Goal: Transaction & Acquisition: Book appointment/travel/reservation

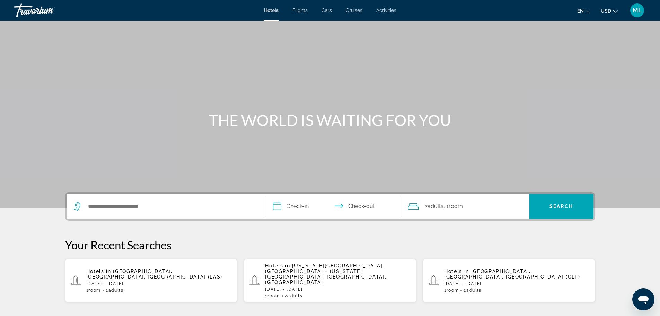
click at [194, 211] on div "Search widget" at bounding box center [166, 206] width 185 height 25
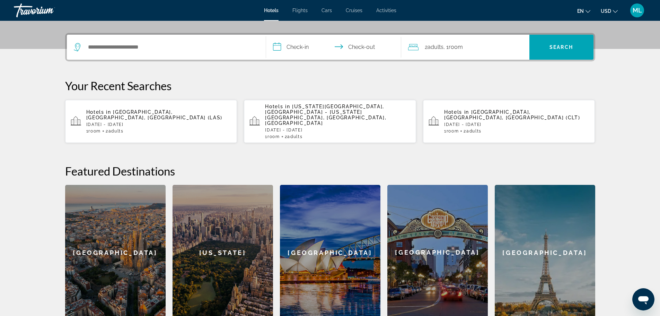
scroll to position [170, 0]
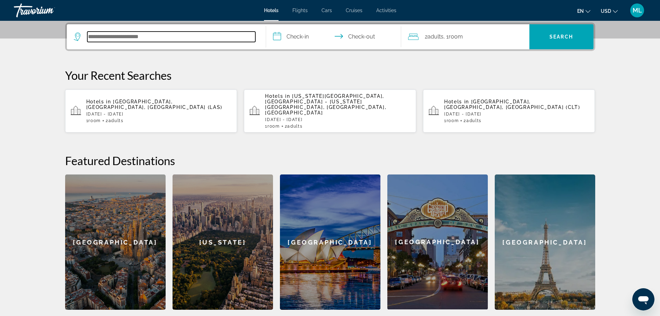
click at [180, 39] on input "Search hotel destination" at bounding box center [171, 37] width 168 height 10
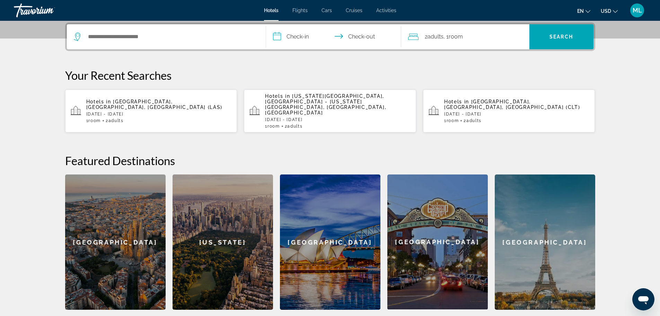
click at [176, 101] on span "[GEOGRAPHIC_DATA], [GEOGRAPHIC_DATA], [GEOGRAPHIC_DATA] (LAS)" at bounding box center [154, 104] width 137 height 11
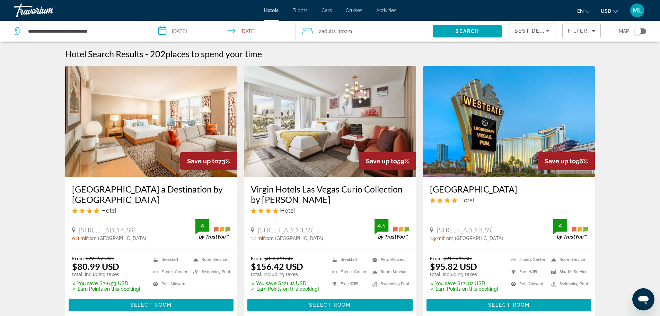
click at [164, 29] on input "**********" at bounding box center [225, 32] width 147 height 23
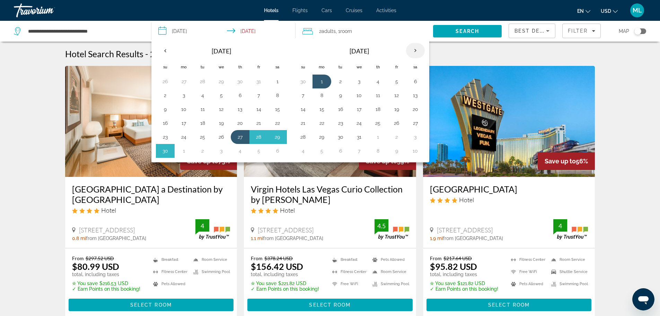
click at [418, 46] on th "Next month" at bounding box center [415, 50] width 19 height 15
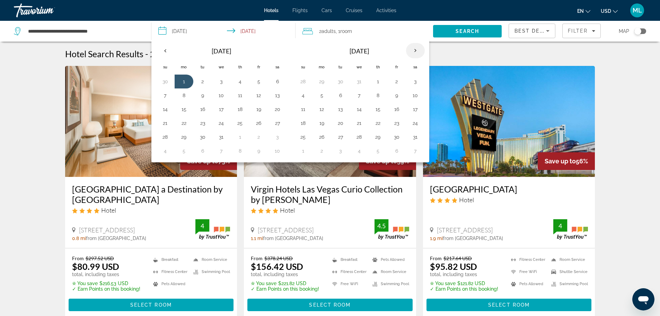
click at [418, 46] on th "Next month" at bounding box center [415, 50] width 19 height 15
click at [412, 109] on button "16" at bounding box center [415, 109] width 11 height 10
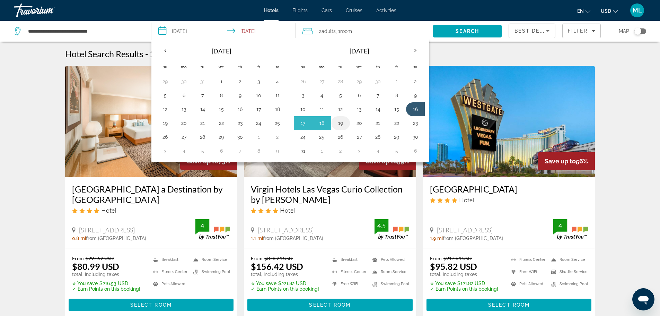
click at [344, 122] on button "19" at bounding box center [340, 123] width 11 height 10
type input "**********"
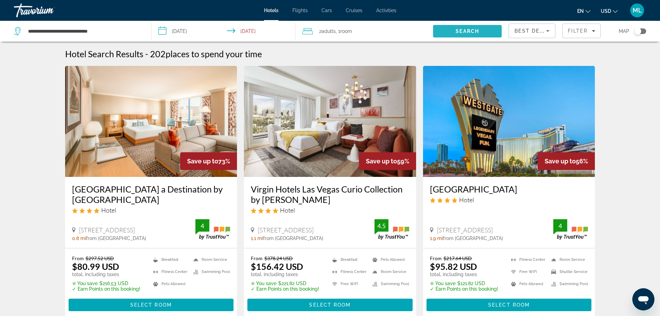
click at [470, 31] on span "Search" at bounding box center [468, 31] width 24 height 6
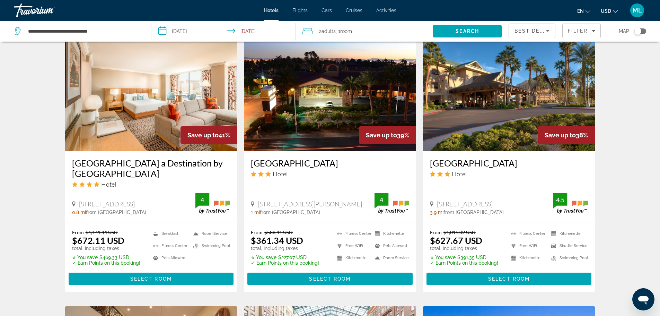
scroll to position [555, 0]
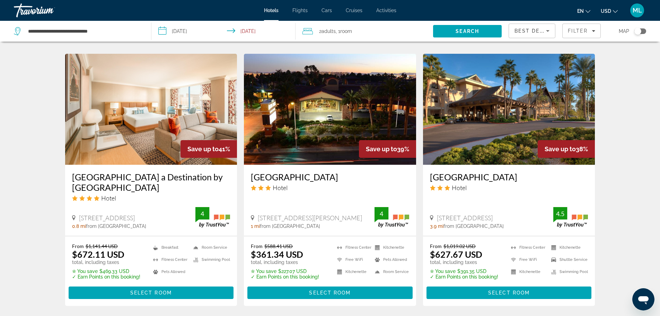
click at [163, 31] on input "**********" at bounding box center [225, 32] width 147 height 23
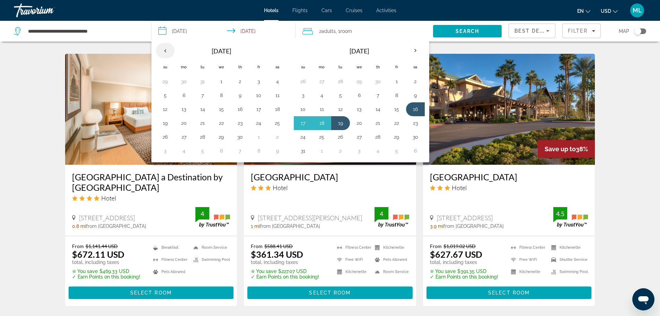
click at [165, 49] on th "Previous month" at bounding box center [165, 50] width 19 height 15
click at [412, 49] on th "Next month" at bounding box center [415, 50] width 19 height 15
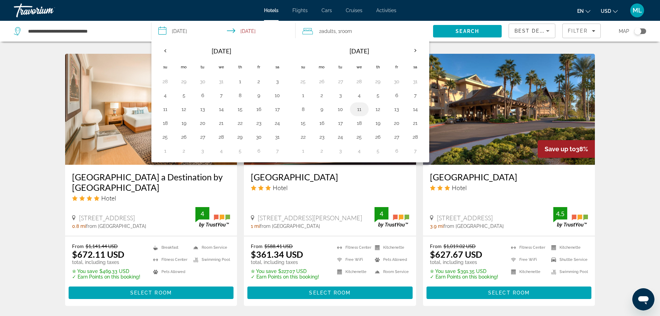
click at [358, 110] on button "11" at bounding box center [359, 109] width 11 height 10
click at [321, 123] on button "16" at bounding box center [322, 123] width 11 height 10
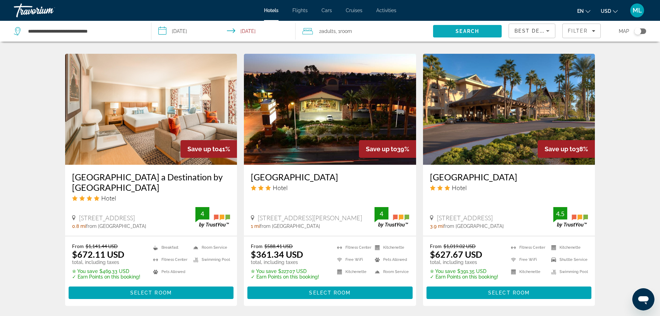
click at [466, 32] on span "Search" at bounding box center [468, 31] width 24 height 6
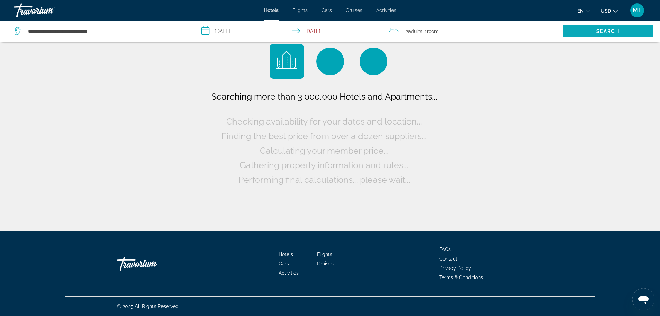
scroll to position [0, 0]
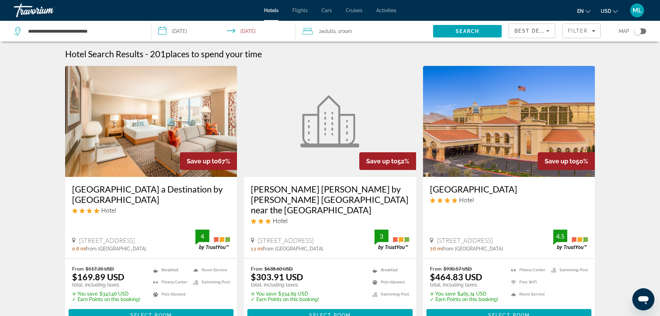
click at [164, 30] on input "**********" at bounding box center [225, 32] width 147 height 23
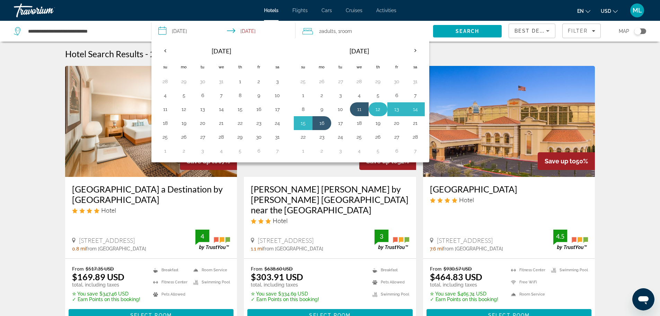
click at [374, 109] on button "12" at bounding box center [378, 109] width 11 height 10
click at [304, 125] on button "15" at bounding box center [303, 123] width 11 height 10
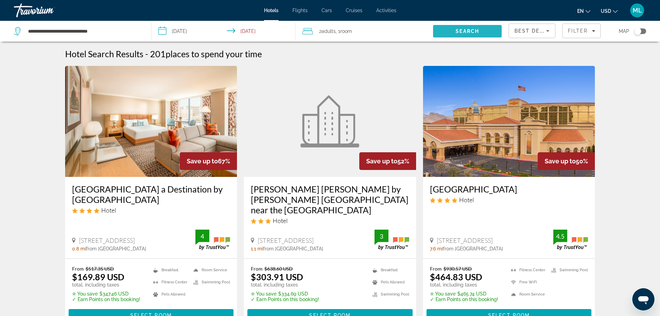
click at [466, 30] on span "Search" at bounding box center [468, 31] width 24 height 6
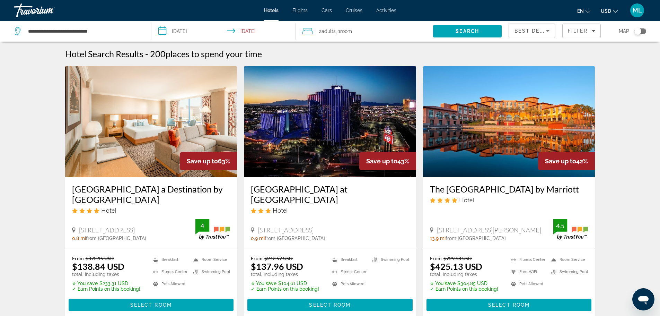
click at [162, 30] on input "**********" at bounding box center [225, 32] width 147 height 23
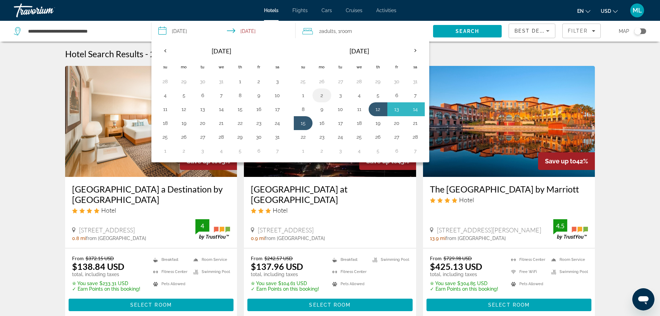
click at [323, 96] on button "2" at bounding box center [322, 95] width 11 height 10
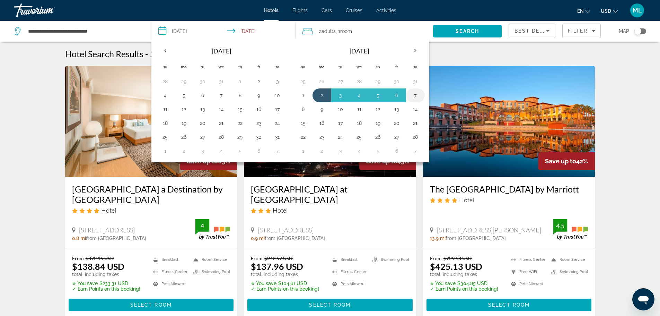
click at [414, 94] on button "7" at bounding box center [415, 95] width 11 height 10
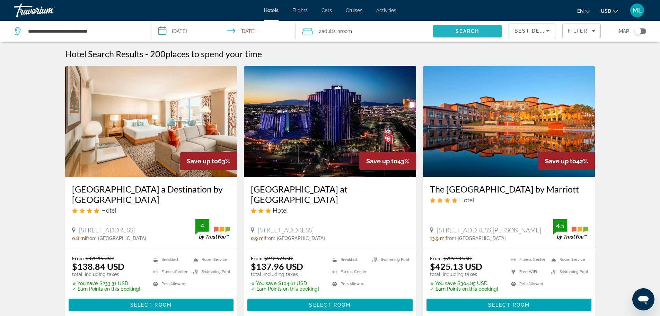
click at [466, 29] on span "Search" at bounding box center [468, 31] width 24 height 6
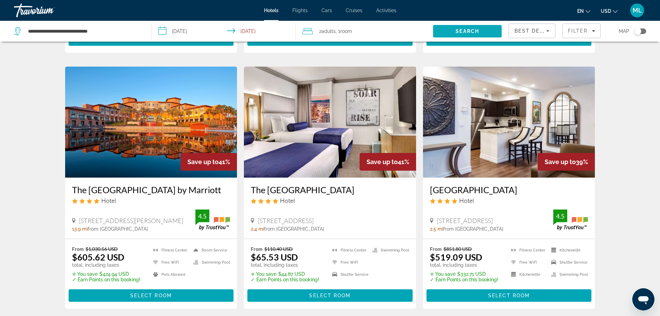
scroll to position [874, 0]
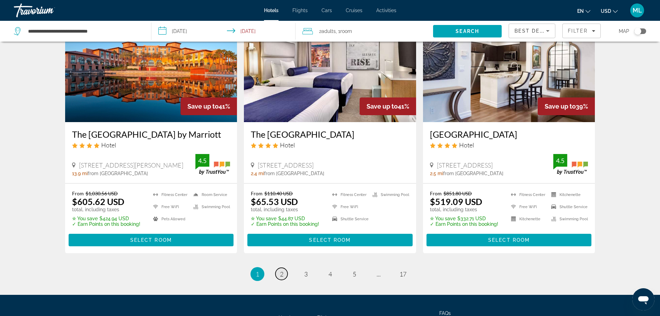
click at [280, 270] on span "2" at bounding box center [281, 274] width 3 height 8
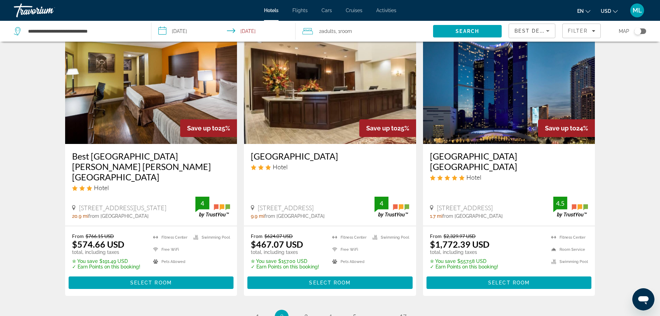
scroll to position [818, 0]
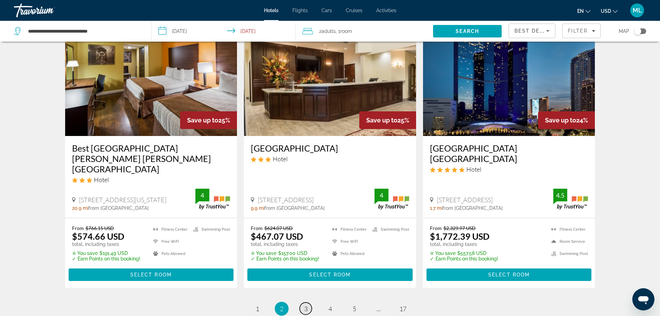
click at [304, 305] on span "3" at bounding box center [305, 309] width 3 height 8
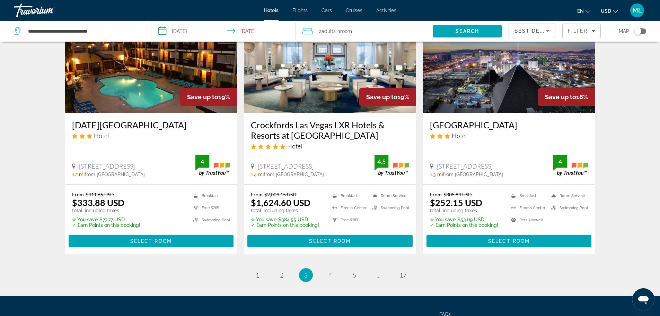
scroll to position [846, 0]
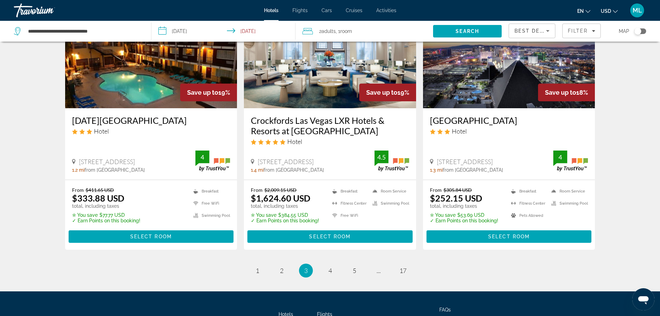
click at [160, 29] on input "**********" at bounding box center [225, 32] width 147 height 23
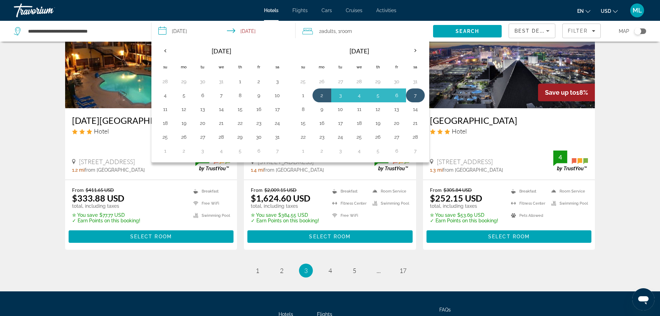
click at [418, 93] on button "7" at bounding box center [415, 95] width 11 height 10
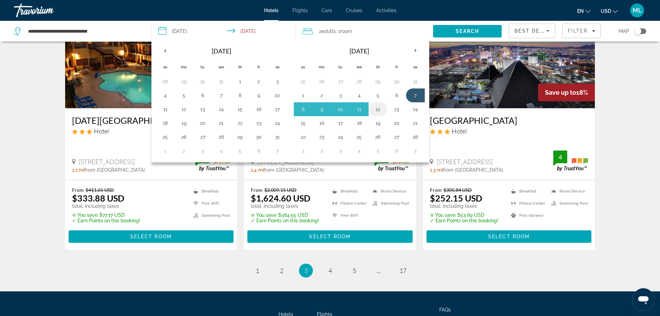
click at [378, 108] on button "12" at bounding box center [378, 109] width 11 height 10
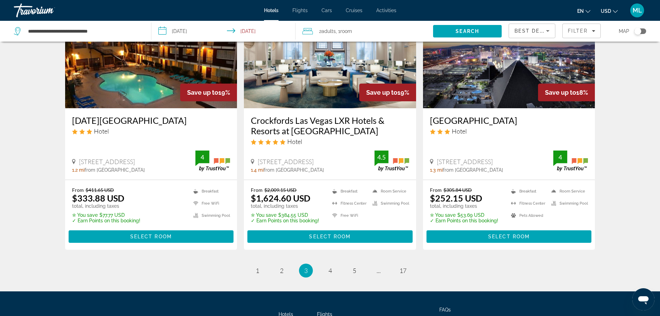
click at [162, 29] on input "**********" at bounding box center [225, 32] width 147 height 23
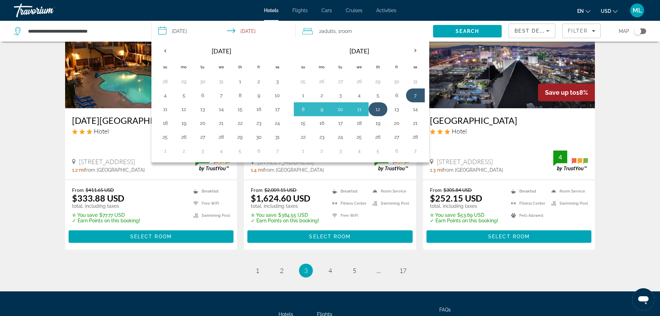
click at [375, 109] on button "12" at bounding box center [378, 109] width 11 height 10
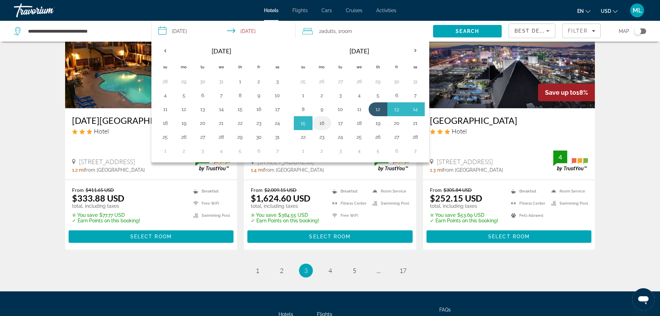
click at [320, 118] on button "16" at bounding box center [322, 123] width 11 height 10
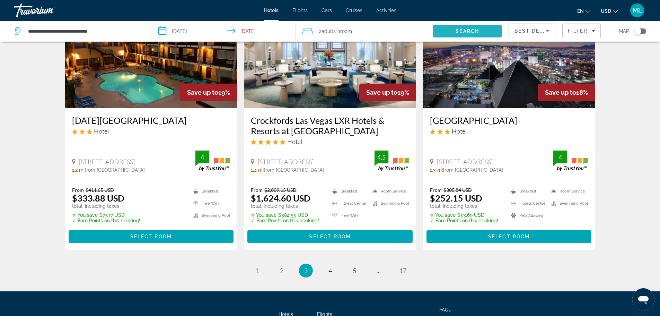
click at [465, 29] on span "Search" at bounding box center [468, 31] width 24 height 6
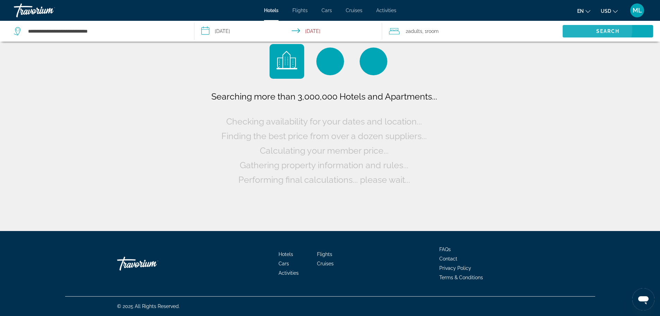
scroll to position [0, 0]
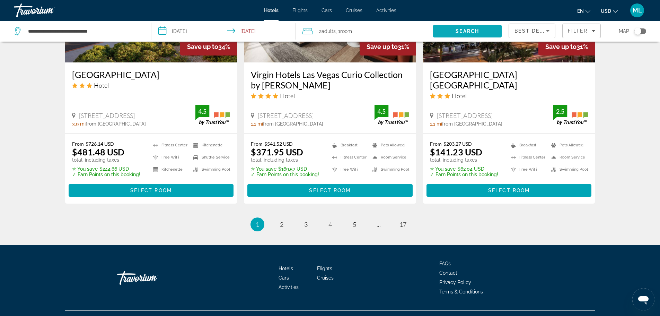
scroll to position [906, 0]
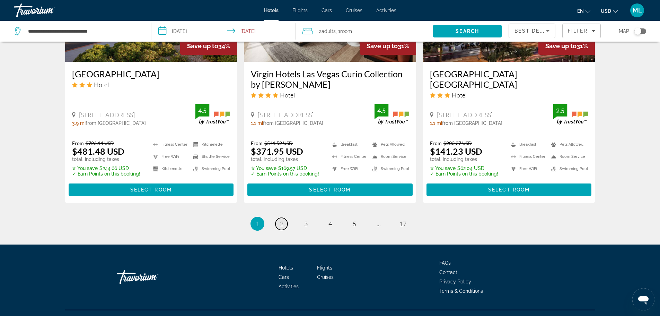
click at [284, 218] on link "page 2" at bounding box center [282, 224] width 12 height 12
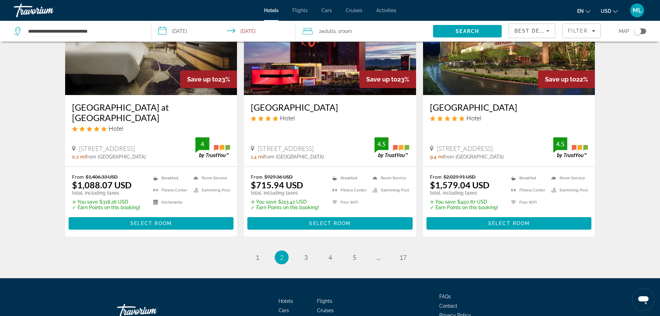
scroll to position [896, 0]
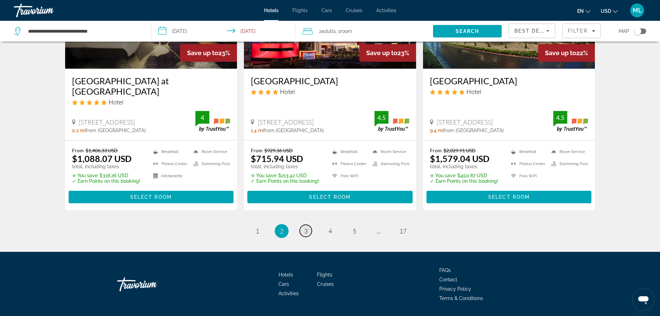
click at [309, 225] on link "page 3" at bounding box center [306, 231] width 12 height 12
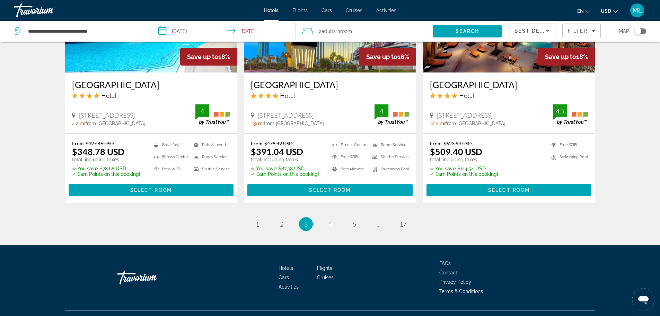
scroll to position [906, 0]
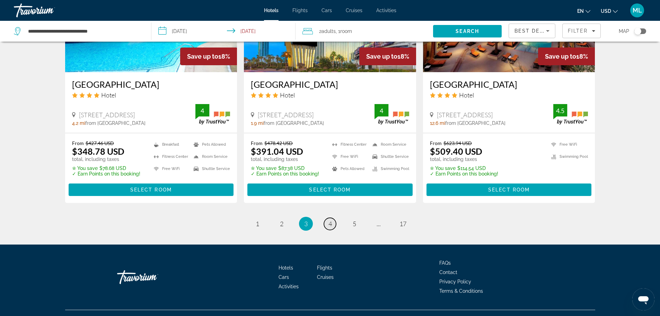
click at [329, 220] on span "4" at bounding box center [330, 224] width 3 height 8
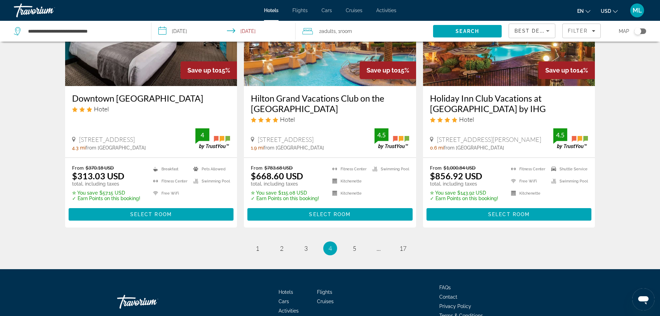
scroll to position [901, 0]
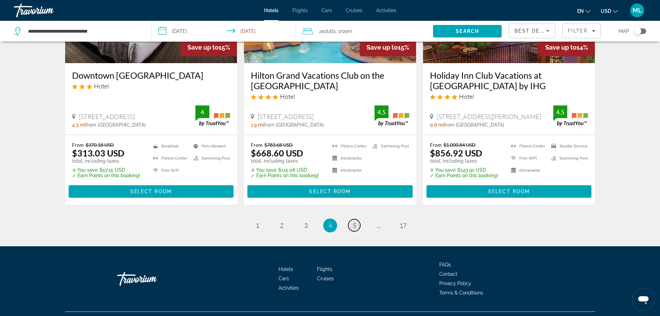
click at [354, 225] on span "5" at bounding box center [354, 226] width 3 height 8
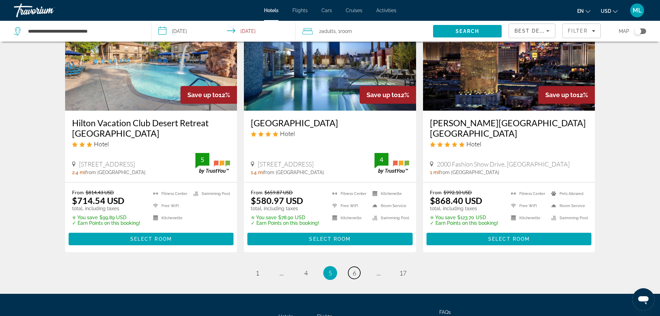
scroll to position [860, 0]
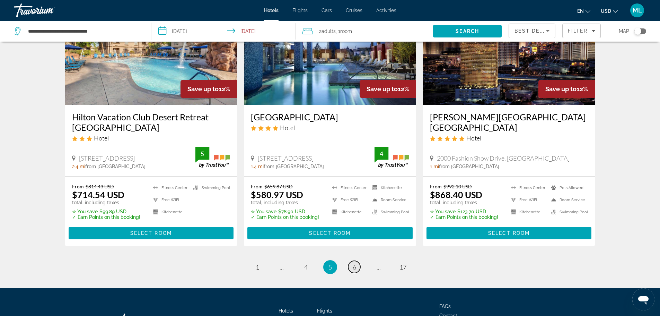
click at [355, 271] on span "6" at bounding box center [354, 267] width 3 height 8
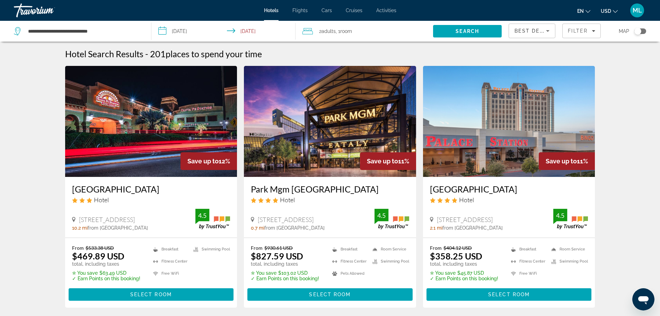
click at [163, 29] on input "**********" at bounding box center [225, 32] width 147 height 23
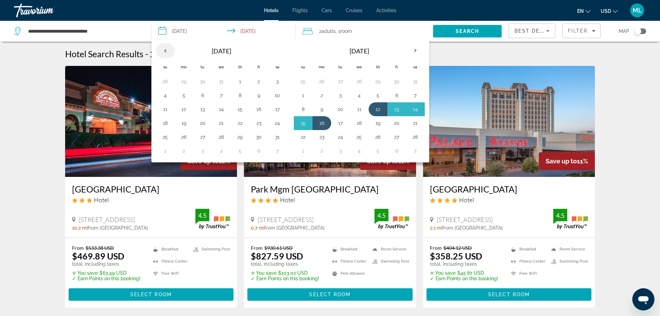
click at [163, 51] on th "Previous month" at bounding box center [165, 50] width 19 height 15
click at [241, 136] on button "27" at bounding box center [240, 137] width 11 height 10
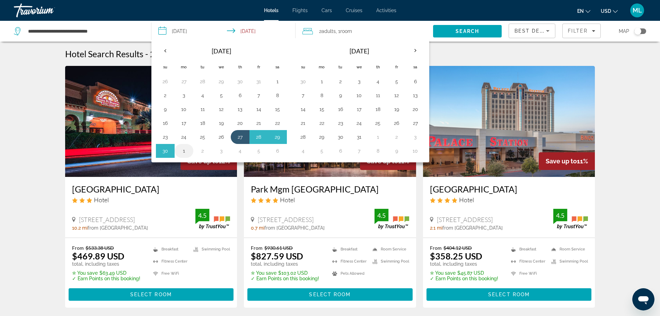
click at [185, 152] on button "1" at bounding box center [184, 151] width 11 height 10
type input "**********"
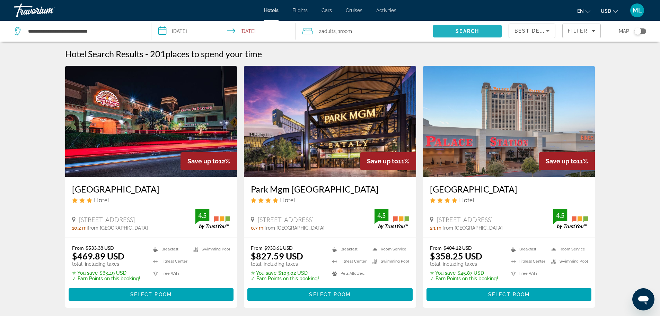
click at [474, 27] on span "Search" at bounding box center [467, 31] width 69 height 17
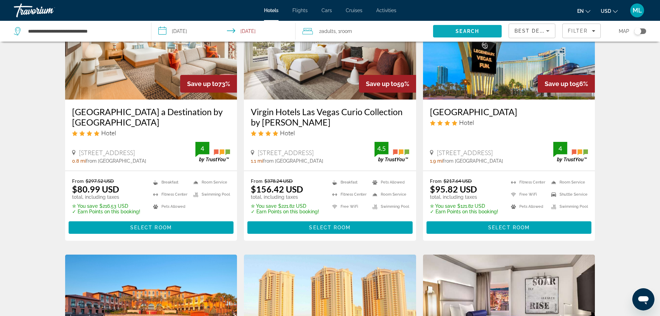
scroll to position [83, 0]
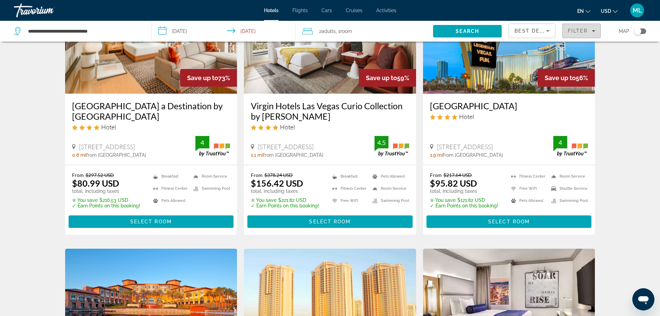
click at [587, 31] on span "Filter" at bounding box center [578, 31] width 20 height 6
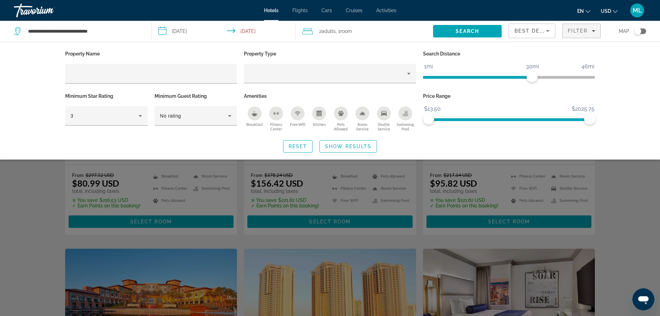
click at [13, 199] on div "Search widget" at bounding box center [330, 210] width 660 height 212
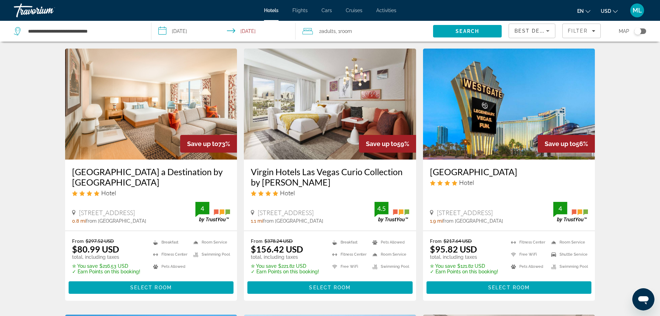
scroll to position [0, 0]
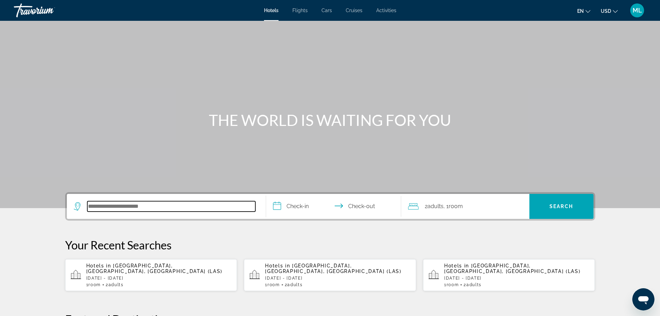
click at [121, 210] on input "Search hotel destination" at bounding box center [171, 206] width 168 height 10
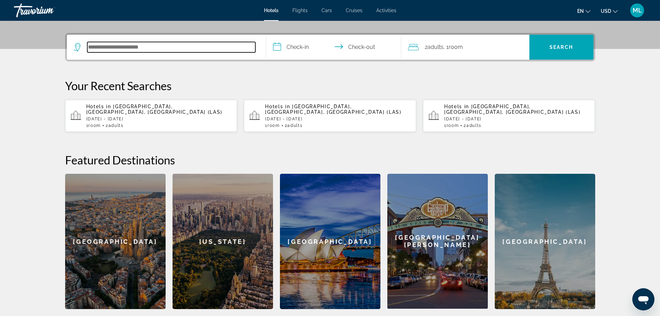
scroll to position [170, 0]
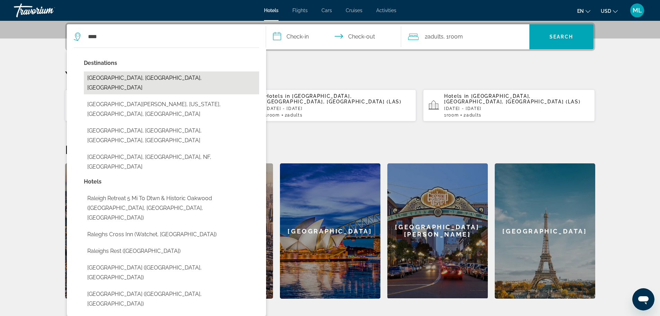
click at [156, 74] on button "Raleigh, NC, United States" at bounding box center [171, 82] width 175 height 23
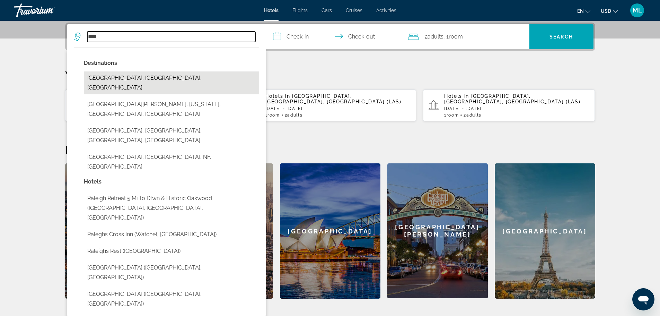
type input "**********"
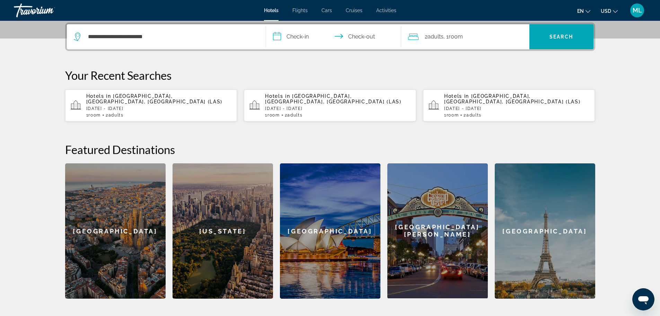
click at [273, 37] on input "**********" at bounding box center [335, 37] width 138 height 27
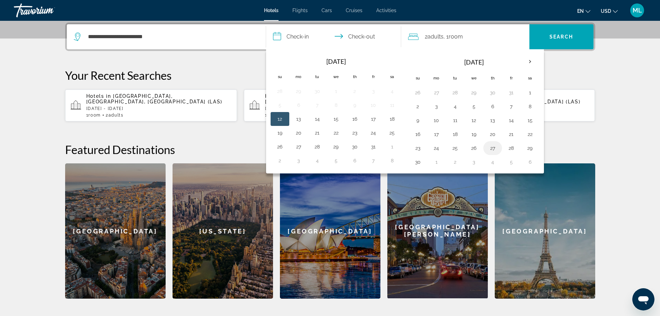
click at [494, 149] on button "27" at bounding box center [492, 148] width 11 height 10
click at [513, 145] on button "28" at bounding box center [511, 148] width 11 height 10
type input "**********"
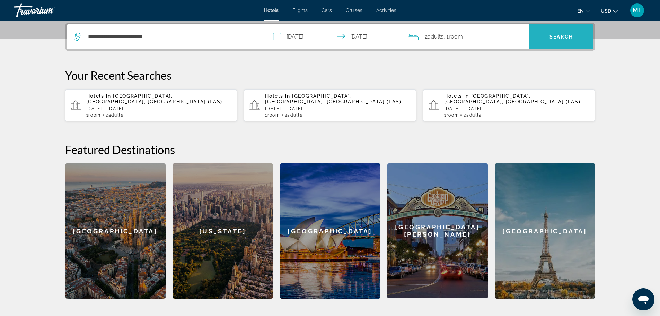
click at [558, 31] on span "Search" at bounding box center [562, 36] width 64 height 17
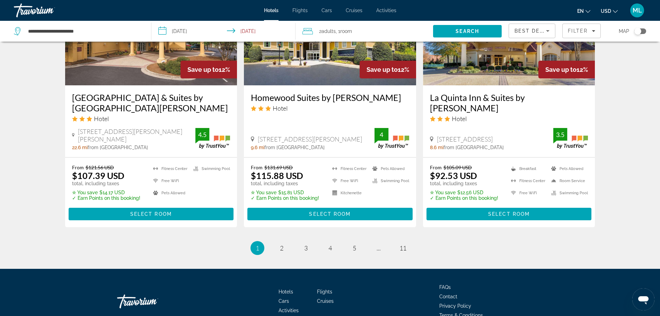
scroll to position [901, 0]
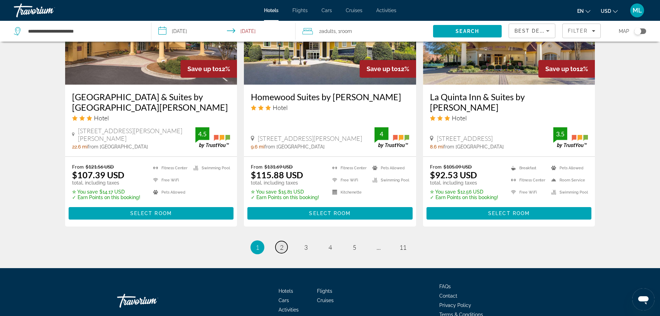
click at [281, 243] on span "2" at bounding box center [281, 247] width 3 height 8
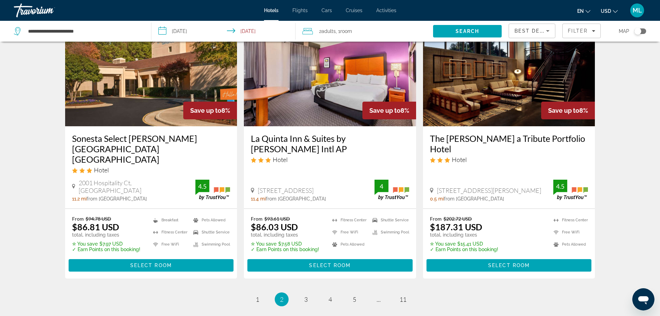
scroll to position [860, 0]
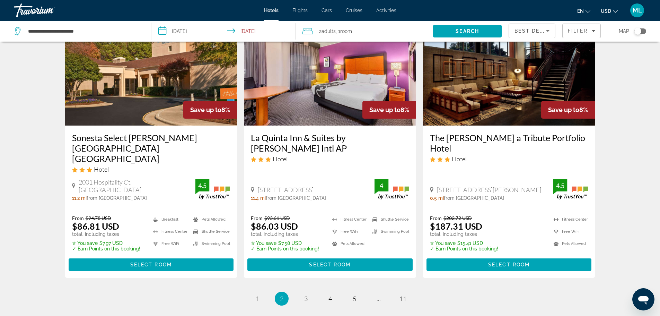
click at [180, 100] on img "Main content" at bounding box center [151, 70] width 172 height 111
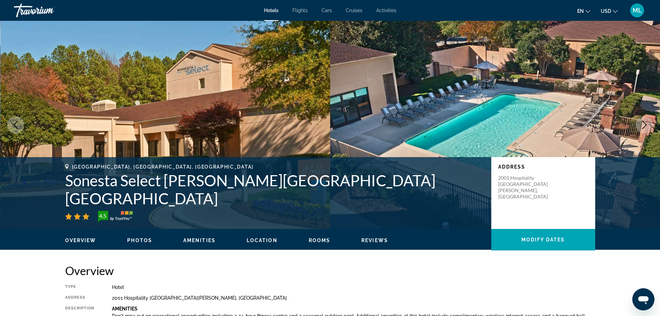
click at [292, 137] on img "Main content" at bounding box center [165, 125] width 330 height 208
click at [643, 124] on icon "Next image" at bounding box center [645, 125] width 8 height 8
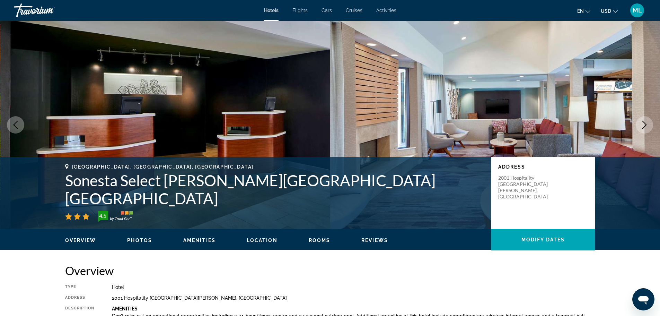
click at [643, 124] on icon "Next image" at bounding box center [645, 125] width 8 height 8
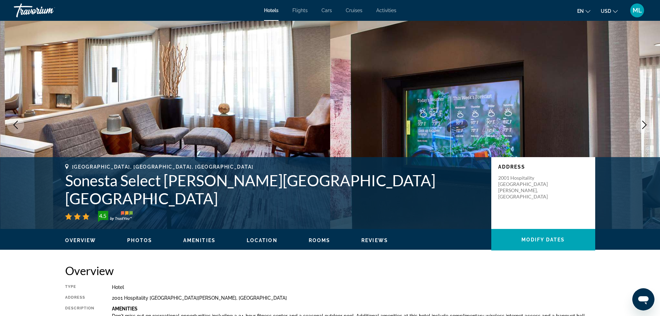
click at [643, 124] on icon "Next image" at bounding box center [645, 125] width 8 height 8
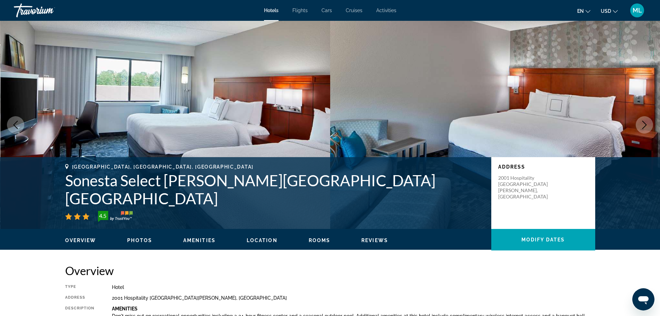
click at [643, 124] on icon "Next image" at bounding box center [645, 125] width 8 height 8
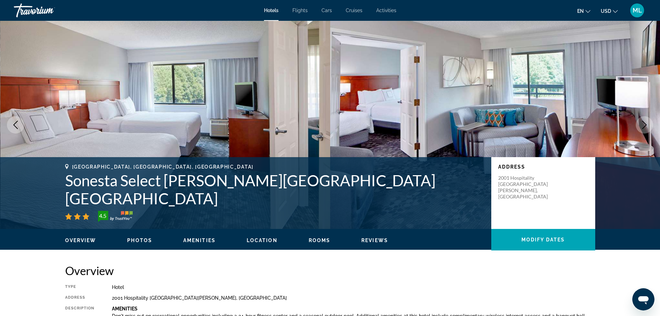
click at [643, 124] on icon "Next image" at bounding box center [645, 125] width 8 height 8
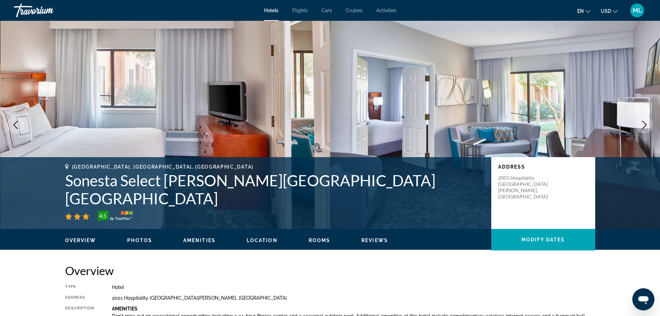
click at [643, 124] on icon "Next image" at bounding box center [645, 125] width 8 height 8
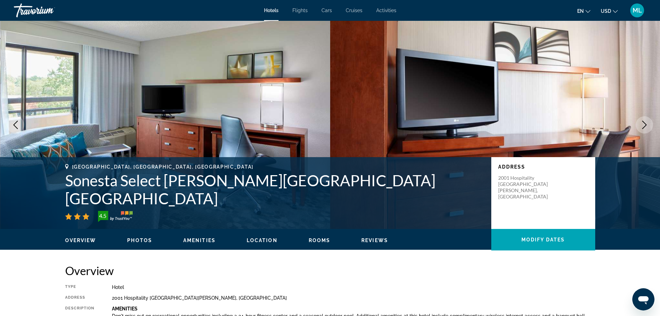
click at [643, 124] on icon "Next image" at bounding box center [645, 125] width 8 height 8
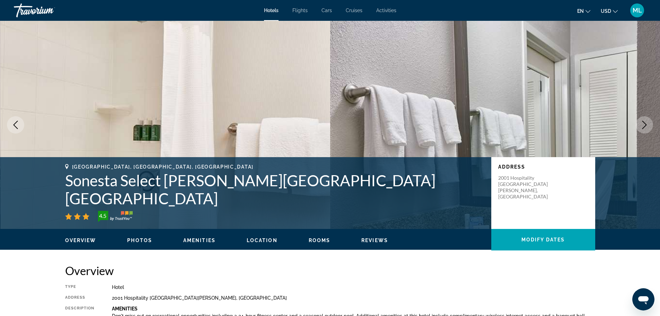
click at [643, 124] on icon "Next image" at bounding box center [645, 125] width 8 height 8
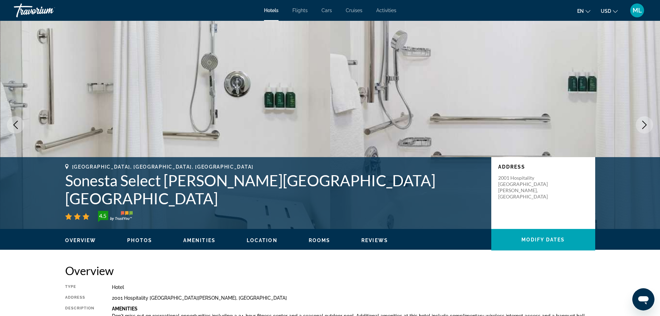
click at [643, 124] on icon "Next image" at bounding box center [645, 125] width 8 height 8
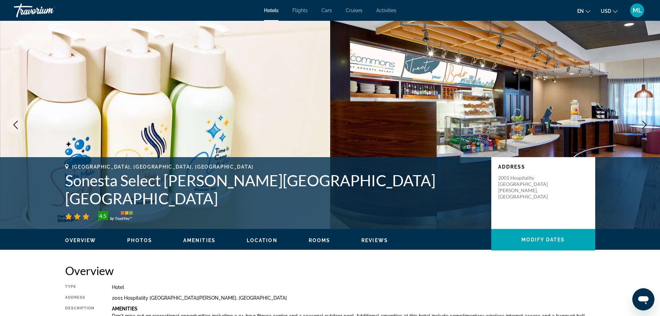
click at [643, 124] on icon "Next image" at bounding box center [645, 125] width 8 height 8
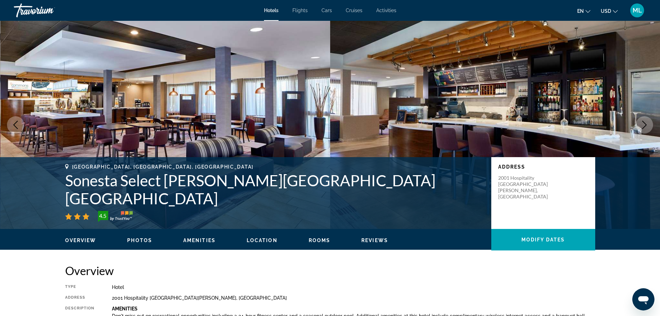
click at [643, 124] on icon "Next image" at bounding box center [645, 125] width 8 height 8
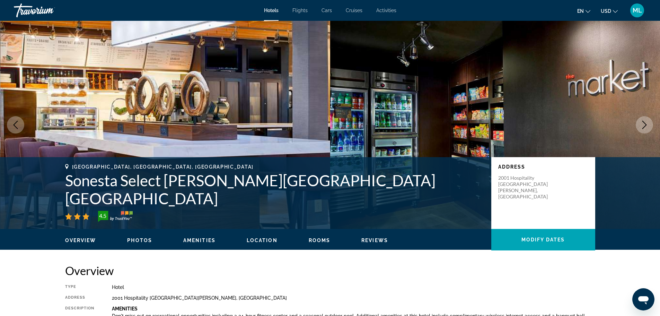
click at [643, 124] on icon "Next image" at bounding box center [645, 125] width 8 height 8
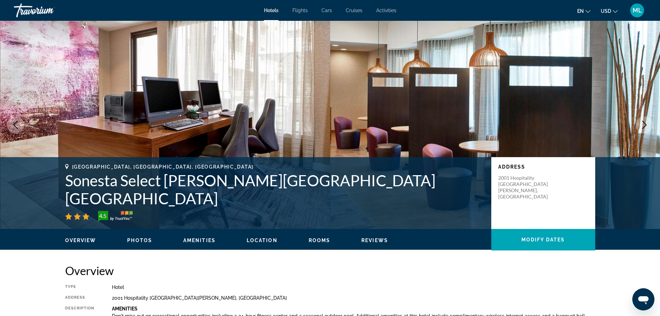
click at [643, 124] on icon "Next image" at bounding box center [645, 125] width 8 height 8
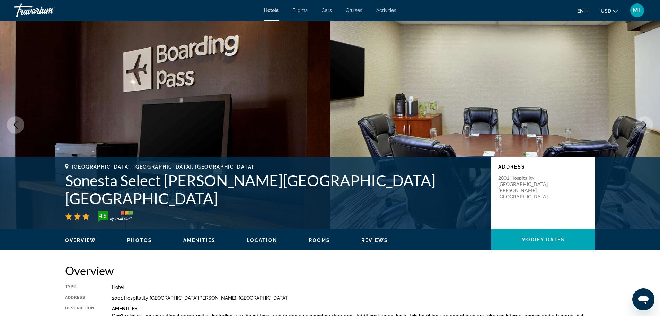
click at [643, 124] on icon "Next image" at bounding box center [645, 125] width 8 height 8
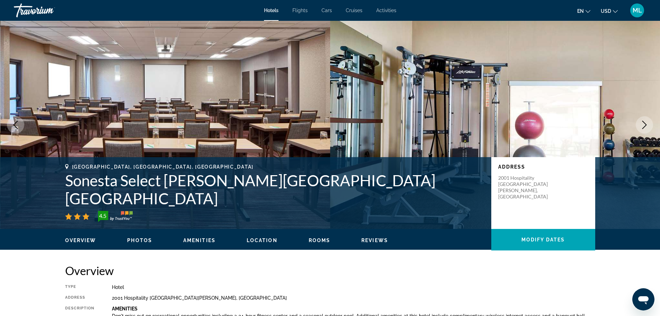
click at [643, 124] on icon "Next image" at bounding box center [645, 125] width 8 height 8
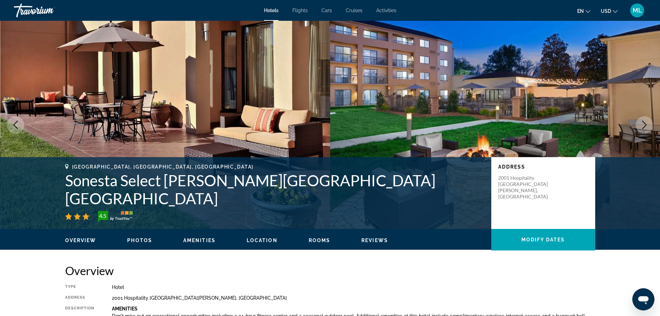
click at [643, 124] on icon "Next image" at bounding box center [645, 125] width 8 height 8
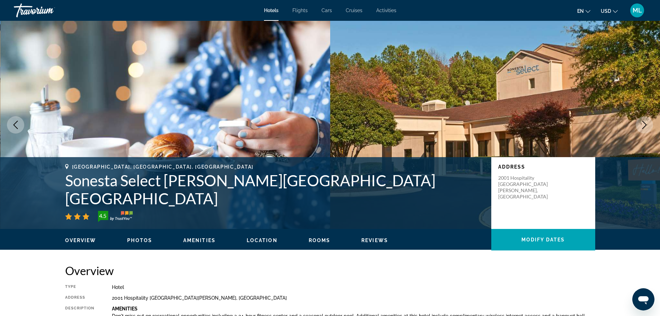
click at [643, 124] on icon "Next image" at bounding box center [645, 125] width 8 height 8
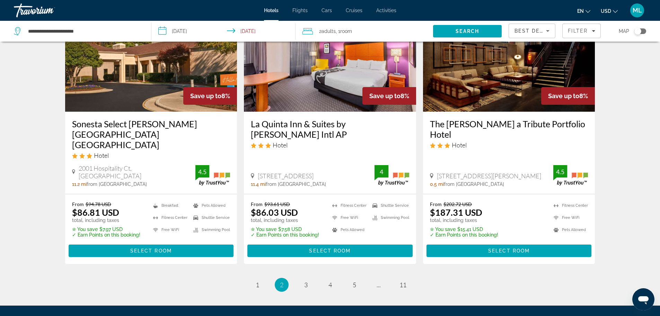
scroll to position [888, 0]
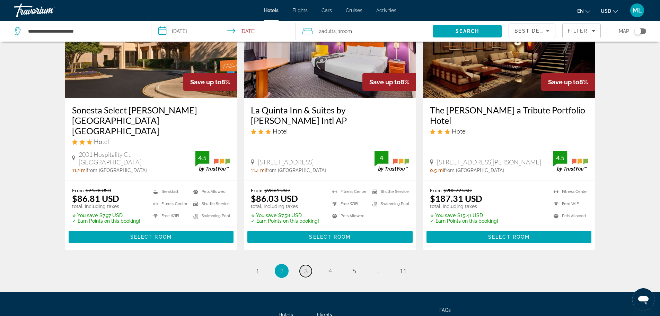
click at [309, 265] on link "page 3" at bounding box center [306, 271] width 12 height 12
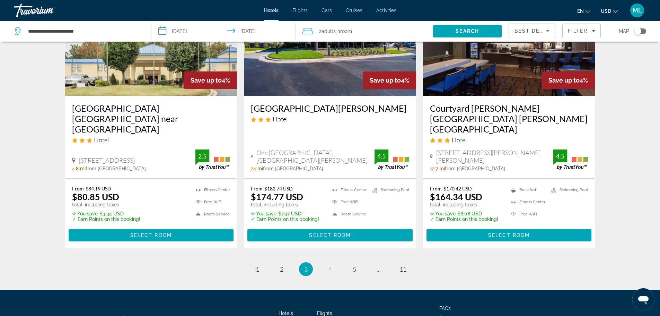
scroll to position [920, 0]
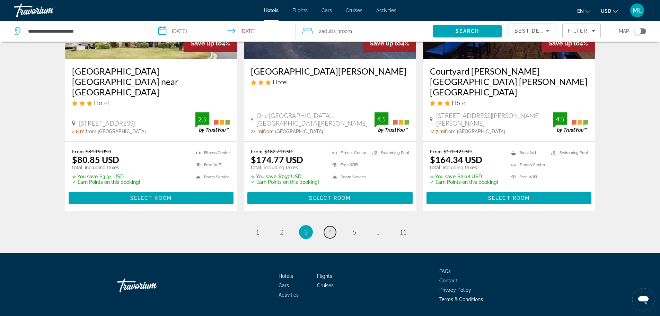
click at [335, 226] on link "page 4" at bounding box center [330, 232] width 12 height 12
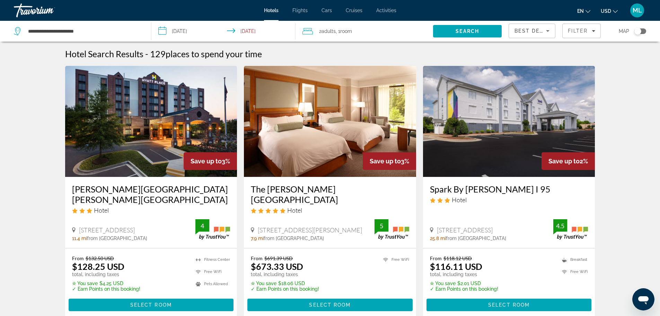
click at [335, 155] on img "Main content" at bounding box center [330, 121] width 172 height 111
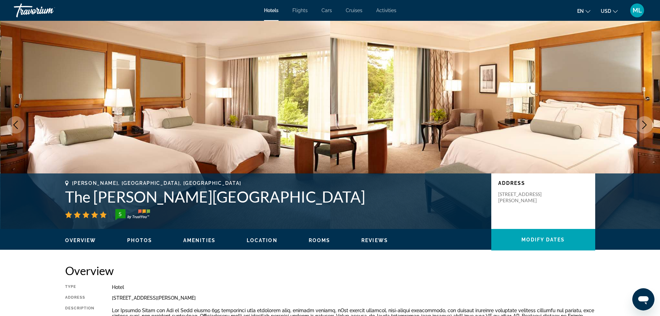
click at [641, 123] on icon "Next image" at bounding box center [645, 125] width 8 height 8
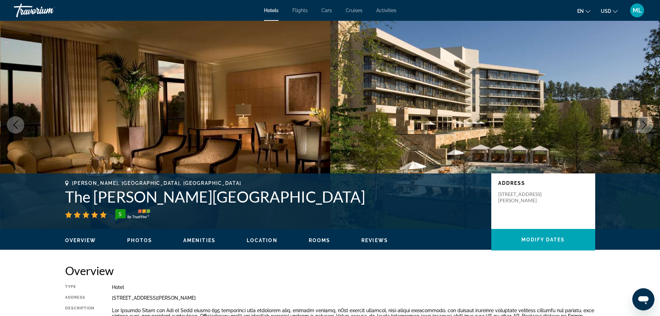
click at [641, 123] on icon "Next image" at bounding box center [645, 125] width 8 height 8
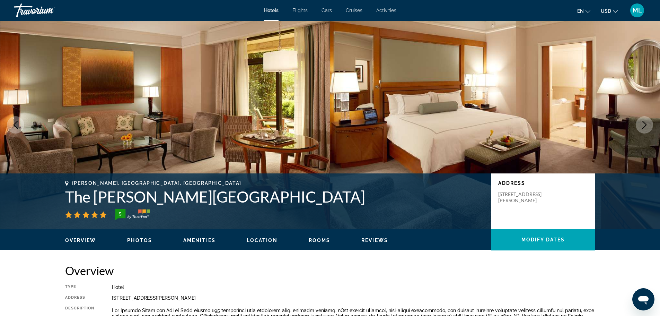
click at [641, 123] on icon "Next image" at bounding box center [645, 125] width 8 height 8
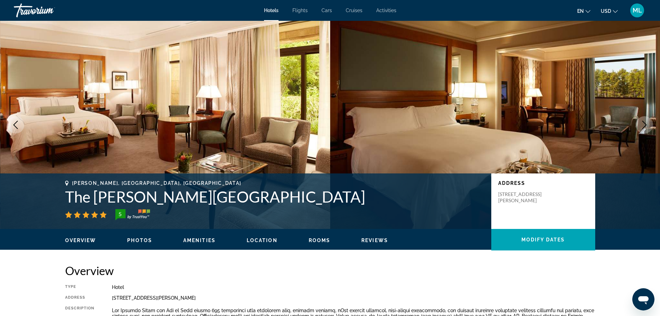
click at [641, 123] on icon "Next image" at bounding box center [645, 125] width 8 height 8
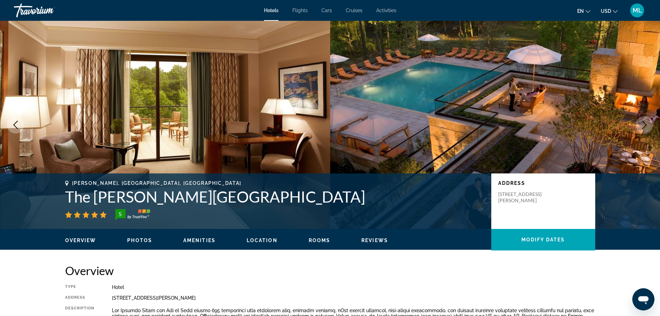
click at [641, 123] on icon "Next image" at bounding box center [645, 125] width 8 height 8
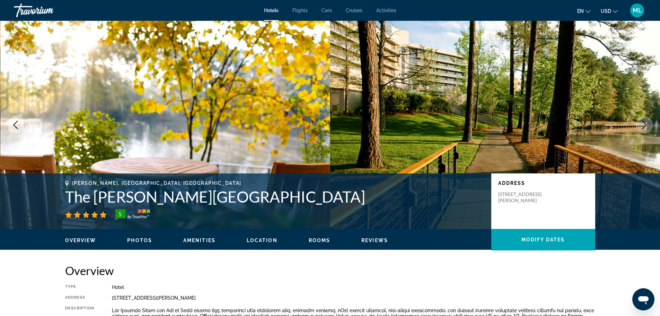
click at [641, 123] on icon "Next image" at bounding box center [645, 125] width 8 height 8
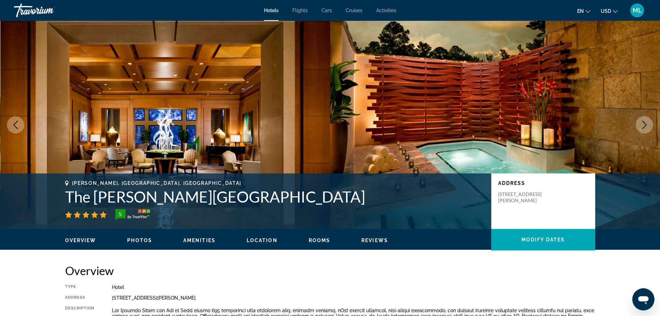
click at [641, 123] on icon "Next image" at bounding box center [645, 125] width 8 height 8
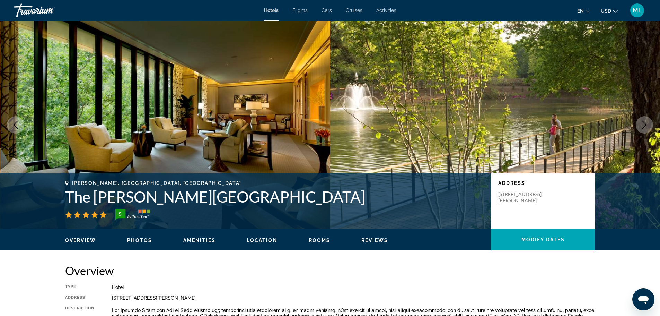
click at [641, 123] on icon "Next image" at bounding box center [645, 125] width 8 height 8
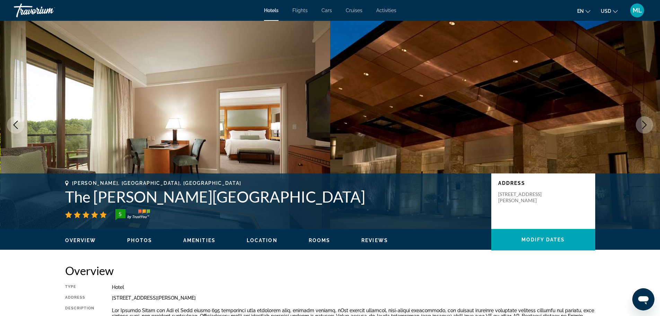
click at [641, 123] on icon "Next image" at bounding box center [645, 125] width 8 height 8
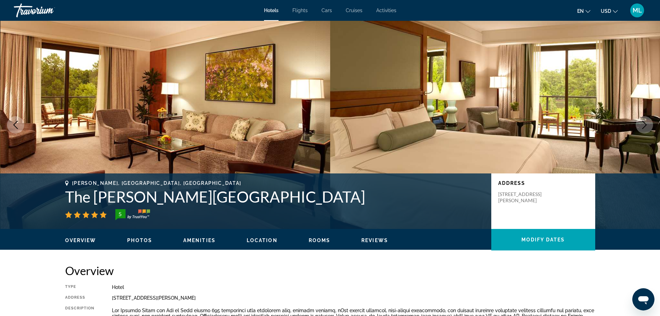
click at [641, 123] on icon "Next image" at bounding box center [645, 125] width 8 height 8
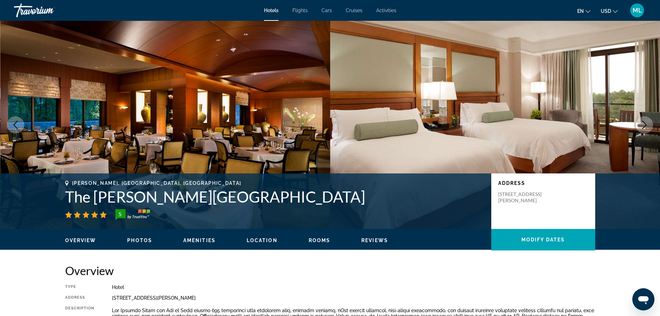
click at [641, 123] on icon "Next image" at bounding box center [645, 125] width 8 height 8
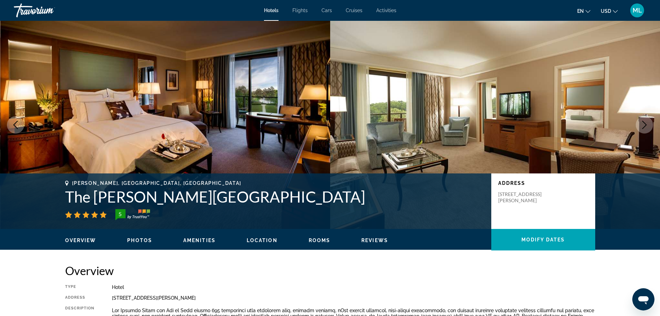
click at [641, 123] on icon "Next image" at bounding box center [645, 125] width 8 height 8
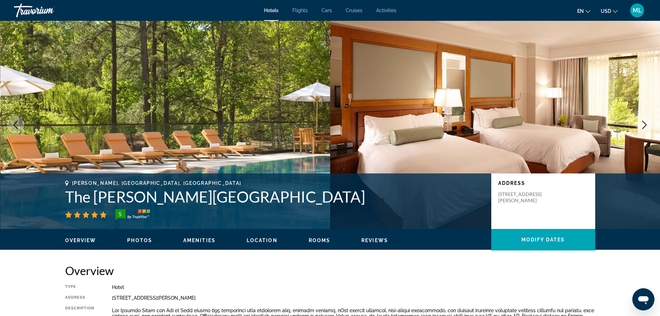
click at [641, 123] on icon "Next image" at bounding box center [645, 125] width 8 height 8
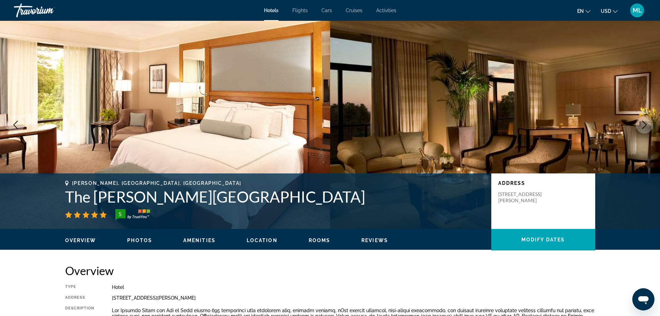
click at [641, 123] on icon "Next image" at bounding box center [645, 125] width 8 height 8
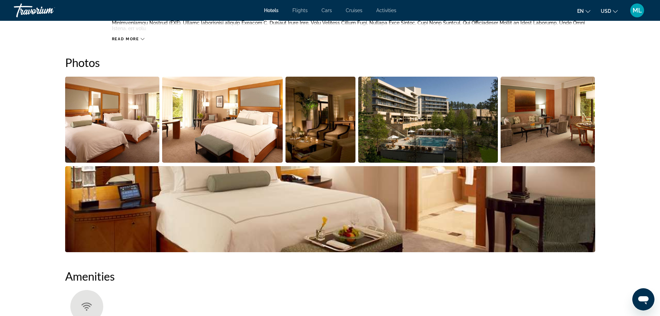
scroll to position [361, 0]
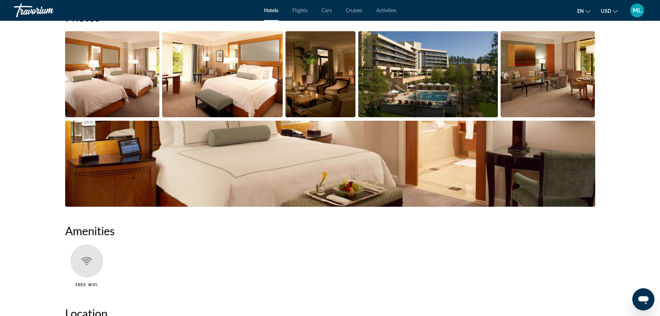
click at [130, 94] on img "Open full-screen image slider" at bounding box center [112, 74] width 95 height 86
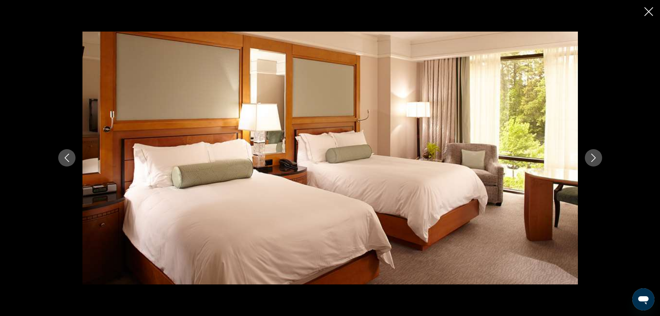
click at [593, 155] on icon "Next image" at bounding box center [594, 158] width 8 height 8
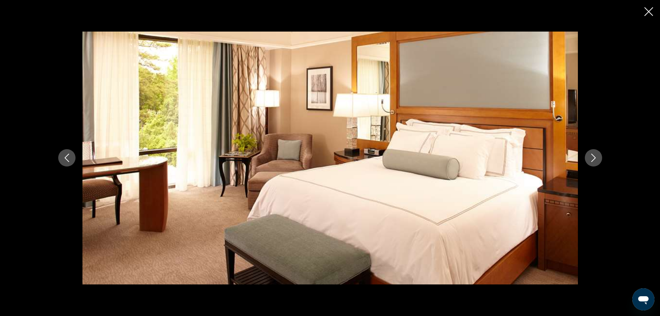
click at [593, 155] on icon "Next image" at bounding box center [594, 158] width 8 height 8
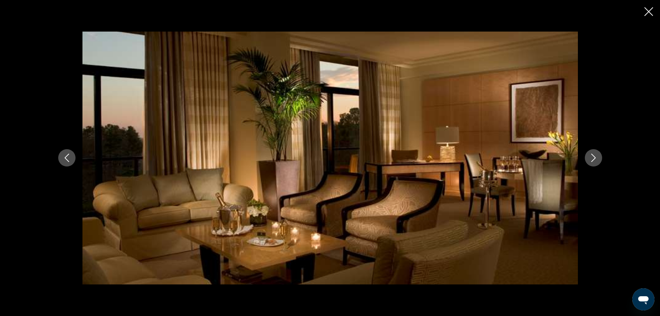
click at [593, 155] on icon "Next image" at bounding box center [594, 158] width 8 height 8
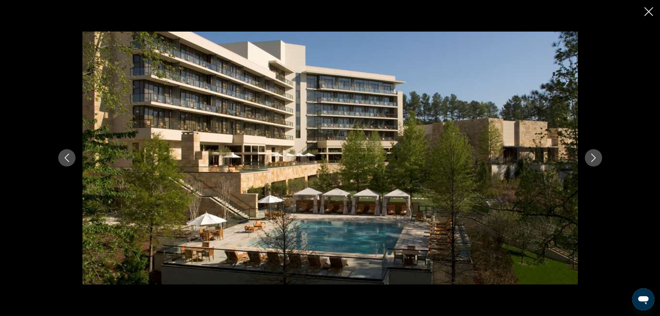
click at [593, 155] on icon "Next image" at bounding box center [594, 158] width 8 height 8
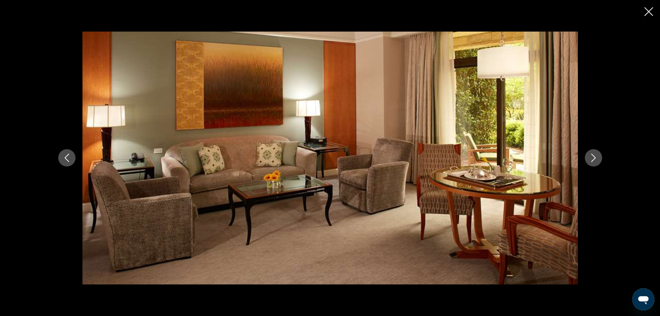
click at [593, 155] on icon "Next image" at bounding box center [594, 158] width 8 height 8
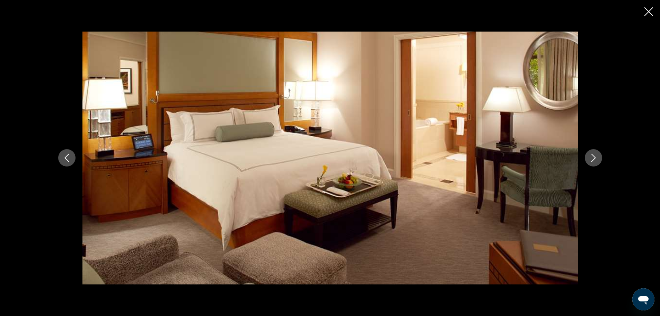
click at [593, 155] on icon "Next image" at bounding box center [594, 158] width 8 height 8
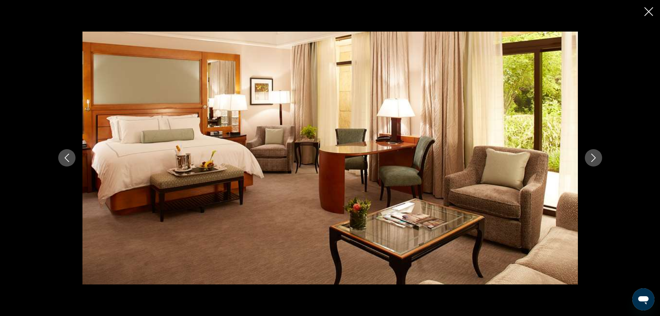
click at [593, 155] on icon "Next image" at bounding box center [594, 158] width 8 height 8
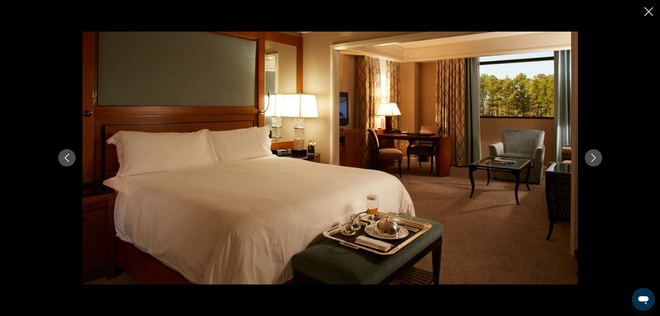
click at [593, 155] on icon "Next image" at bounding box center [594, 158] width 8 height 8
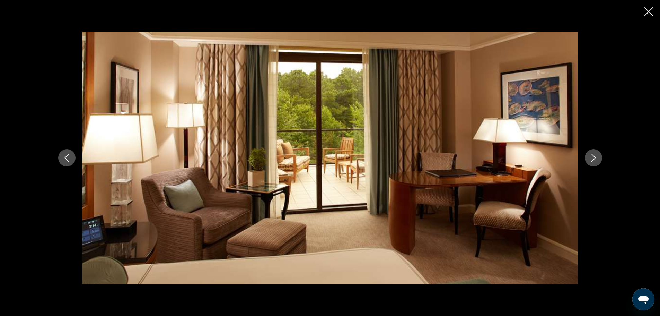
click at [593, 155] on icon "Next image" at bounding box center [594, 158] width 8 height 8
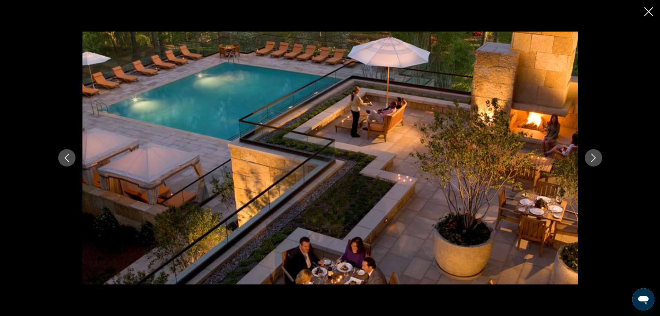
click at [593, 155] on icon "Next image" at bounding box center [594, 158] width 8 height 8
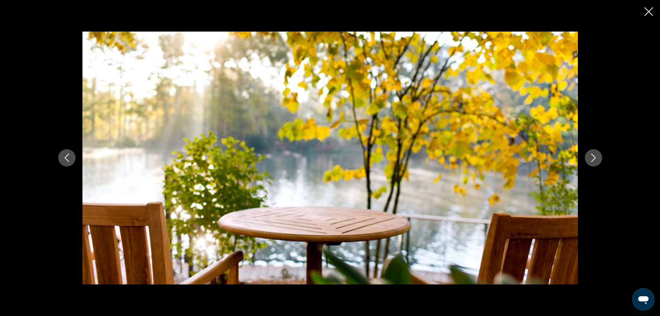
click at [593, 155] on icon "Next image" at bounding box center [594, 158] width 8 height 8
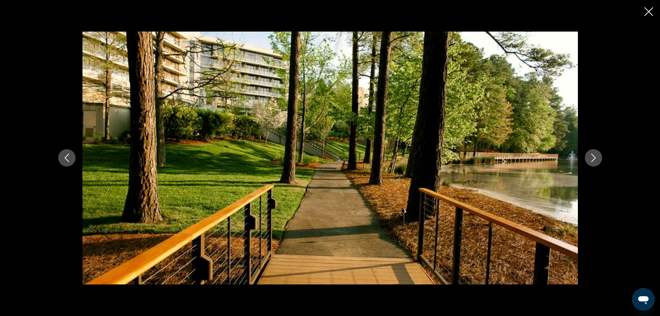
click at [593, 155] on icon "Next image" at bounding box center [594, 158] width 8 height 8
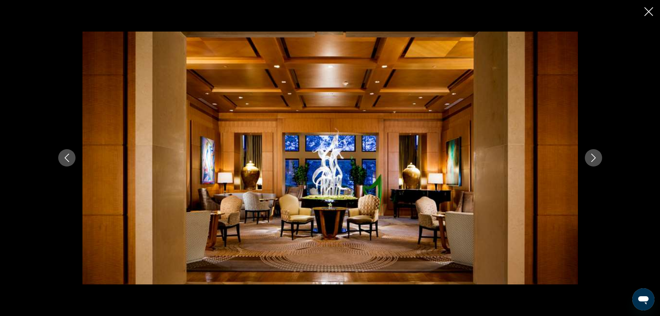
click at [593, 155] on icon "Next image" at bounding box center [594, 158] width 8 height 8
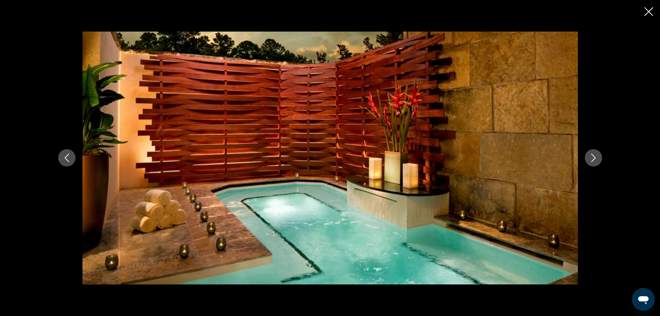
click at [593, 155] on icon "Next image" at bounding box center [594, 158] width 8 height 8
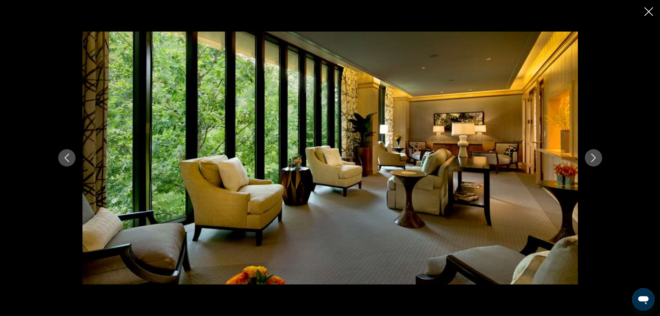
click at [593, 155] on icon "Next image" at bounding box center [594, 158] width 8 height 8
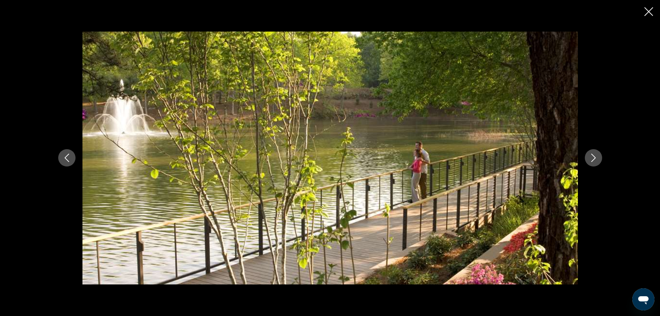
click at [651, 9] on icon "Close slideshow" at bounding box center [649, 11] width 9 height 9
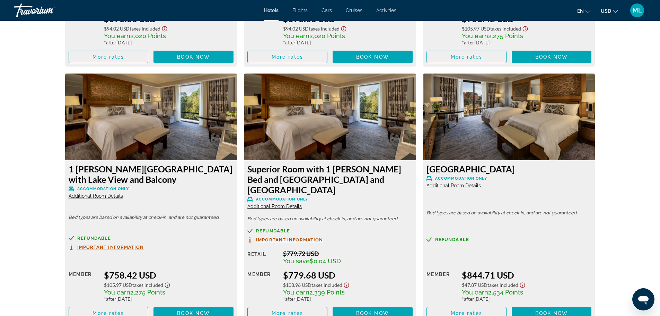
scroll to position [1137, 0]
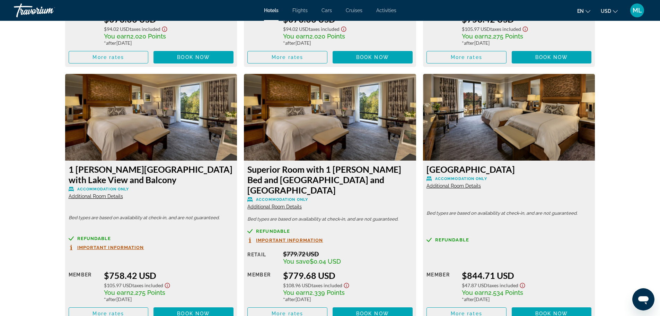
click at [587, 12] on icon "Change language" at bounding box center [588, 11] width 5 height 5
click at [580, 36] on button "Español" at bounding box center [570, 36] width 31 height 9
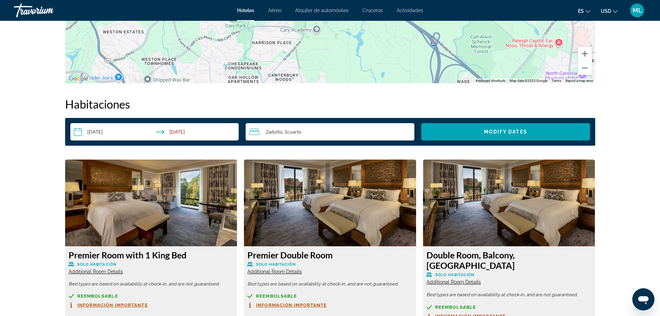
scroll to position [804, 0]
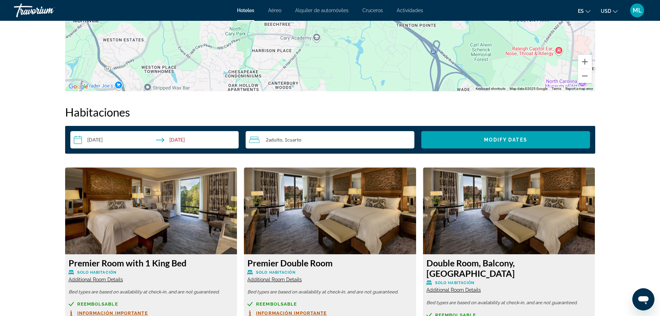
click at [202, 194] on img "Main content" at bounding box center [151, 210] width 172 height 87
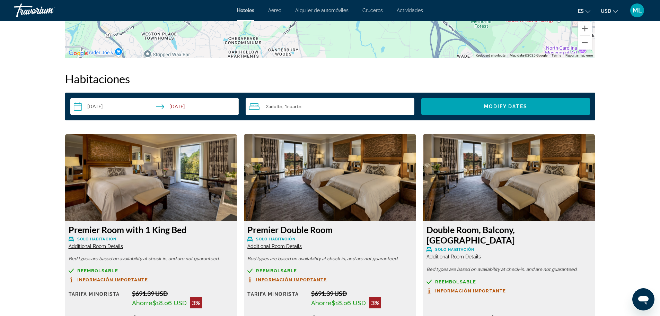
scroll to position [846, 0]
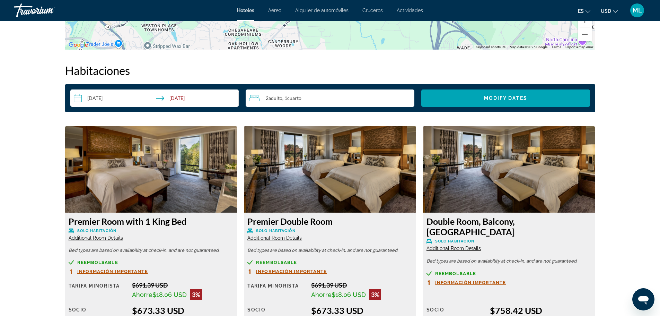
click at [185, 186] on img "Main content" at bounding box center [151, 169] width 172 height 87
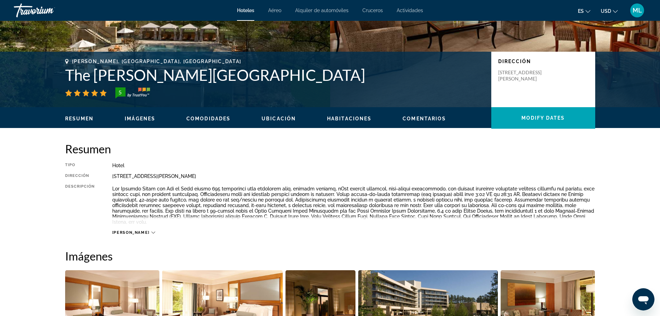
scroll to position [125, 0]
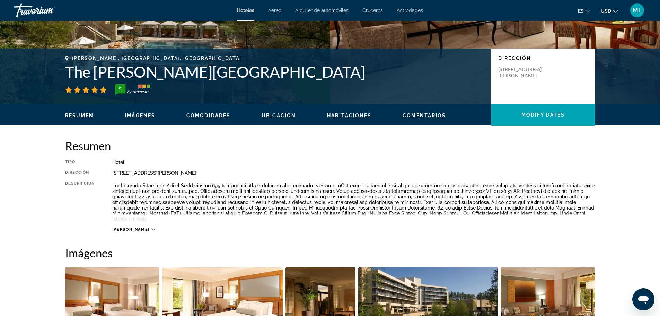
click at [152, 230] on icon "Main content" at bounding box center [154, 229] width 4 height 4
click at [145, 228] on icon "Main content" at bounding box center [146, 229] width 4 height 4
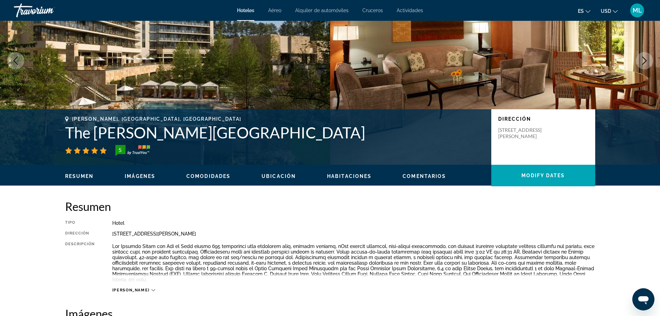
click at [152, 288] on icon "Main content" at bounding box center [154, 290] width 4 height 4
click at [587, 10] on icon "Change language" at bounding box center [588, 11] width 5 height 5
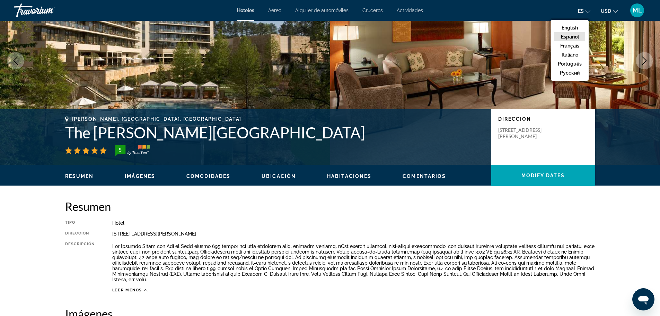
click at [608, 52] on img "Main content" at bounding box center [495, 61] width 330 height 208
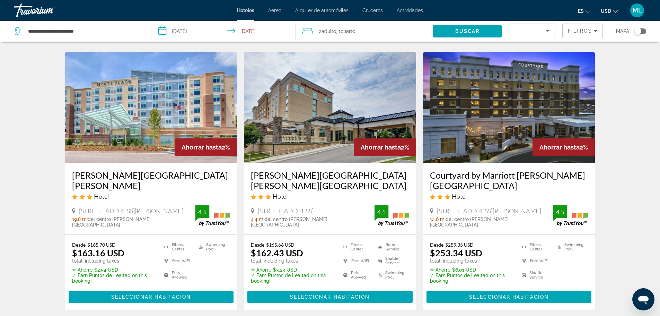
scroll to position [569, 0]
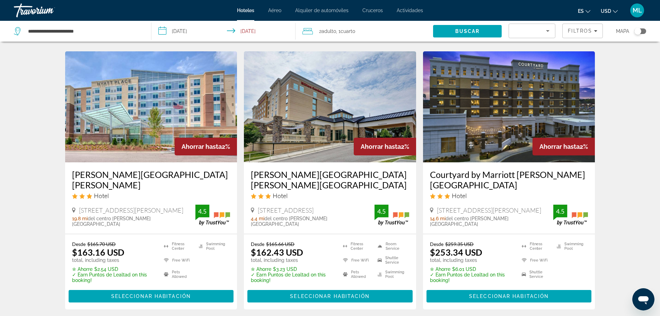
click at [323, 95] on img "Main content" at bounding box center [330, 106] width 172 height 111
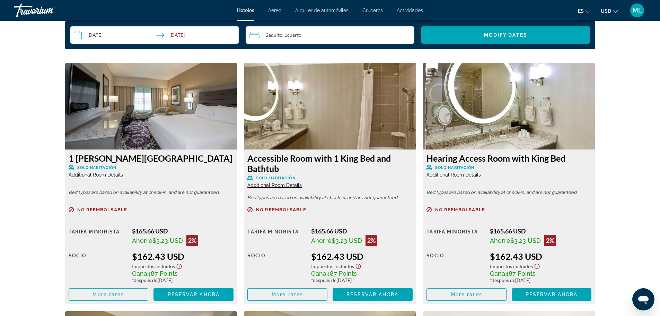
scroll to position [930, 0]
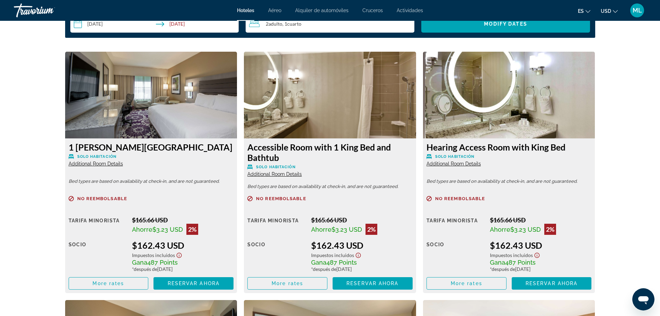
click at [192, 93] on img "Main content" at bounding box center [151, 95] width 172 height 87
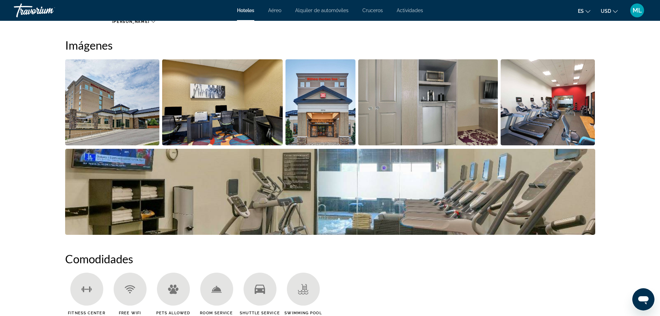
scroll to position [334, 0]
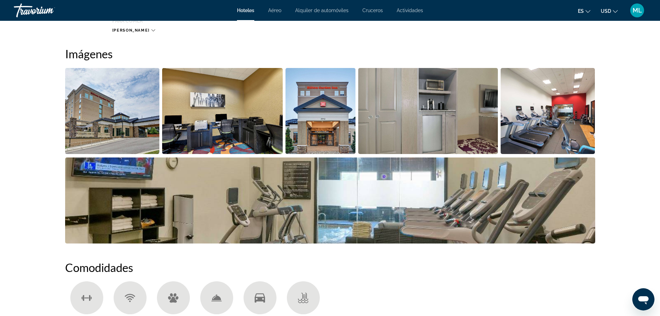
click at [140, 104] on img "Open full-screen image slider" at bounding box center [112, 111] width 95 height 86
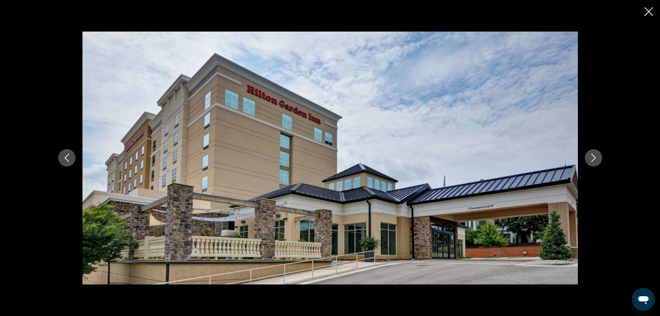
click at [594, 157] on icon "Next image" at bounding box center [594, 158] width 8 height 8
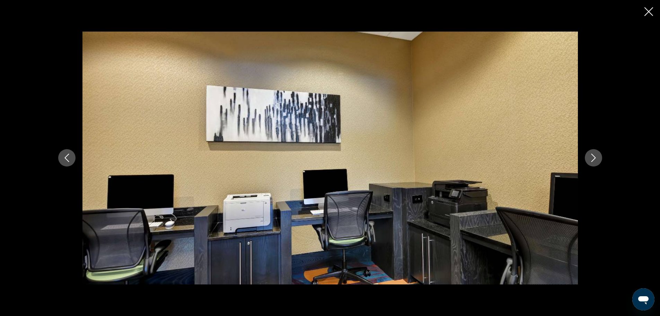
click at [594, 157] on icon "Next image" at bounding box center [594, 158] width 8 height 8
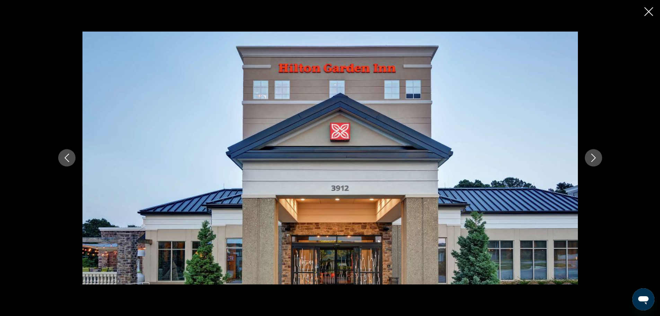
click at [594, 157] on icon "Next image" at bounding box center [594, 158] width 8 height 8
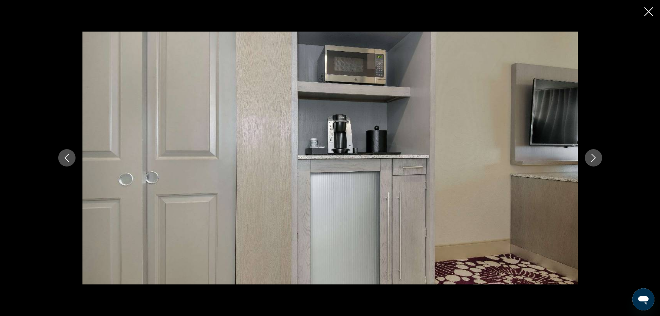
click at [594, 157] on icon "Next image" at bounding box center [594, 158] width 8 height 8
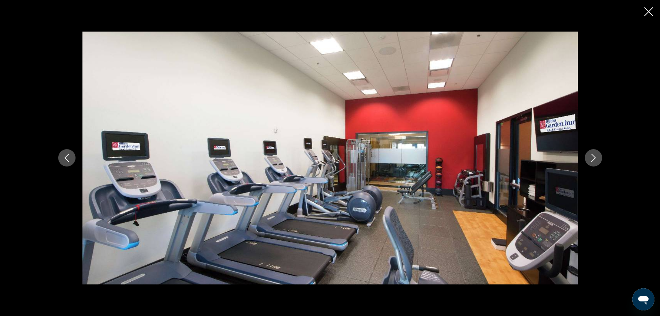
click at [594, 157] on icon "Next image" at bounding box center [594, 158] width 8 height 8
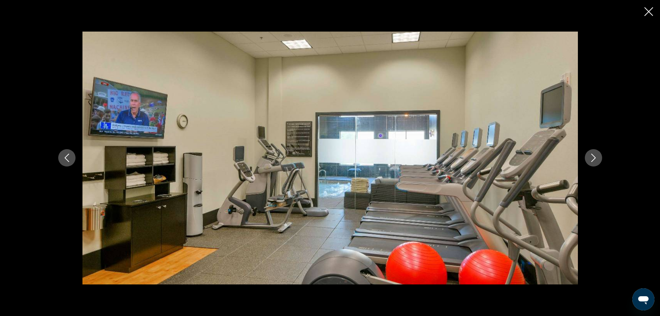
click at [594, 157] on icon "Next image" at bounding box center [594, 158] width 8 height 8
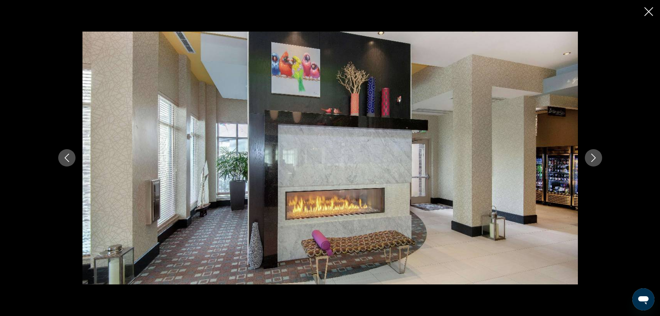
click at [594, 157] on icon "Next image" at bounding box center [594, 158] width 8 height 8
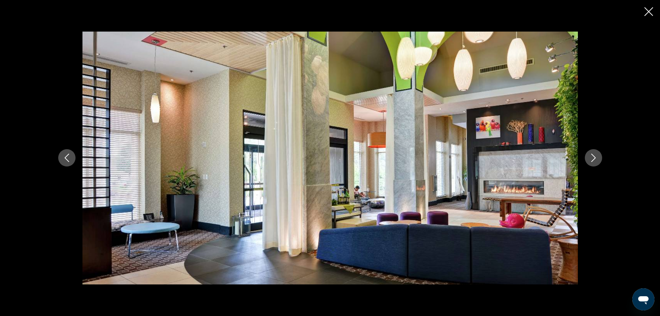
click at [594, 157] on icon "Next image" at bounding box center [594, 158] width 8 height 8
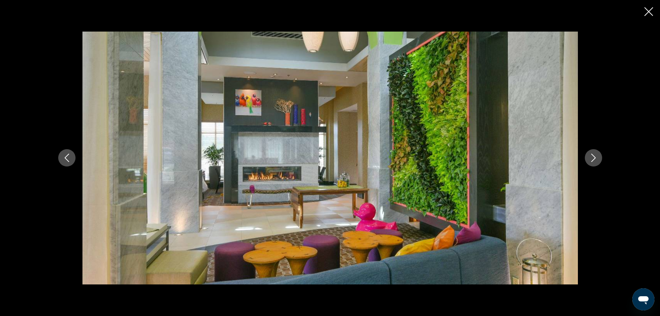
click at [594, 157] on icon "Next image" at bounding box center [594, 158] width 8 height 8
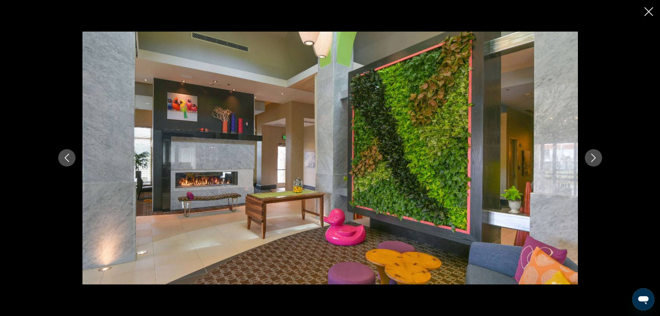
click at [594, 157] on icon "Next image" at bounding box center [594, 158] width 8 height 8
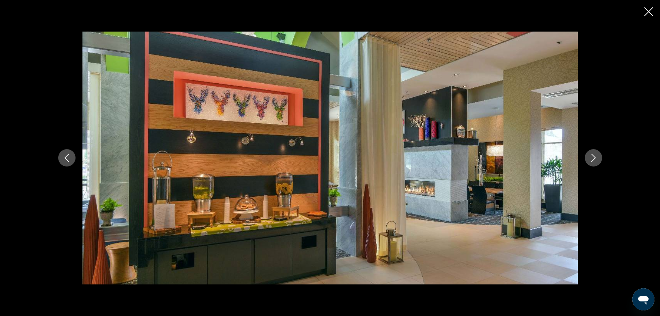
click at [594, 157] on icon "Next image" at bounding box center [594, 158] width 8 height 8
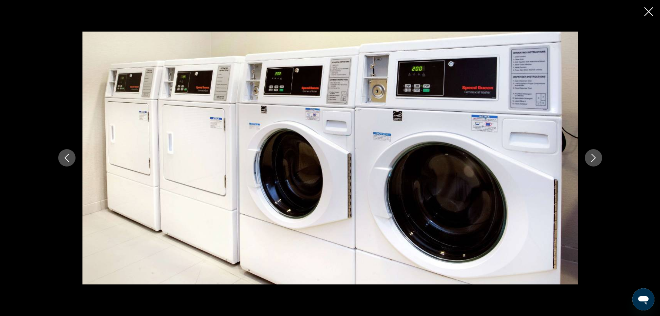
click at [594, 157] on icon "Next image" at bounding box center [594, 158] width 8 height 8
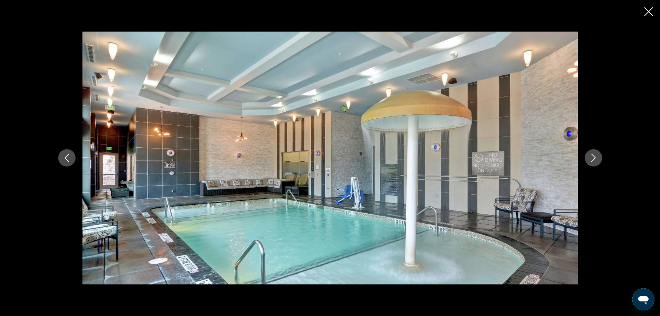
click at [594, 157] on icon "Next image" at bounding box center [594, 158] width 8 height 8
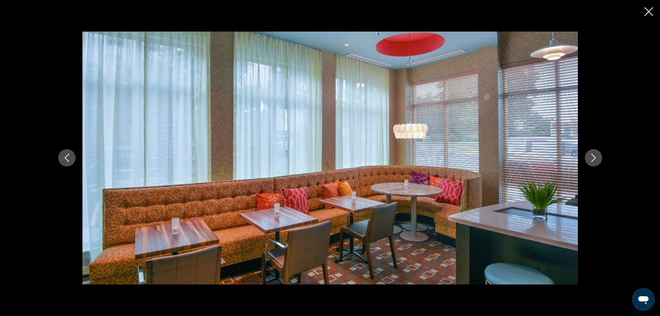
click at [594, 157] on icon "Next image" at bounding box center [594, 158] width 8 height 8
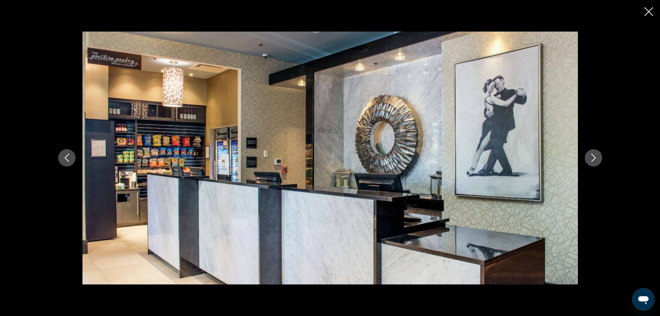
click at [594, 157] on icon "Next image" at bounding box center [594, 158] width 8 height 8
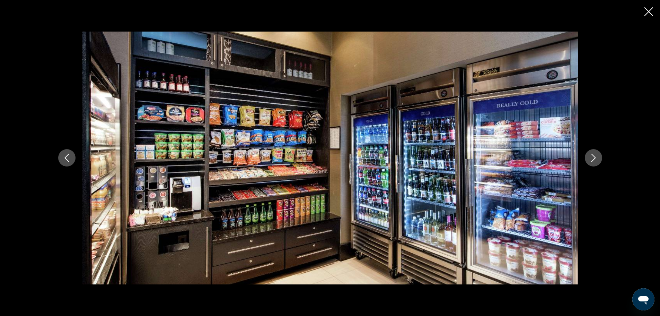
click at [594, 157] on icon "Next image" at bounding box center [594, 158] width 8 height 8
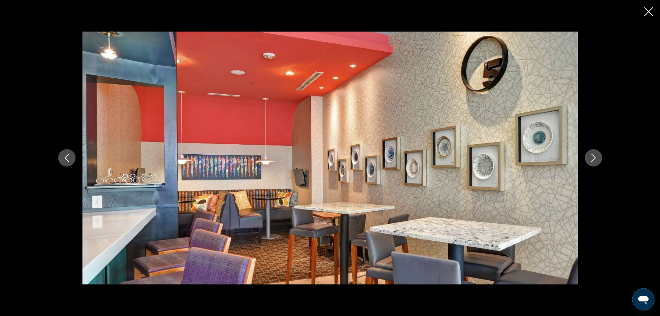
click at [594, 157] on icon "Next image" at bounding box center [594, 158] width 8 height 8
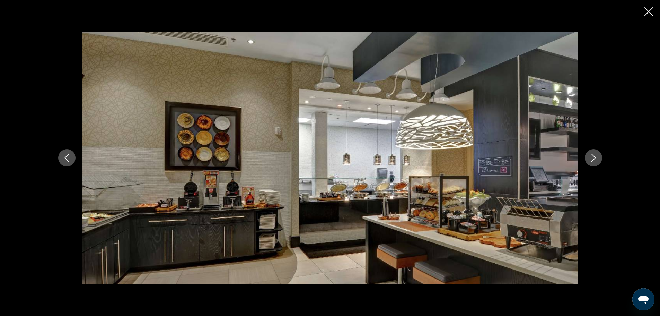
click at [646, 10] on icon "Close slideshow" at bounding box center [649, 11] width 9 height 9
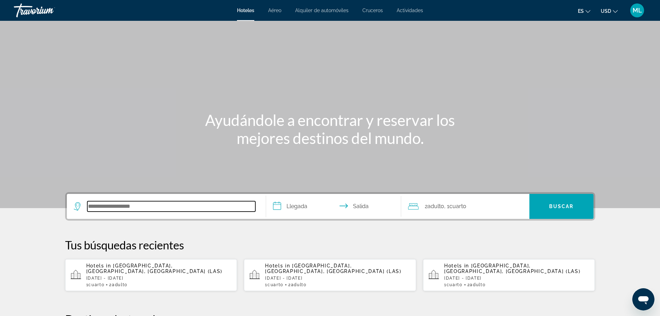
click at [138, 205] on input "Search hotel destination" at bounding box center [171, 206] width 168 height 10
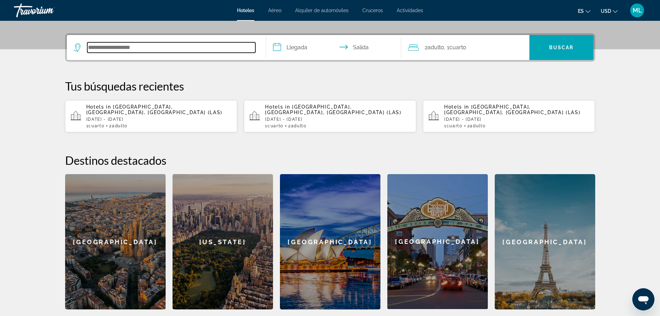
scroll to position [170, 0]
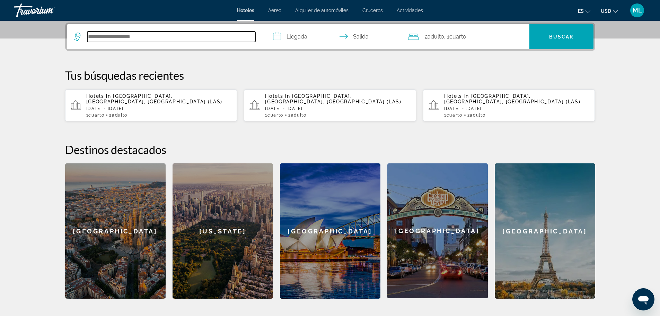
click at [159, 35] on input "Search hotel destination" at bounding box center [171, 37] width 168 height 10
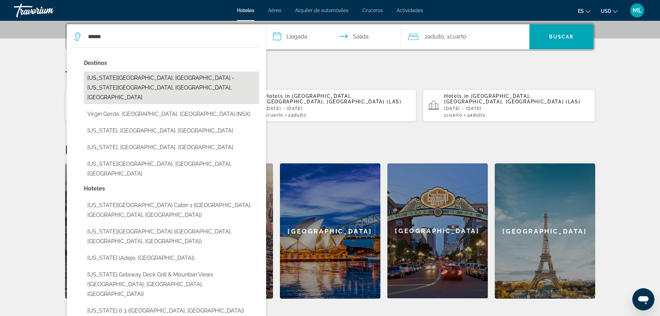
click at [129, 83] on button "[US_STATE][GEOGRAPHIC_DATA], [GEOGRAPHIC_DATA] - [US_STATE][GEOGRAPHIC_DATA], […" at bounding box center [171, 87] width 175 height 33
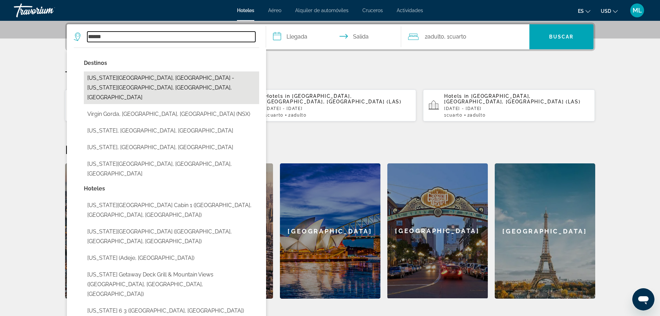
type input "**********"
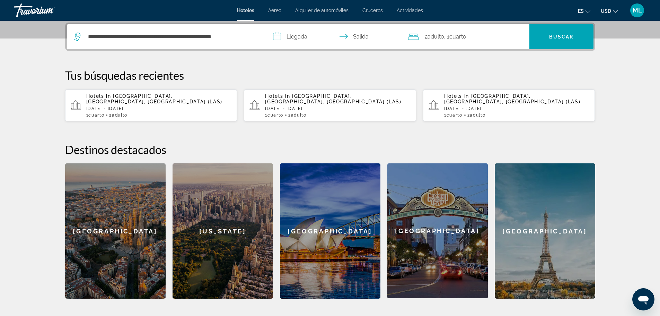
click at [280, 38] on input "**********" at bounding box center [335, 37] width 138 height 27
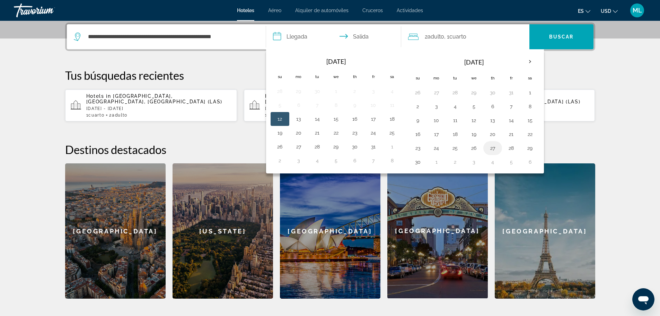
click at [494, 149] on button "27" at bounding box center [492, 148] width 11 height 10
click at [417, 165] on button "30" at bounding box center [418, 162] width 11 height 10
type input "**********"
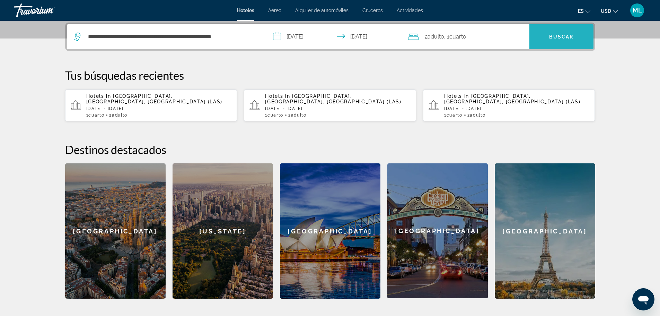
click at [565, 34] on span "Search" at bounding box center [562, 36] width 64 height 17
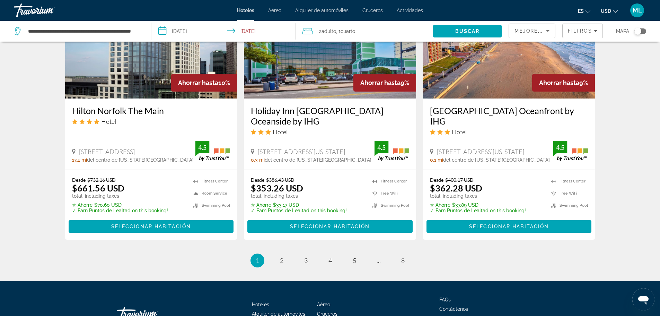
scroll to position [929, 0]
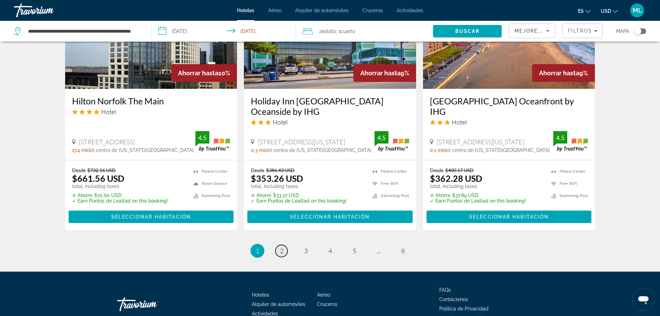
click at [281, 247] on span "2" at bounding box center [281, 251] width 3 height 8
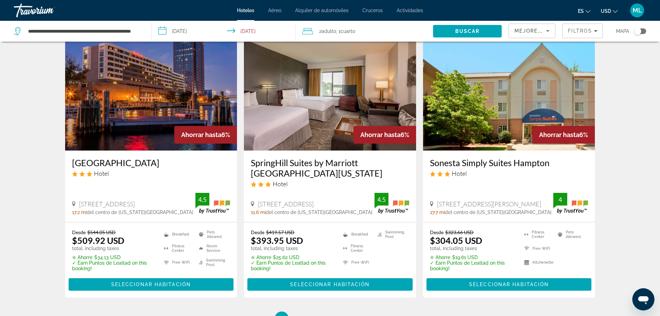
scroll to position [860, 0]
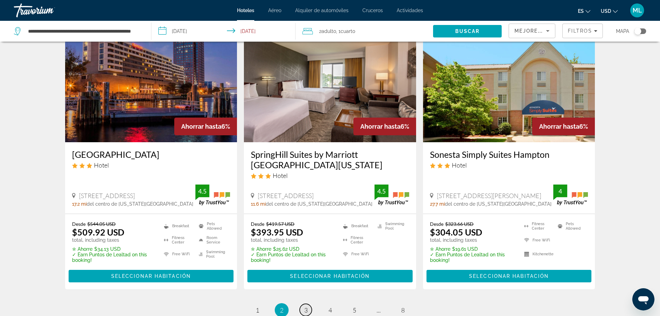
click at [310, 304] on link "page 3" at bounding box center [306, 310] width 12 height 12
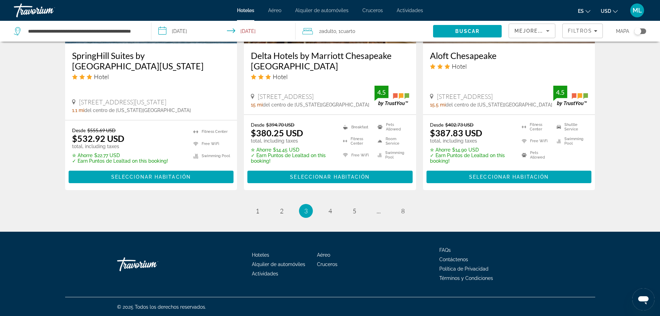
scroll to position [949, 0]
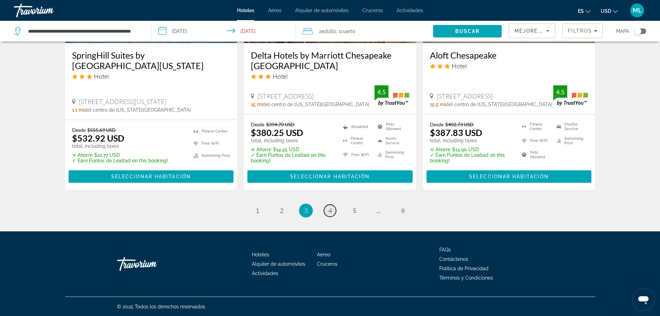
click at [331, 212] on span "4" at bounding box center [330, 211] width 3 height 8
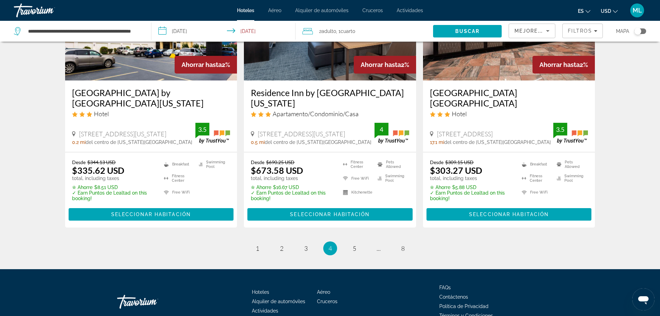
scroll to position [944, 0]
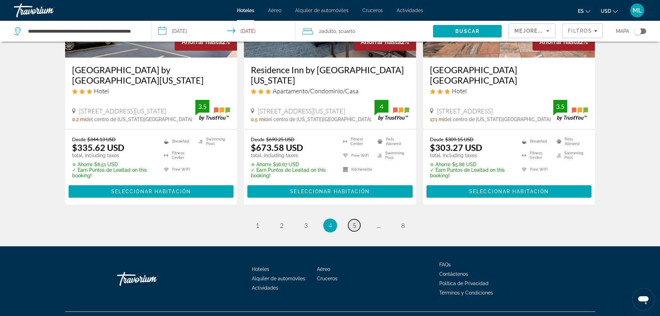
click at [355, 222] on span "5" at bounding box center [354, 226] width 3 height 8
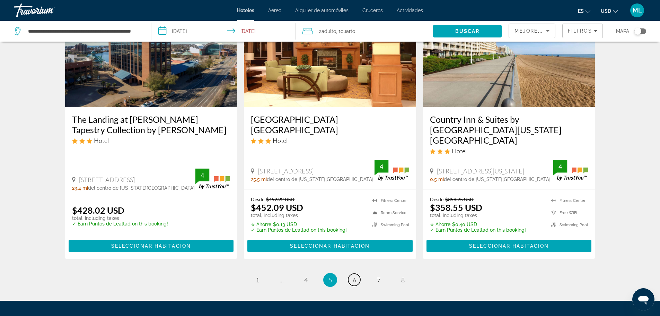
scroll to position [944, 0]
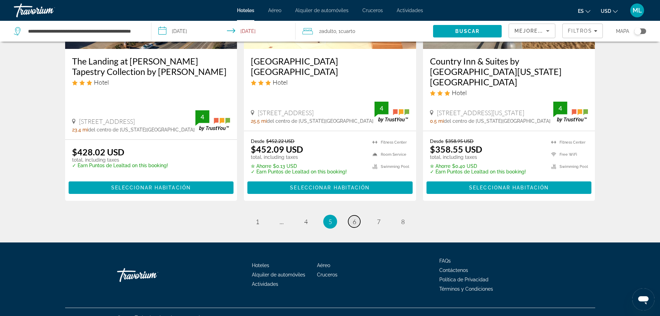
click at [355, 218] on span "6" at bounding box center [354, 222] width 3 height 8
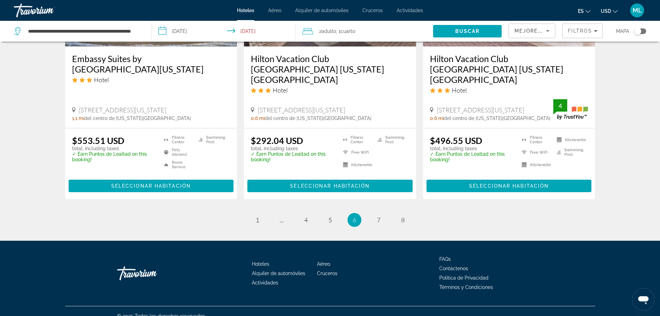
scroll to position [936, 0]
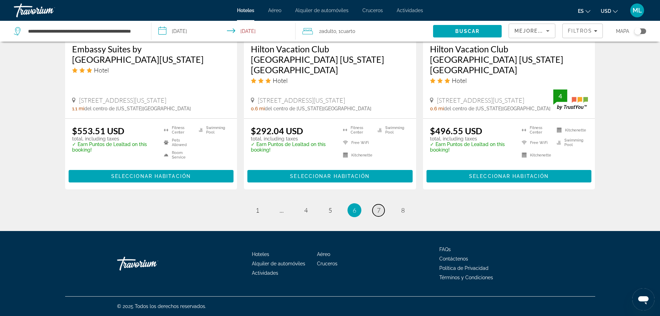
click at [379, 211] on span "7" at bounding box center [378, 210] width 3 height 8
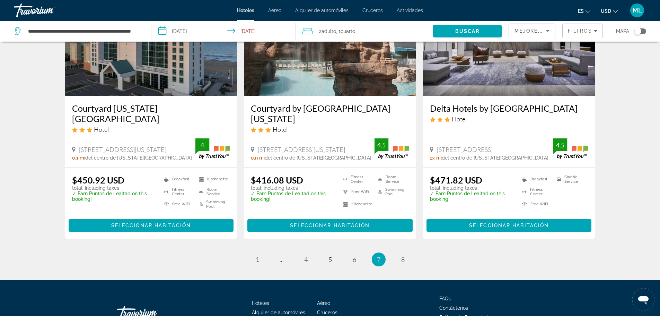
scroll to position [860, 0]
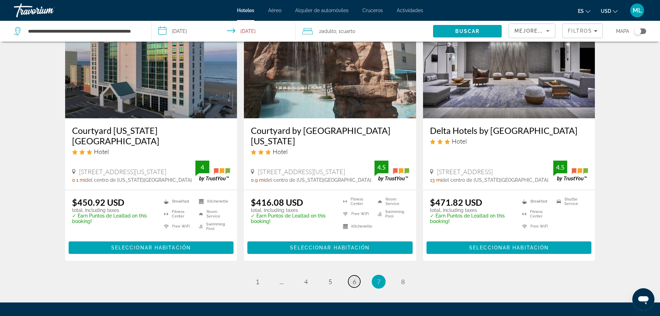
click at [353, 278] on span "6" at bounding box center [354, 282] width 3 height 8
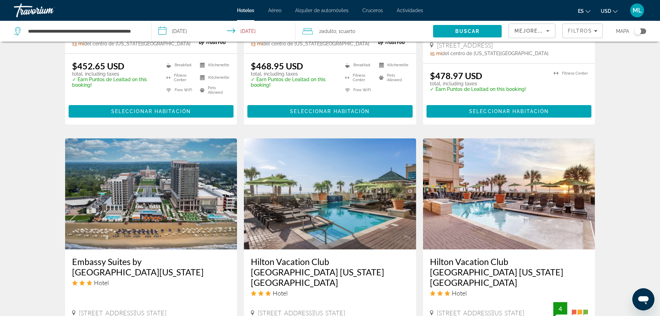
scroll to position [804, 0]
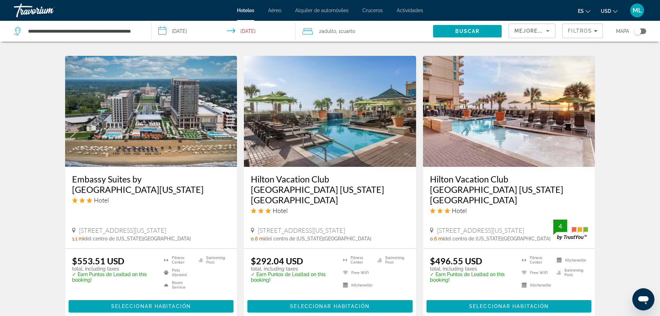
click at [193, 138] on img "Main content" at bounding box center [151, 111] width 172 height 111
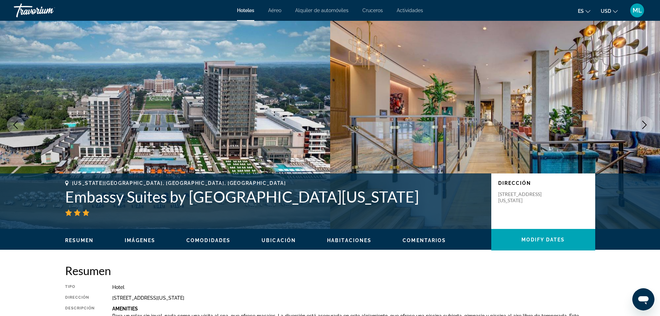
click at [643, 124] on icon "Next image" at bounding box center [645, 125] width 8 height 8
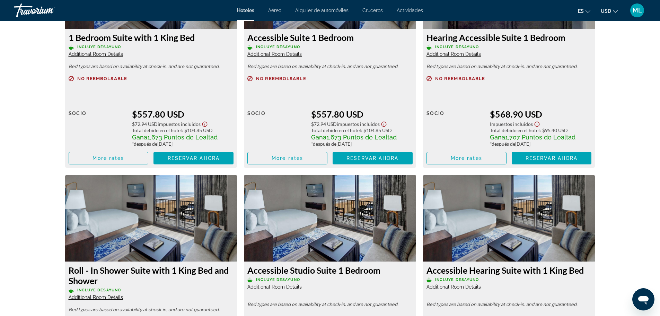
scroll to position [1262, 0]
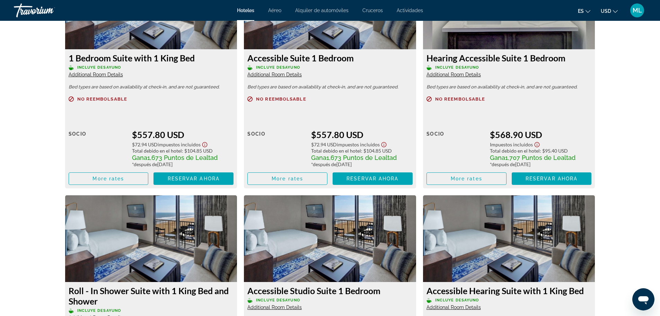
click at [589, 9] on icon "Change language" at bounding box center [588, 11] width 5 height 5
click at [579, 35] on button "Español" at bounding box center [570, 36] width 31 height 9
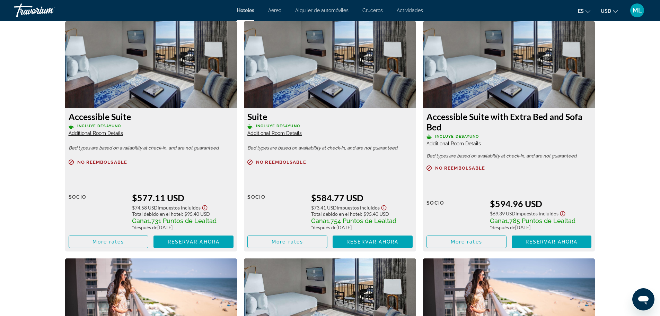
scroll to position [1609, 0]
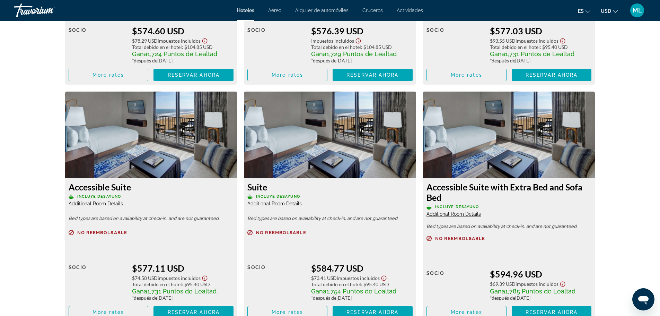
click at [342, 131] on img "Main content" at bounding box center [330, 135] width 172 height 87
click at [163, 153] on img "Main content" at bounding box center [151, 135] width 172 height 87
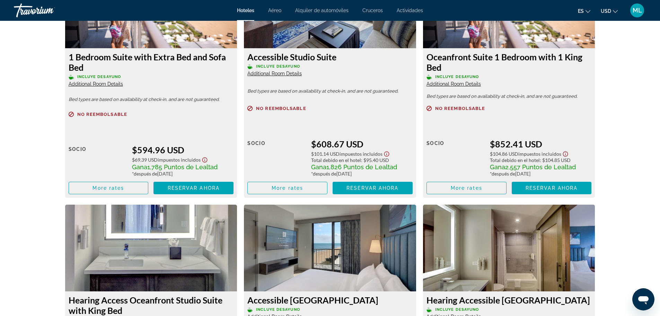
scroll to position [1997, 0]
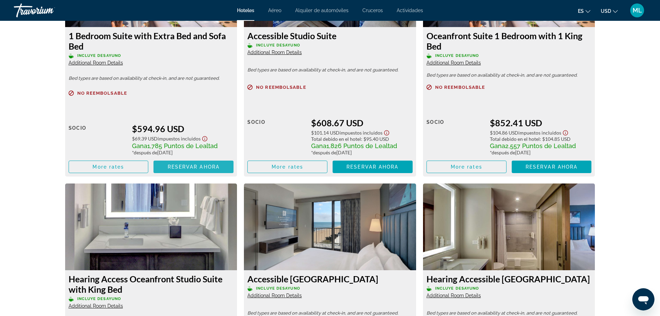
click at [193, 166] on span "Reservar ahora" at bounding box center [194, 167] width 52 height 6
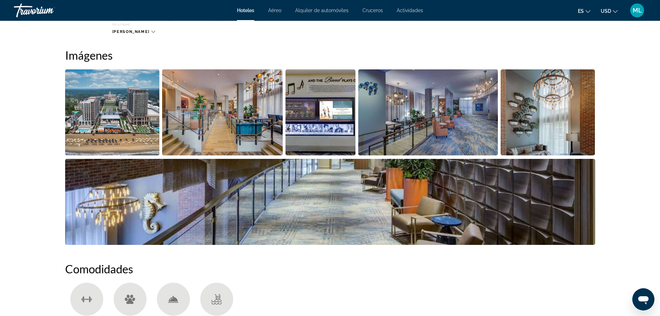
scroll to position [333, 0]
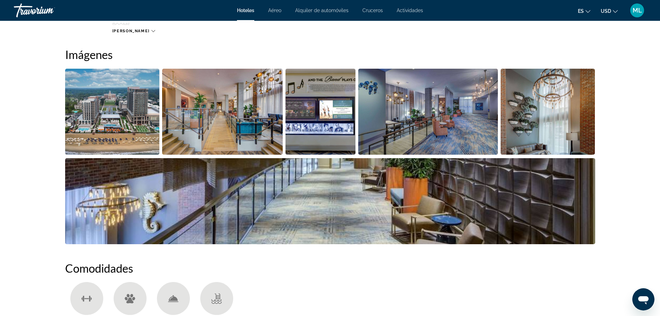
click at [96, 128] on img "Open full-screen image slider" at bounding box center [112, 112] width 95 height 86
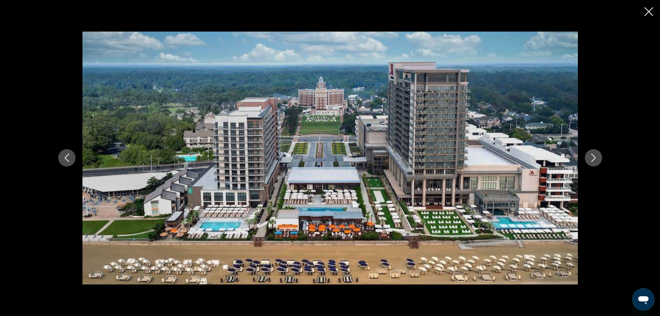
click at [590, 155] on icon "Next image" at bounding box center [594, 158] width 8 height 8
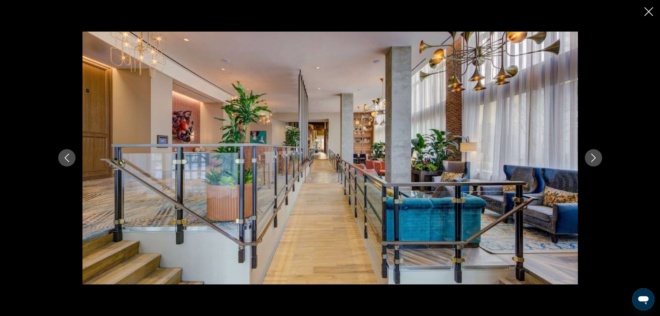
click at [590, 155] on icon "Next image" at bounding box center [594, 158] width 8 height 8
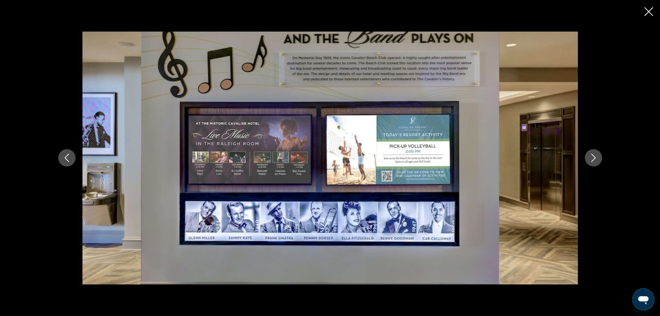
click at [590, 155] on icon "Next image" at bounding box center [594, 158] width 8 height 8
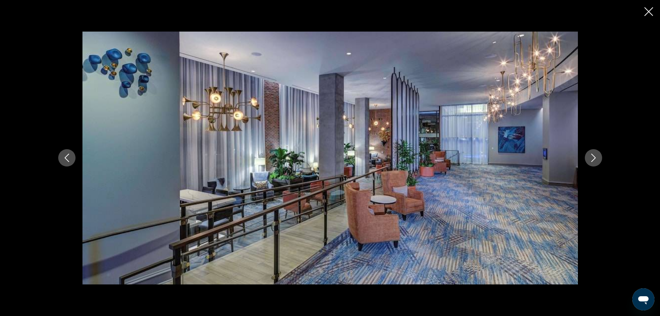
click at [590, 155] on icon "Next image" at bounding box center [594, 158] width 8 height 8
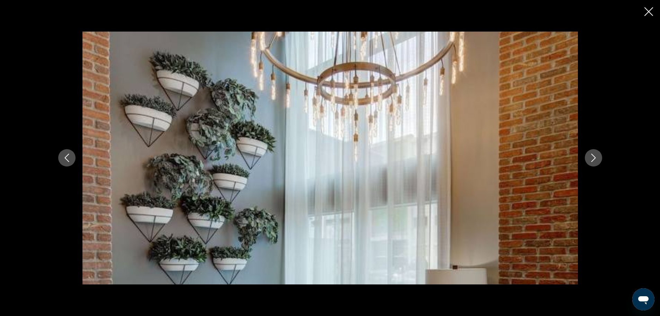
click at [590, 155] on icon "Next image" at bounding box center [594, 158] width 8 height 8
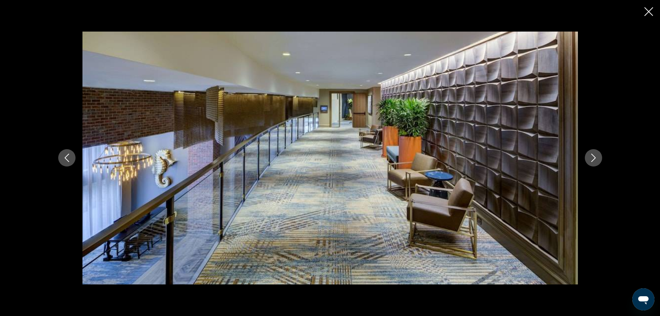
click at [590, 155] on icon "Next image" at bounding box center [594, 158] width 8 height 8
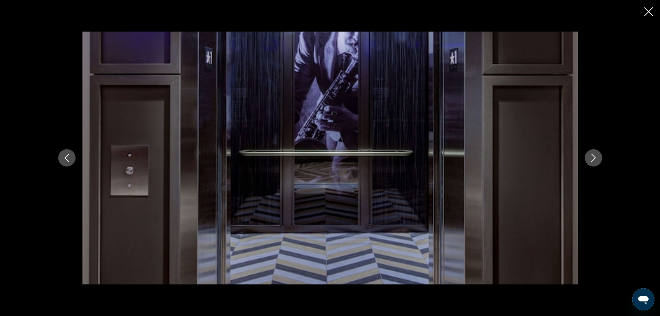
click at [590, 155] on icon "Next image" at bounding box center [594, 158] width 8 height 8
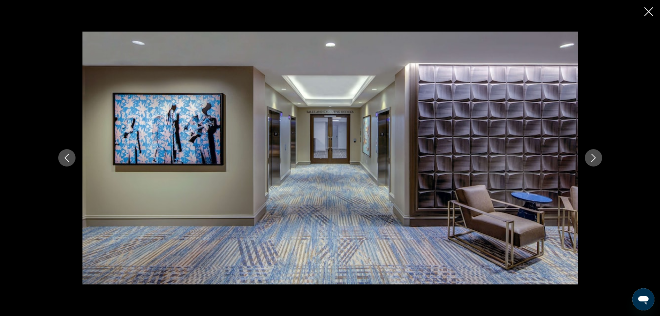
click at [590, 155] on icon "Next image" at bounding box center [594, 158] width 8 height 8
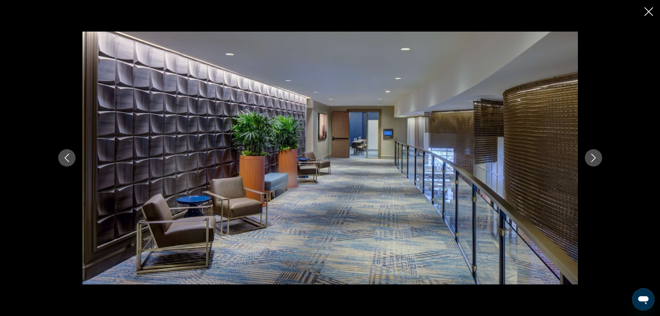
click at [590, 155] on icon "Next image" at bounding box center [594, 158] width 8 height 8
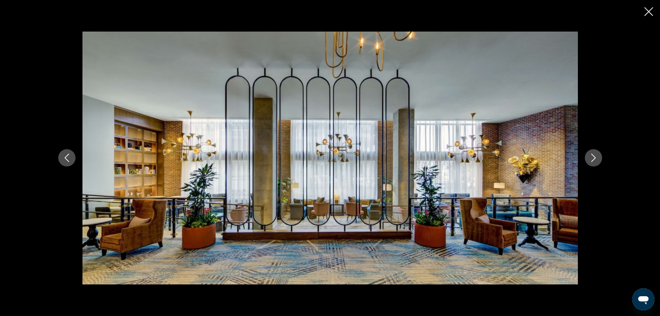
click at [590, 155] on icon "Next image" at bounding box center [594, 158] width 8 height 8
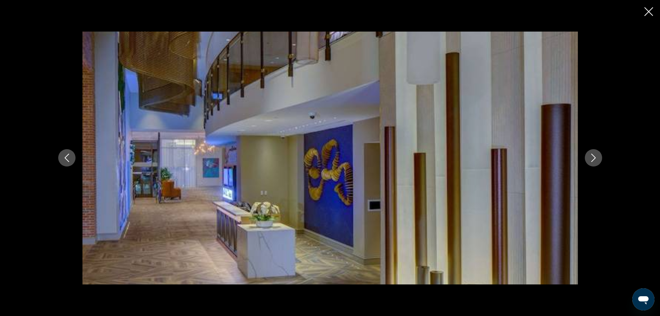
click at [590, 155] on icon "Next image" at bounding box center [594, 158] width 8 height 8
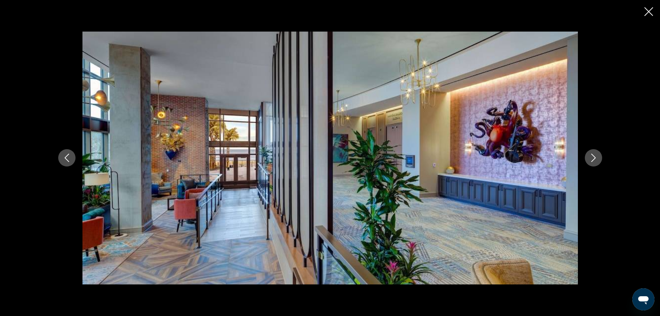
click at [590, 155] on icon "Next image" at bounding box center [594, 158] width 8 height 8
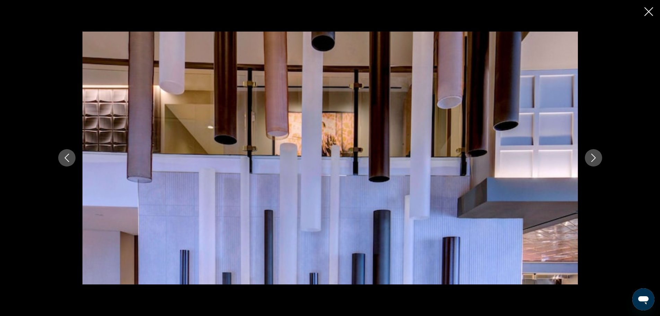
click at [590, 155] on icon "Next image" at bounding box center [594, 158] width 8 height 8
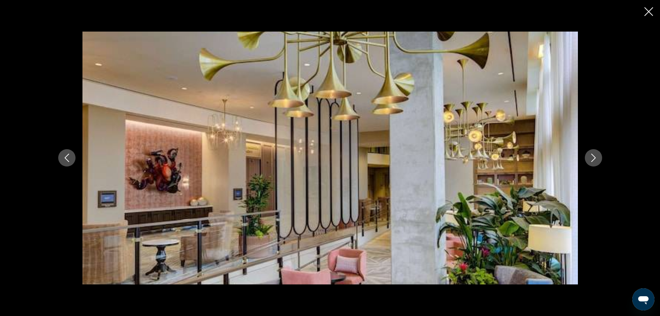
click at [590, 155] on icon "Next image" at bounding box center [594, 158] width 8 height 8
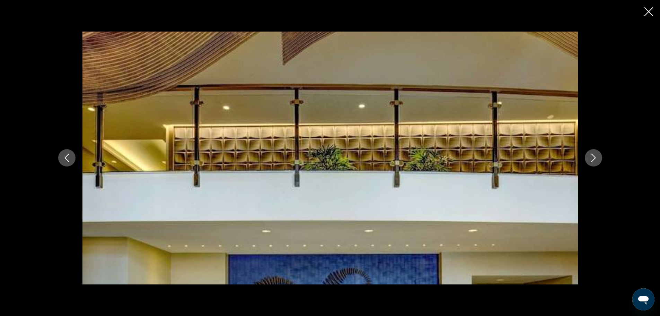
click at [590, 155] on icon "Next image" at bounding box center [594, 158] width 8 height 8
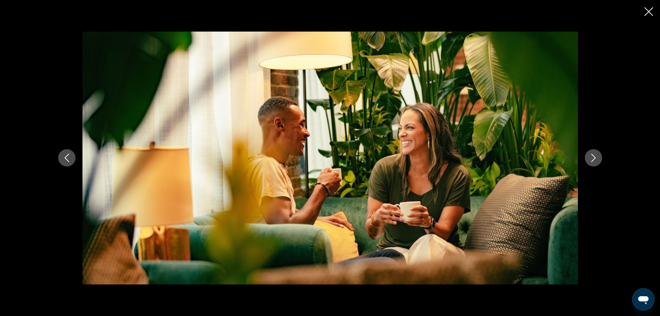
click at [590, 155] on icon "Next image" at bounding box center [594, 158] width 8 height 8
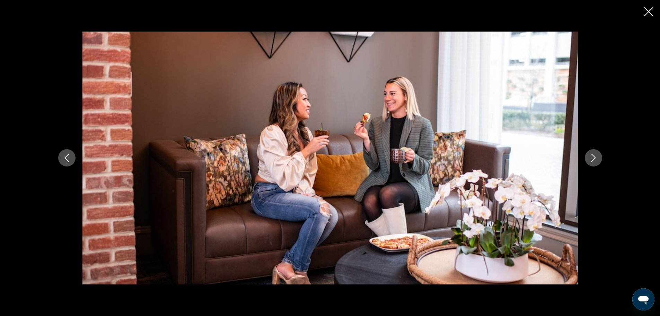
click at [590, 155] on icon "Next image" at bounding box center [594, 158] width 8 height 8
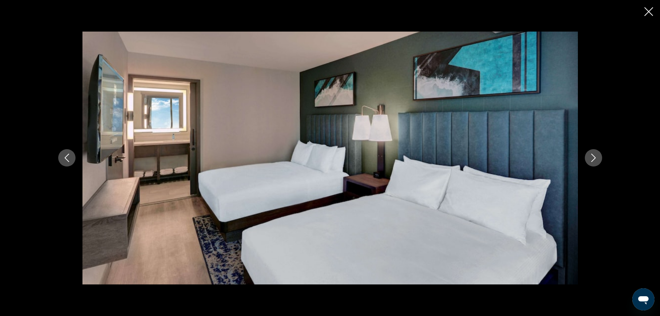
click at [590, 155] on icon "Next image" at bounding box center [594, 158] width 8 height 8
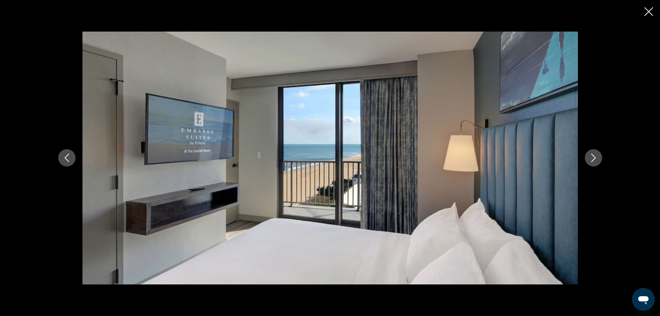
click at [590, 155] on icon "Next image" at bounding box center [594, 158] width 8 height 8
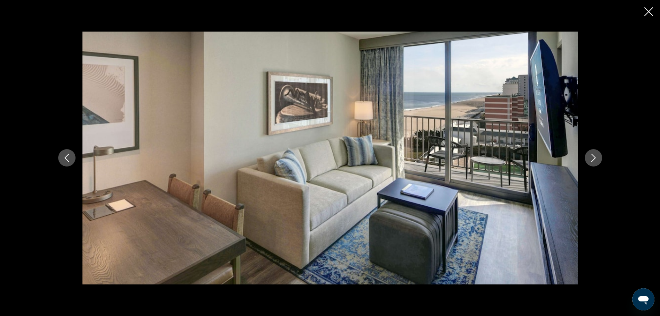
click at [590, 155] on icon "Next image" at bounding box center [594, 158] width 8 height 8
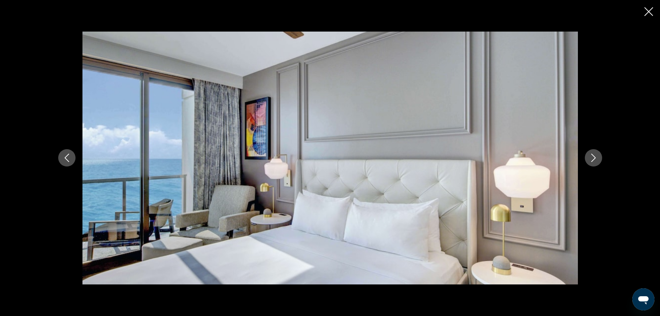
scroll to position [444, 0]
click at [590, 155] on icon "Next image" at bounding box center [594, 158] width 8 height 8
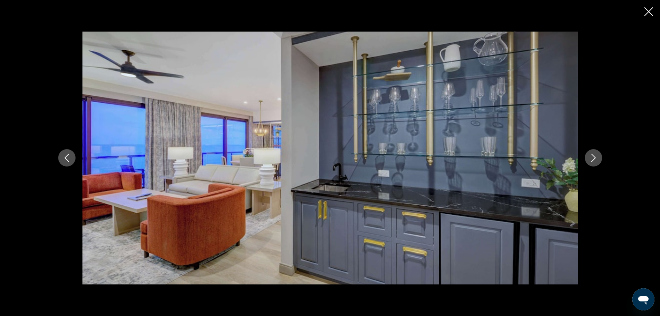
click at [590, 155] on icon "Next image" at bounding box center [594, 158] width 8 height 8
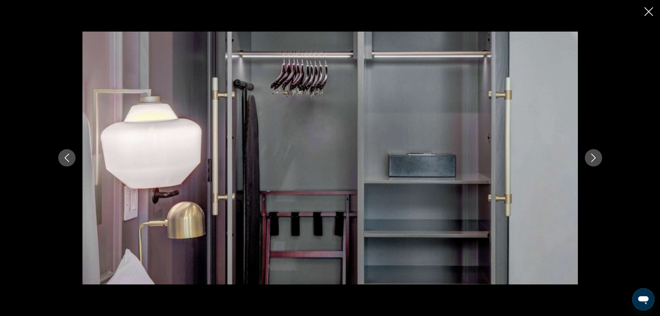
click at [590, 155] on icon "Next image" at bounding box center [594, 158] width 8 height 8
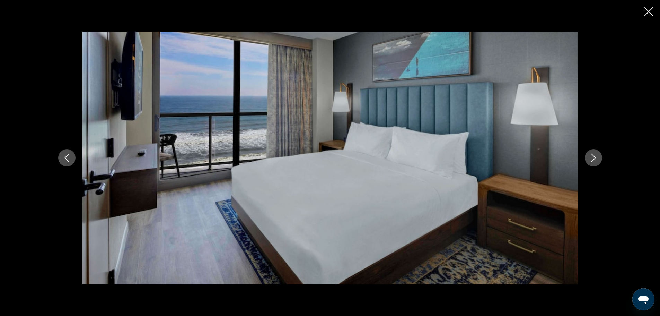
click at [590, 155] on icon "Next image" at bounding box center [594, 158] width 8 height 8
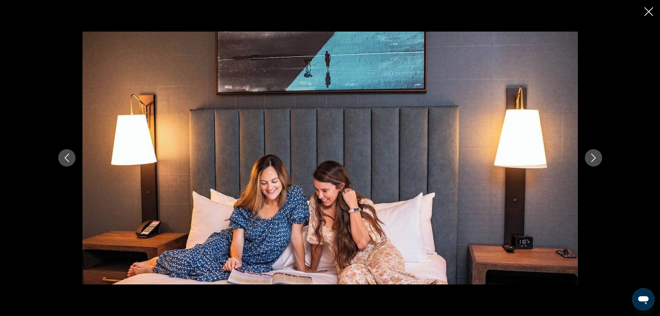
click at [590, 155] on icon "Next image" at bounding box center [594, 158] width 8 height 8
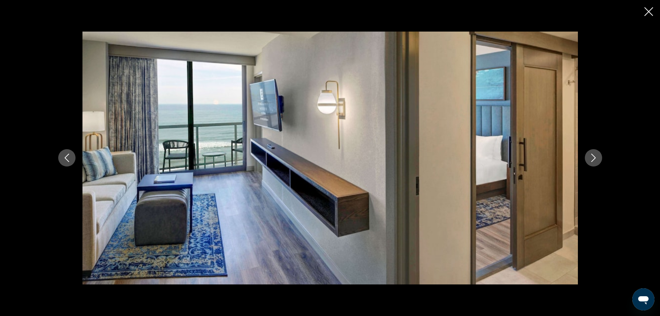
click at [590, 155] on icon "Next image" at bounding box center [594, 158] width 8 height 8
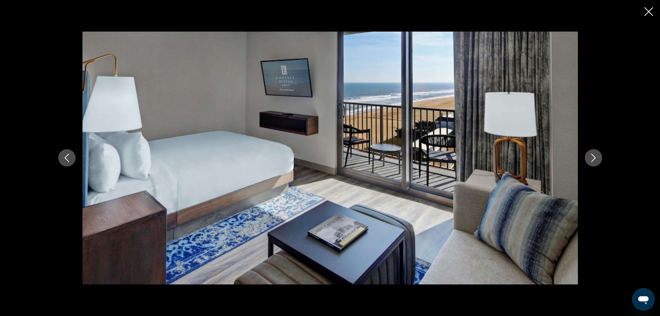
click at [590, 155] on icon "Next image" at bounding box center [594, 158] width 8 height 8
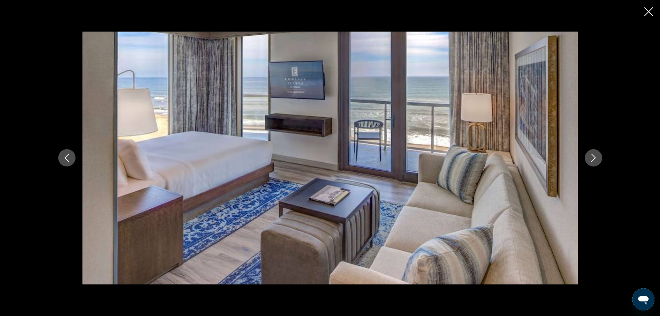
click at [590, 155] on icon "Next image" at bounding box center [594, 158] width 8 height 8
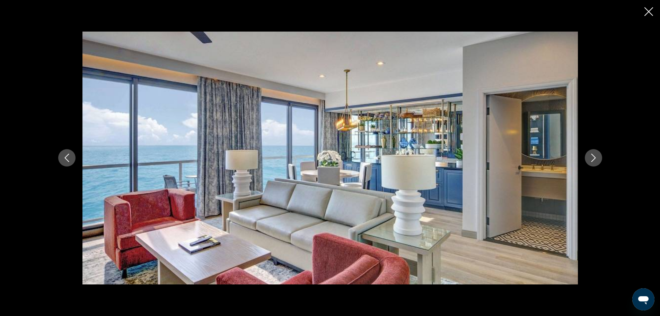
click at [590, 155] on icon "Next image" at bounding box center [594, 158] width 8 height 8
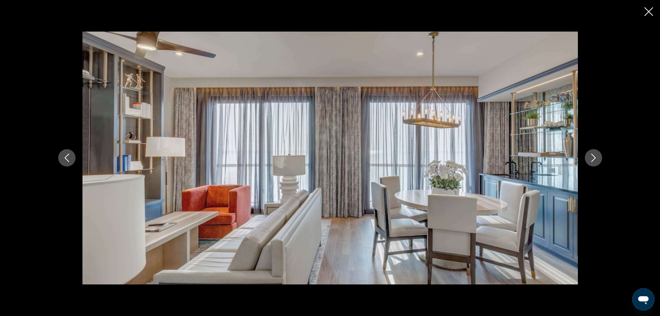
click at [590, 155] on icon "Next image" at bounding box center [594, 158] width 8 height 8
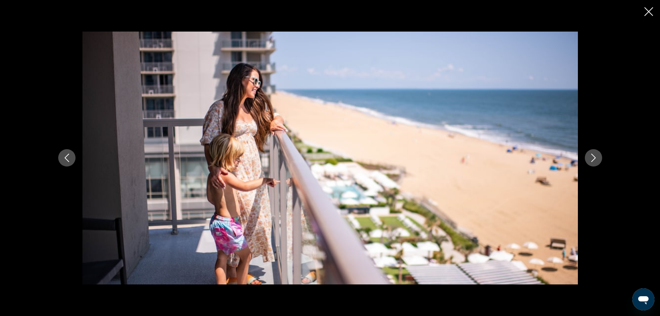
click at [590, 155] on icon "Next image" at bounding box center [594, 158] width 8 height 8
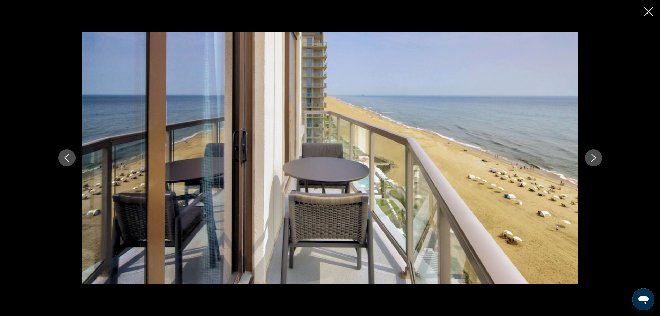
click at [590, 155] on icon "Next image" at bounding box center [594, 158] width 8 height 8
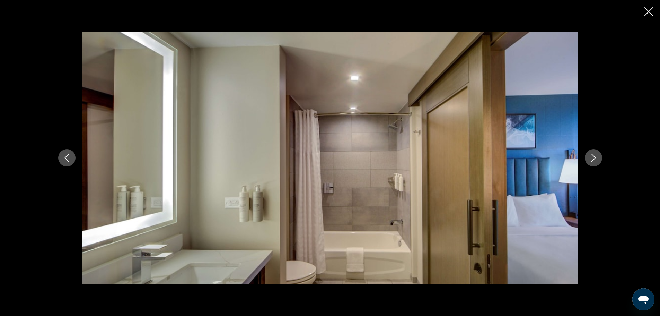
click at [590, 155] on icon "Next image" at bounding box center [594, 158] width 8 height 8
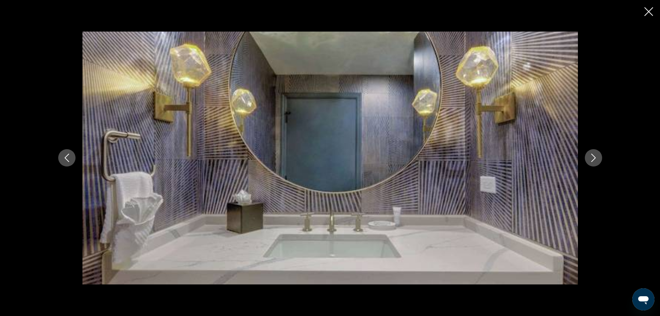
click at [590, 155] on icon "Next image" at bounding box center [594, 158] width 8 height 8
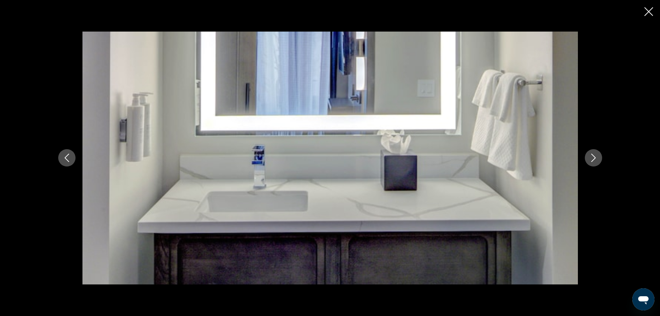
click at [590, 155] on icon "Next image" at bounding box center [594, 158] width 8 height 8
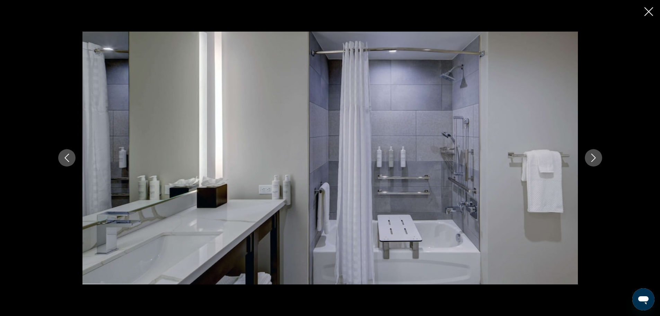
click at [590, 155] on icon "Next image" at bounding box center [594, 158] width 8 height 8
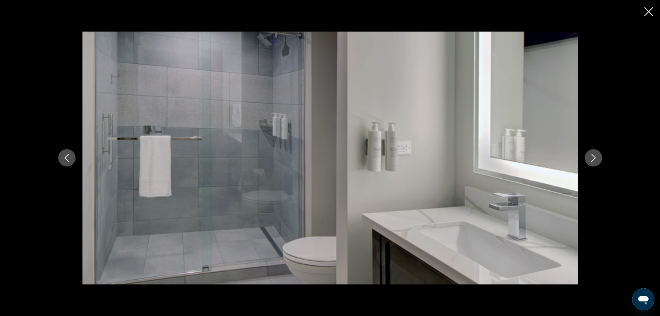
click at [590, 155] on icon "Next image" at bounding box center [594, 158] width 8 height 8
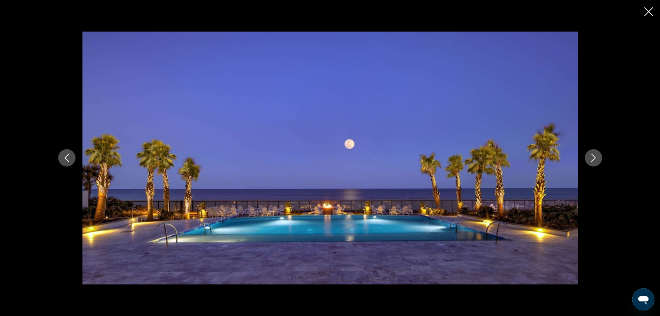
click at [590, 155] on icon "Next image" at bounding box center [594, 158] width 8 height 8
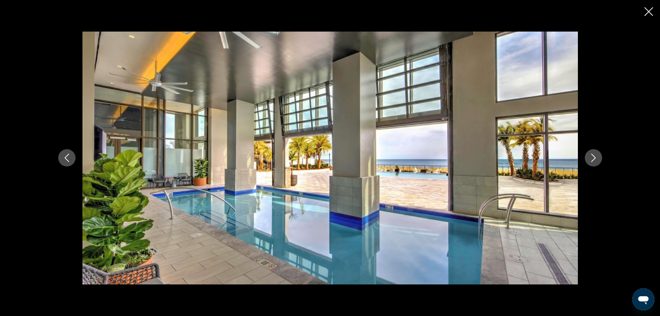
click at [590, 155] on icon "Next image" at bounding box center [594, 158] width 8 height 8
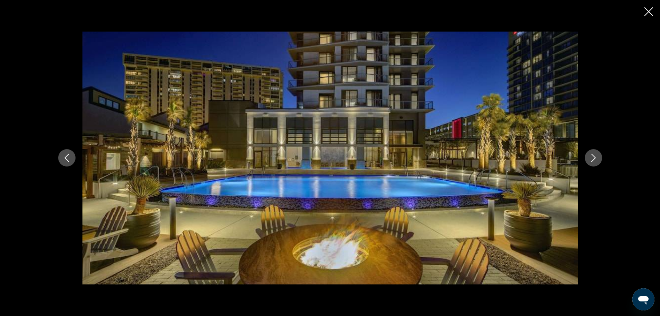
click at [590, 155] on icon "Next image" at bounding box center [594, 158] width 8 height 8
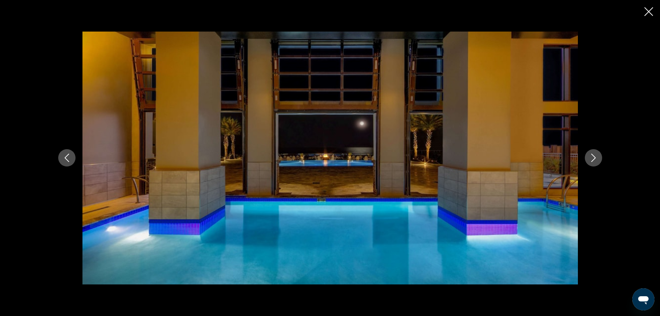
click at [590, 155] on icon "Next image" at bounding box center [594, 158] width 8 height 8
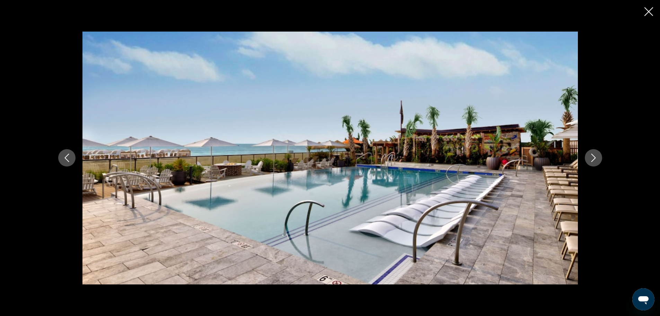
click at [590, 155] on icon "Next image" at bounding box center [594, 158] width 8 height 8
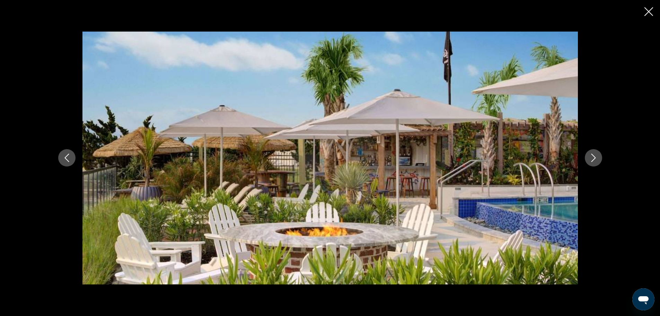
click at [590, 155] on icon "Next image" at bounding box center [594, 158] width 8 height 8
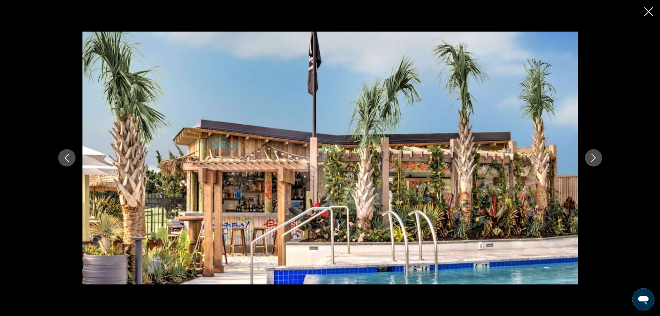
click at [590, 155] on icon "Next image" at bounding box center [594, 158] width 8 height 8
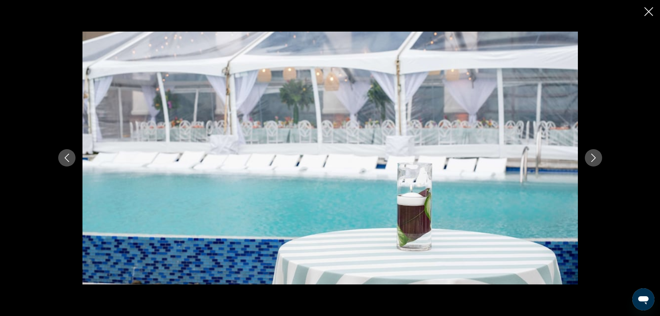
click at [590, 155] on icon "Next image" at bounding box center [594, 158] width 8 height 8
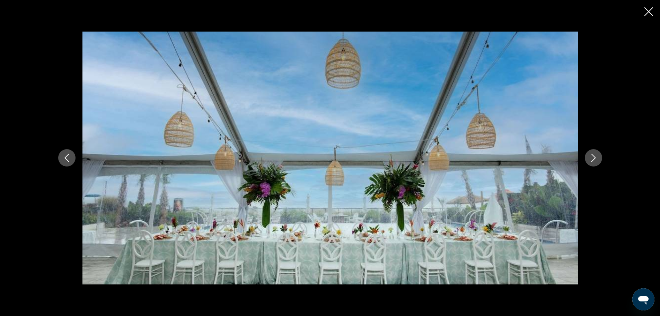
click at [590, 155] on icon "Next image" at bounding box center [594, 158] width 8 height 8
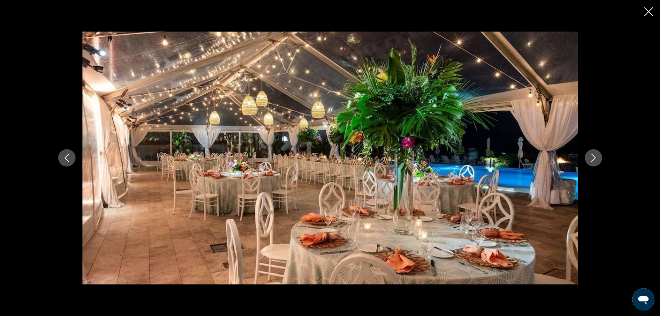
click at [590, 155] on icon "Next image" at bounding box center [594, 158] width 8 height 8
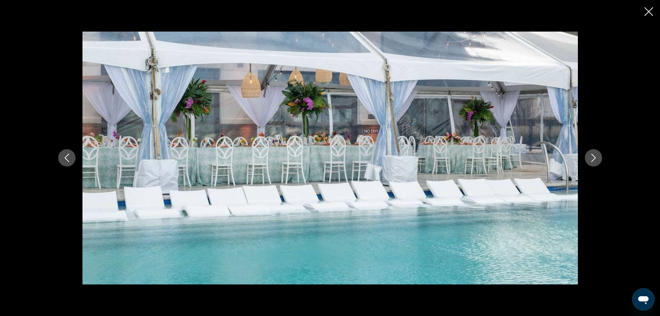
click at [590, 155] on icon "Next image" at bounding box center [594, 158] width 8 height 8
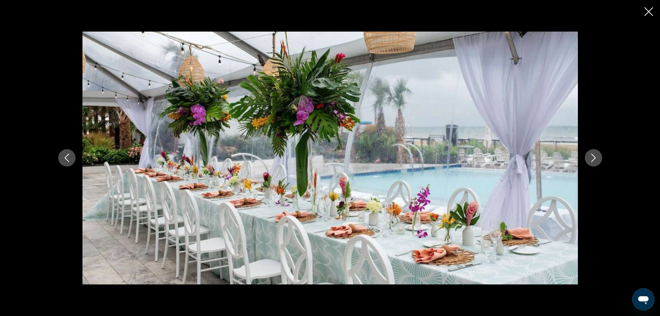
click at [590, 155] on icon "Next image" at bounding box center [594, 158] width 8 height 8
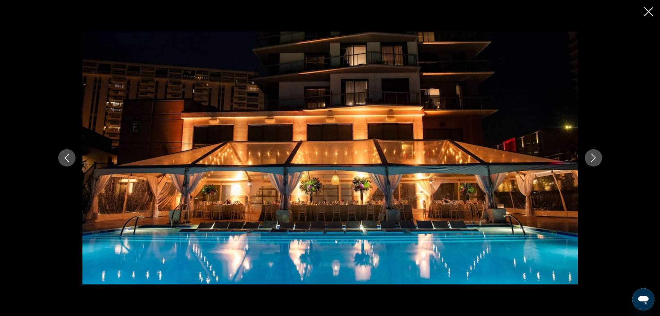
click at [590, 155] on icon "Next image" at bounding box center [594, 158] width 8 height 8
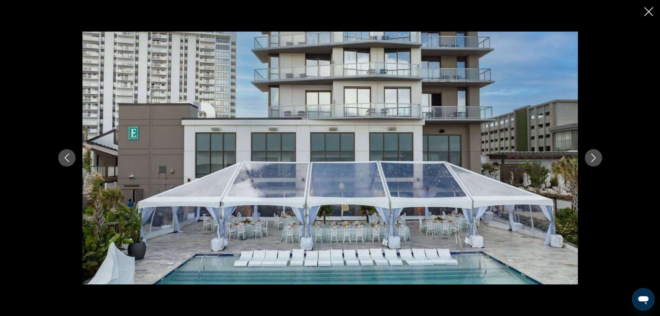
click at [590, 155] on icon "Next image" at bounding box center [594, 158] width 8 height 8
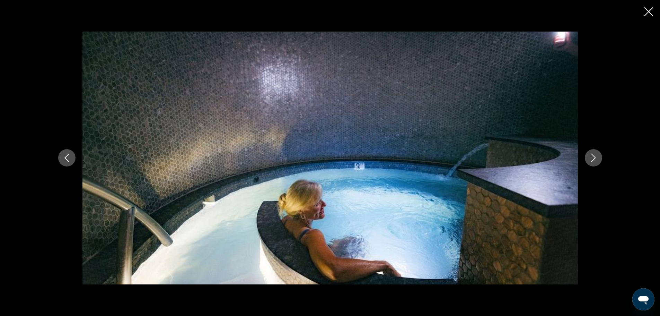
click at [590, 155] on icon "Next image" at bounding box center [594, 158] width 8 height 8
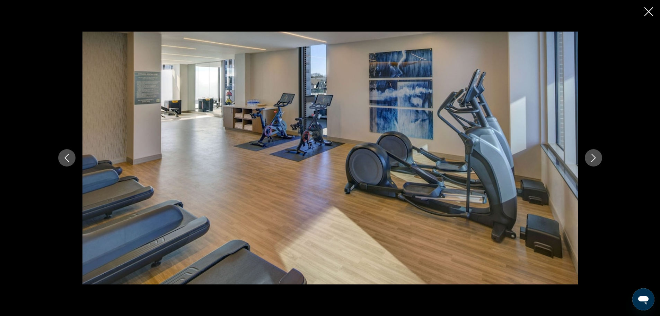
click at [590, 155] on icon "Next image" at bounding box center [594, 158] width 8 height 8
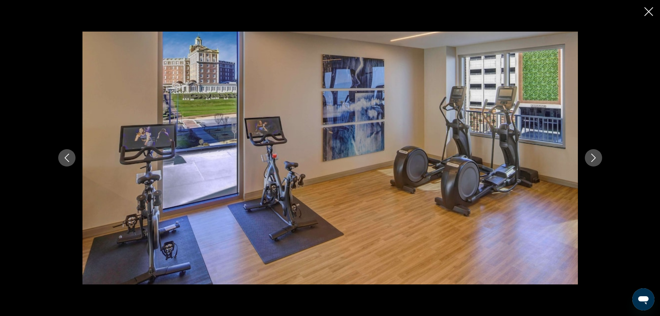
click at [590, 155] on icon "Next image" at bounding box center [594, 158] width 8 height 8
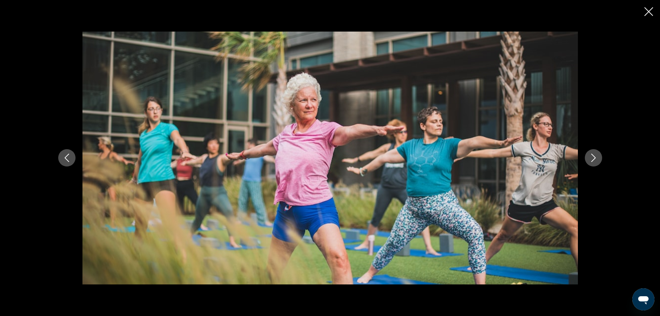
click at [590, 155] on icon "Next image" at bounding box center [594, 158] width 8 height 8
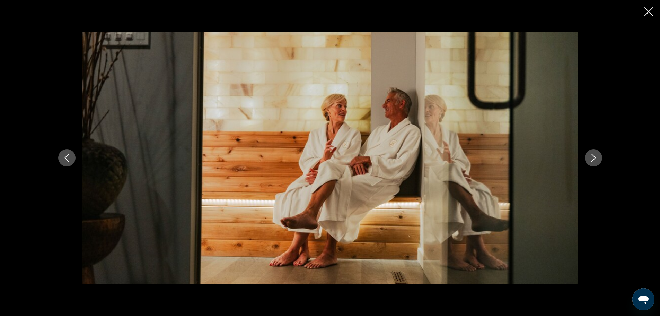
click at [590, 155] on icon "Next image" at bounding box center [594, 158] width 8 height 8
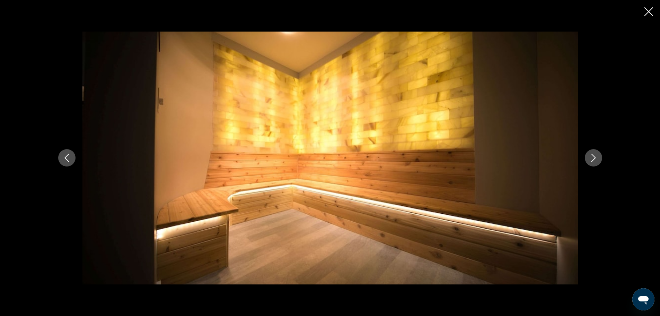
click at [590, 155] on icon "Next image" at bounding box center [594, 158] width 8 height 8
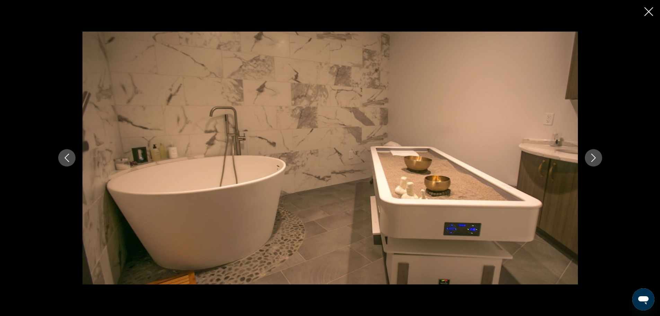
click at [590, 155] on icon "Next image" at bounding box center [594, 158] width 8 height 8
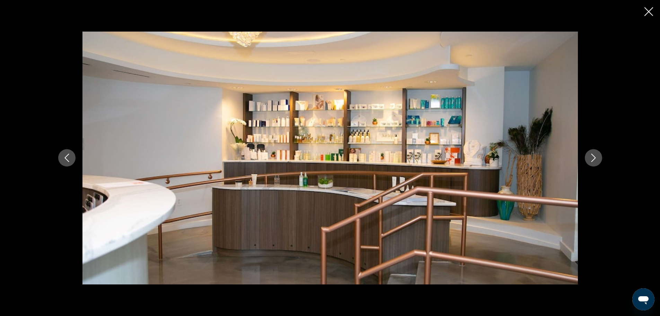
click at [590, 155] on icon "Next image" at bounding box center [594, 158] width 8 height 8
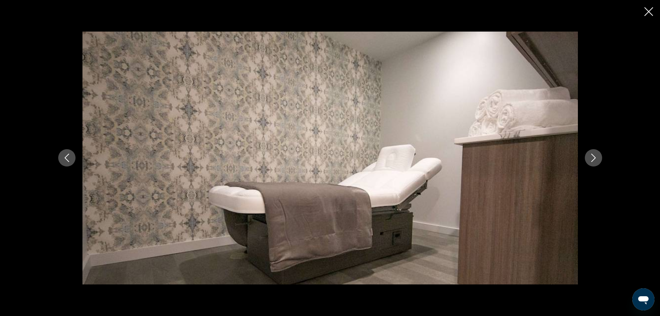
click at [590, 155] on icon "Next image" at bounding box center [594, 158] width 8 height 8
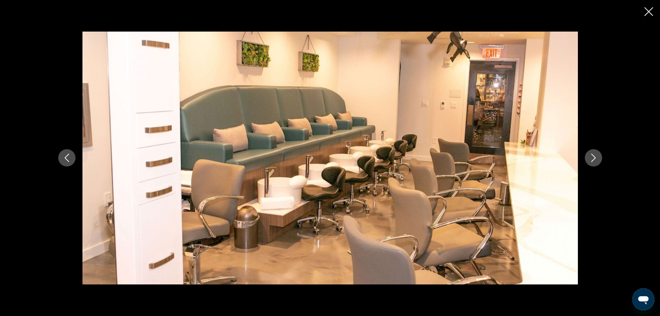
click at [590, 155] on icon "Next image" at bounding box center [594, 158] width 8 height 8
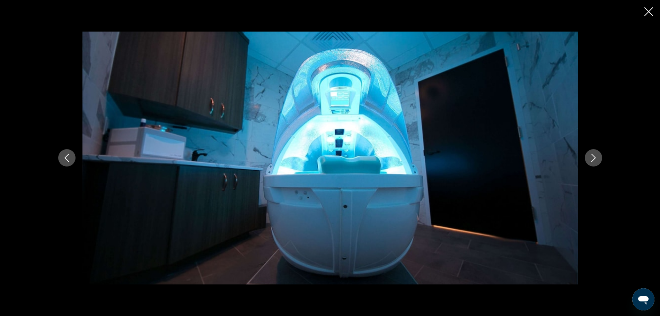
click at [590, 155] on icon "Next image" at bounding box center [594, 158] width 8 height 8
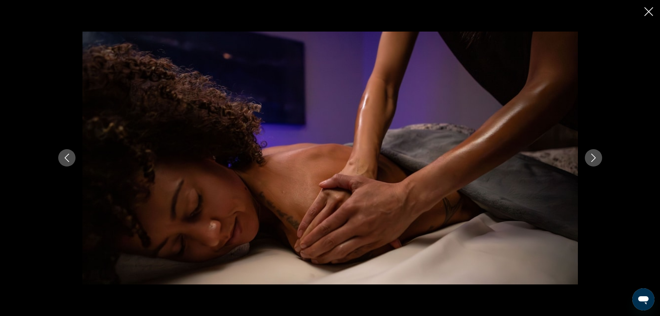
click at [590, 155] on icon "Next image" at bounding box center [594, 158] width 8 height 8
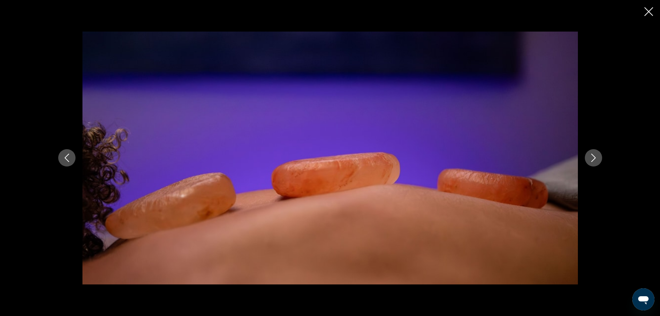
click at [590, 155] on icon "Next image" at bounding box center [594, 158] width 8 height 8
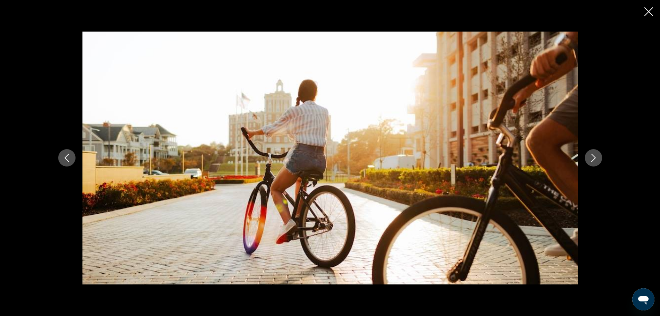
click at [590, 155] on icon "Next image" at bounding box center [594, 158] width 8 height 8
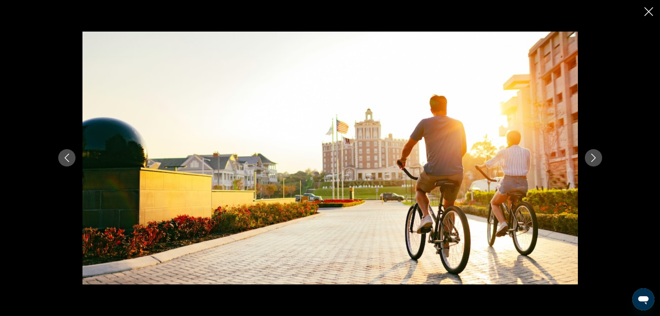
click at [590, 155] on icon "Next image" at bounding box center [594, 158] width 8 height 8
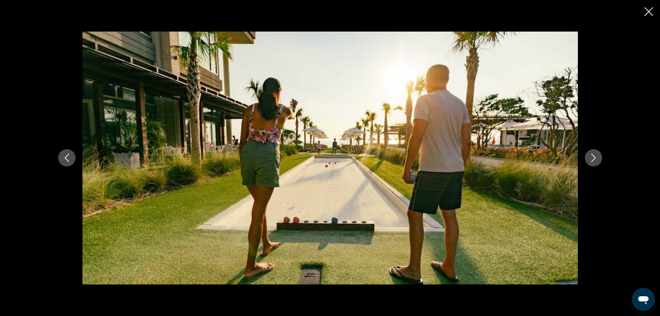
click at [590, 155] on icon "Next image" at bounding box center [594, 158] width 8 height 8
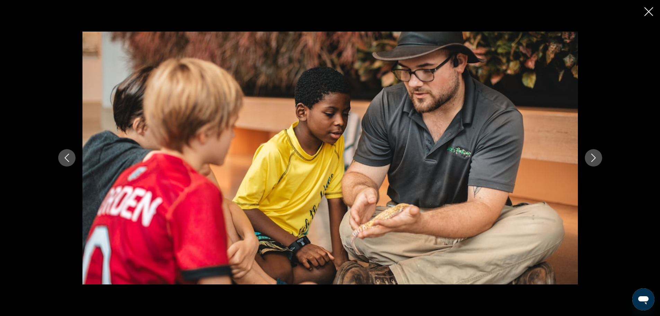
click at [68, 158] on icon "Previous image" at bounding box center [67, 158] width 8 height 8
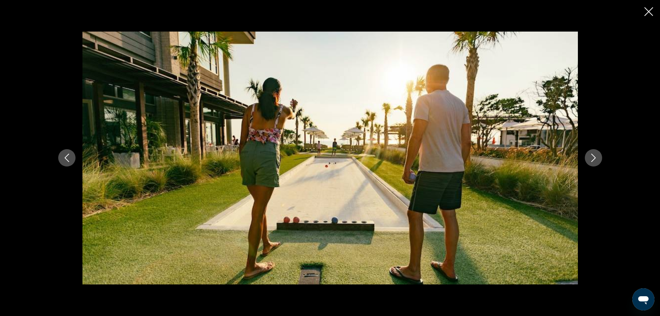
click at [595, 156] on icon "Next image" at bounding box center [594, 158] width 8 height 8
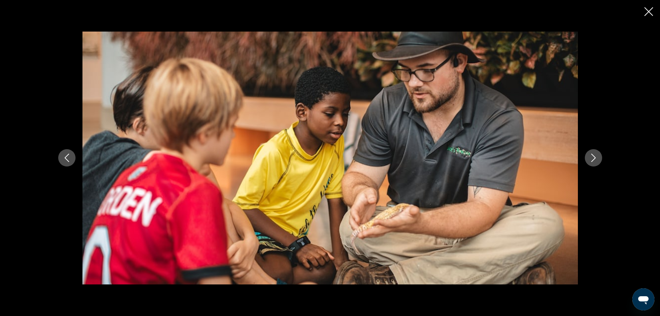
click at [595, 156] on icon "Next image" at bounding box center [594, 158] width 8 height 8
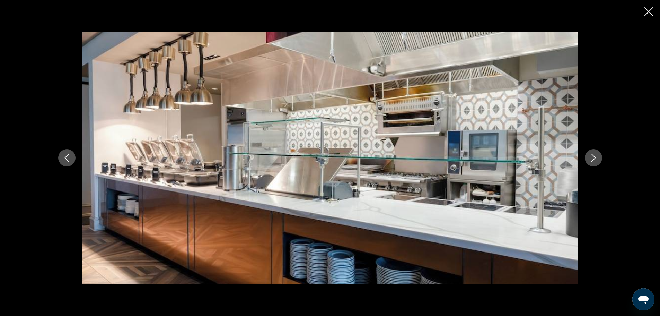
click at [595, 156] on icon "Next image" at bounding box center [594, 158] width 8 height 8
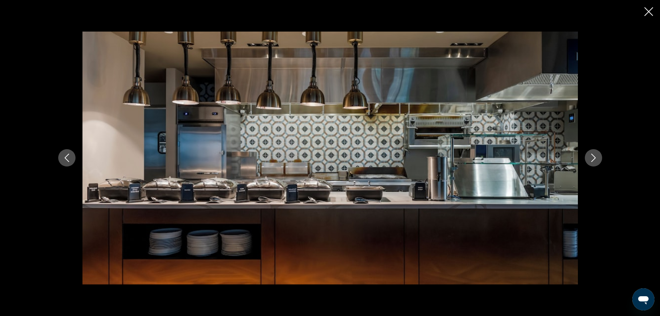
click at [595, 156] on icon "Next image" at bounding box center [594, 158] width 8 height 8
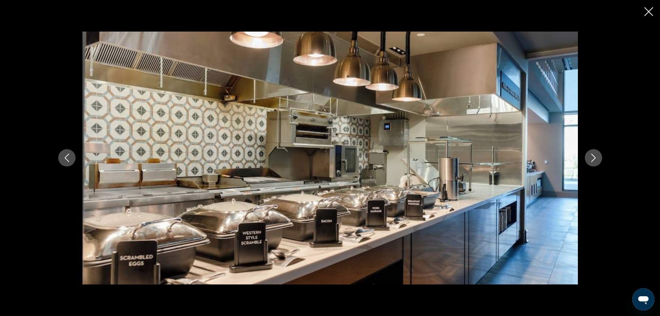
click at [595, 156] on icon "Next image" at bounding box center [594, 158] width 8 height 8
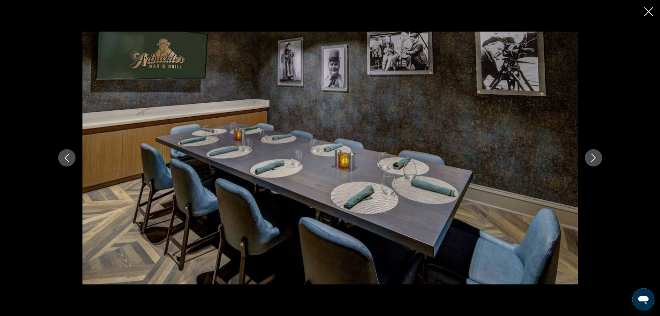
click at [595, 156] on icon "Next image" at bounding box center [594, 158] width 8 height 8
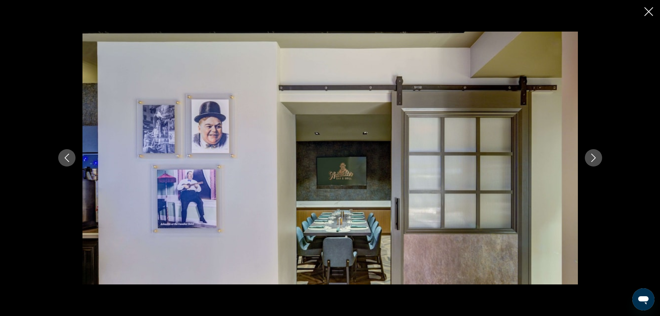
click at [595, 156] on icon "Next image" at bounding box center [594, 158] width 8 height 8
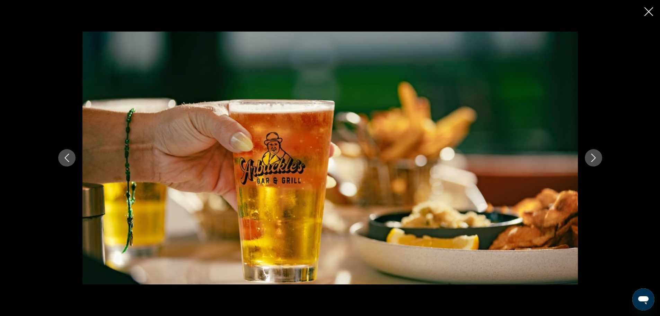
click at [595, 156] on icon "Next image" at bounding box center [594, 158] width 8 height 8
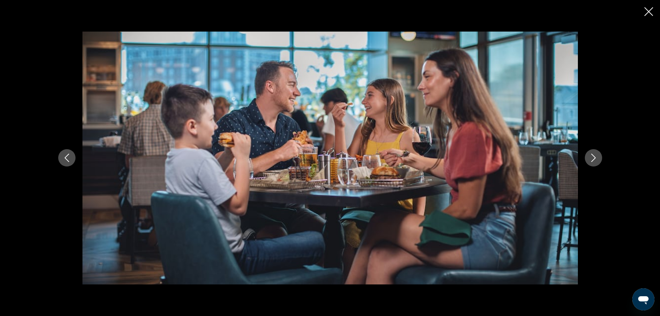
click at [595, 156] on icon "Next image" at bounding box center [594, 158] width 8 height 8
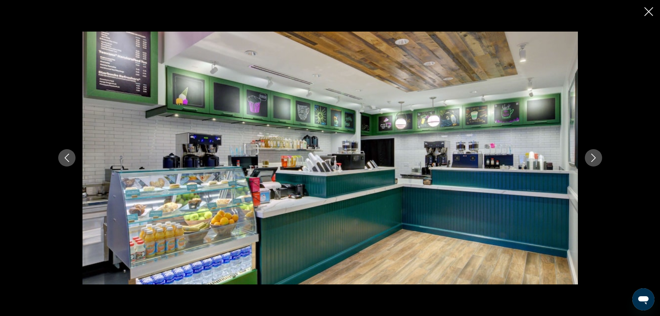
click at [595, 156] on icon "Next image" at bounding box center [594, 158] width 8 height 8
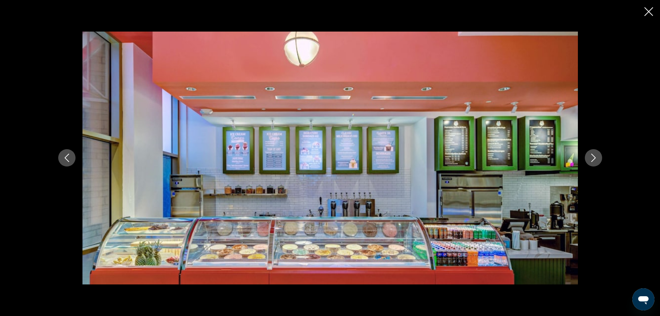
click at [595, 156] on icon "Next image" at bounding box center [594, 158] width 8 height 8
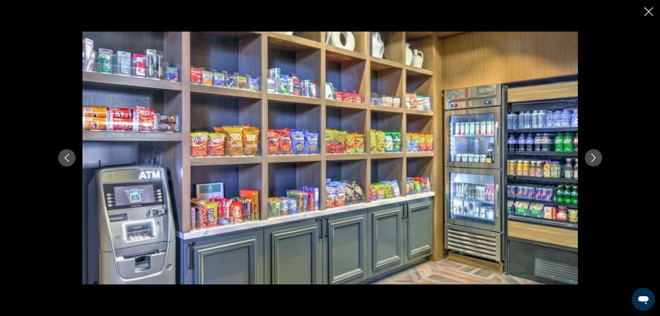
click at [595, 156] on icon "Next image" at bounding box center [594, 158] width 8 height 8
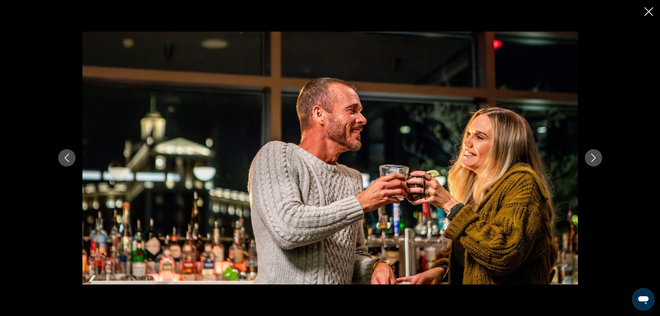
click at [595, 156] on icon "Next image" at bounding box center [594, 158] width 8 height 8
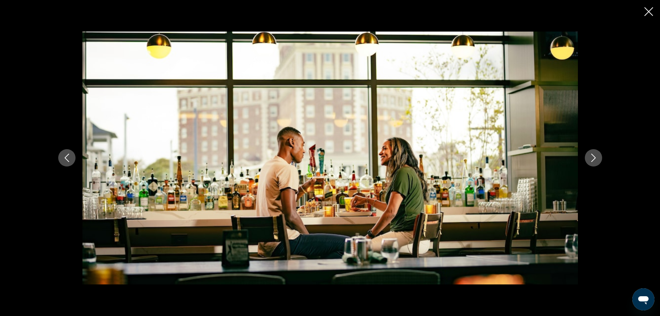
click at [595, 156] on icon "Next image" at bounding box center [594, 158] width 8 height 8
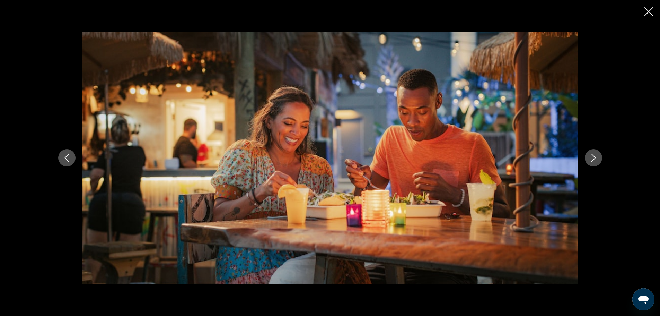
click at [650, 8] on icon "Close slideshow" at bounding box center [649, 11] width 9 height 9
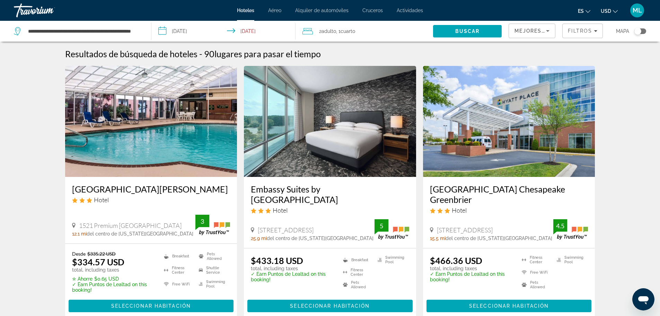
click at [167, 29] on input "**********" at bounding box center [225, 32] width 147 height 23
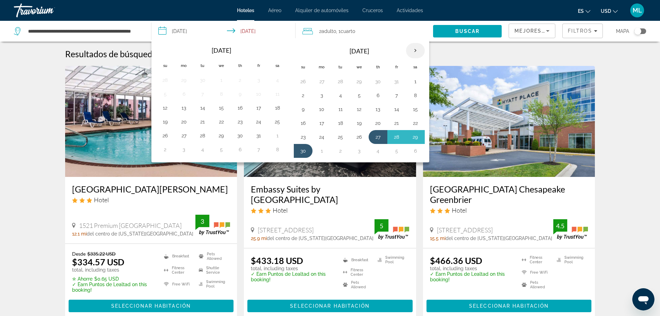
click at [412, 49] on th "Next month" at bounding box center [415, 50] width 19 height 15
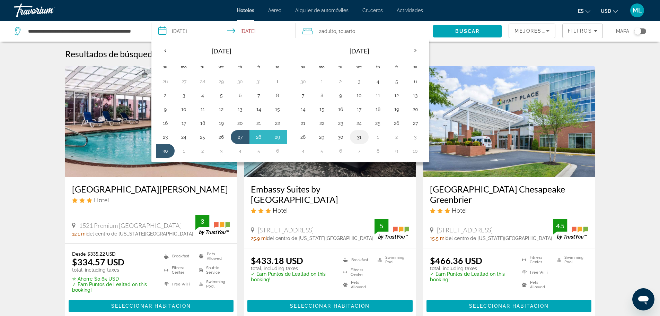
click at [360, 137] on button "31" at bounding box center [359, 137] width 11 height 10
click at [321, 152] on button "5" at bounding box center [322, 151] width 11 height 10
type input "**********"
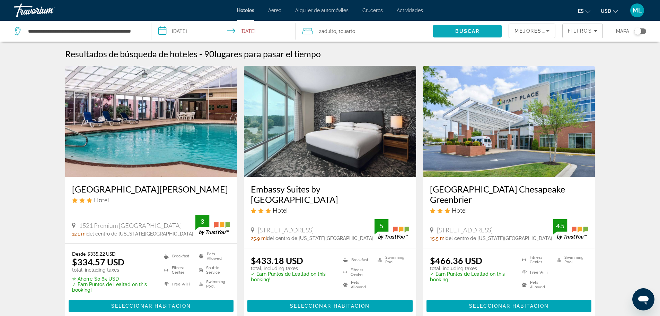
click at [467, 28] on span "Buscar" at bounding box center [468, 31] width 25 height 6
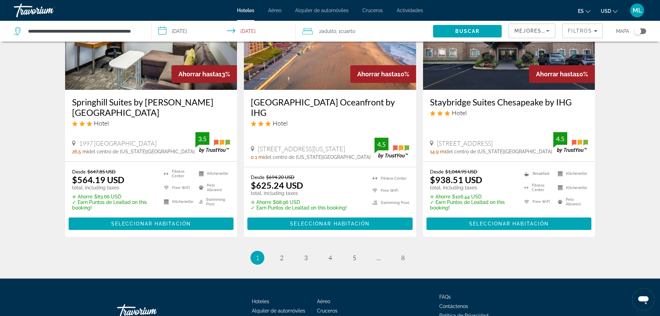
scroll to position [949, 0]
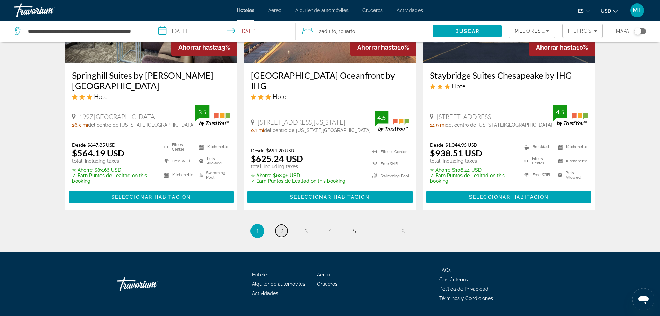
click at [282, 227] on span "2" at bounding box center [281, 231] width 3 height 8
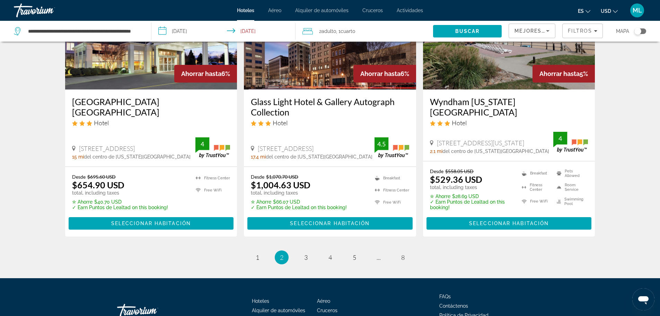
scroll to position [915, 0]
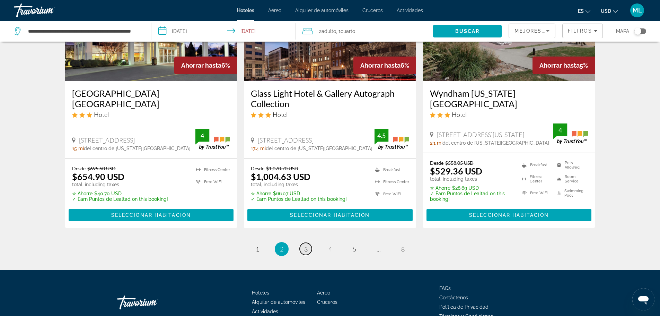
click at [305, 245] on span "3" at bounding box center [305, 249] width 3 height 8
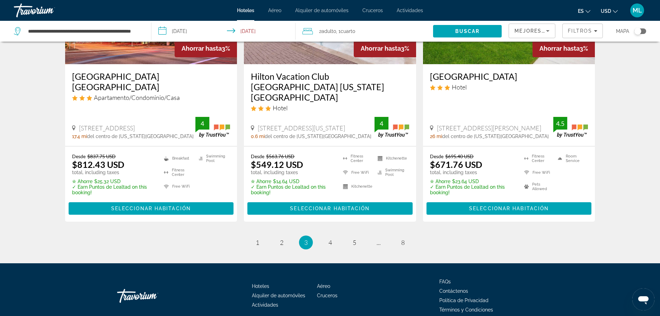
scroll to position [939, 0]
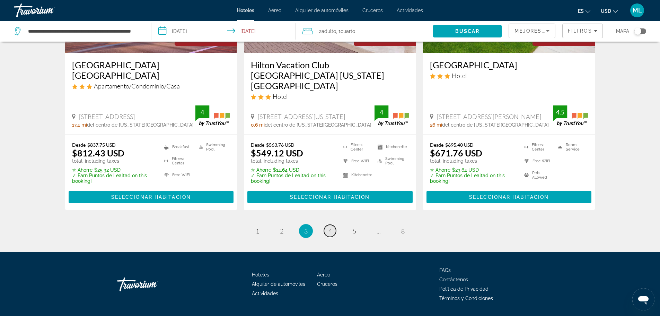
click at [329, 227] on span "4" at bounding box center [330, 231] width 3 height 8
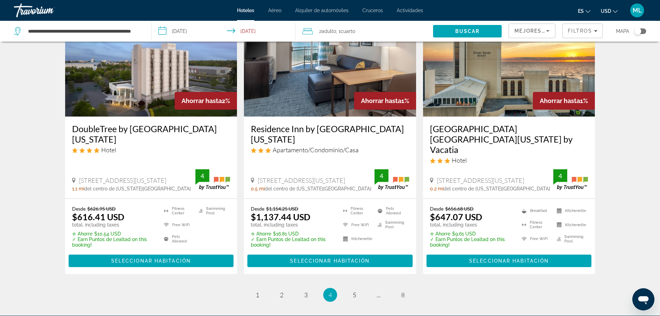
scroll to position [949, 0]
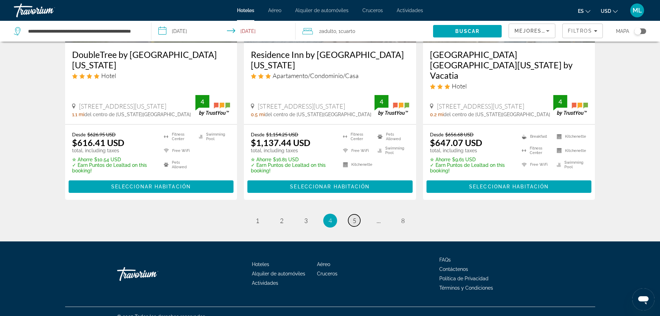
click at [355, 217] on span "5" at bounding box center [354, 221] width 3 height 8
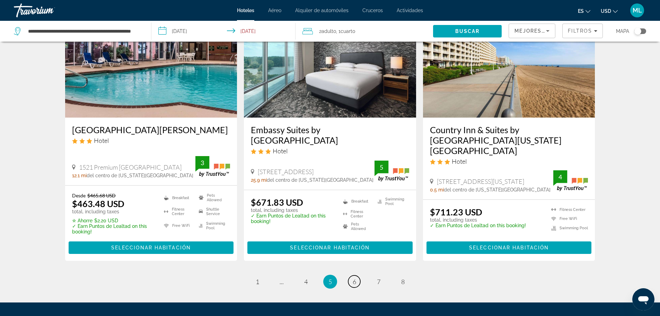
scroll to position [888, 0]
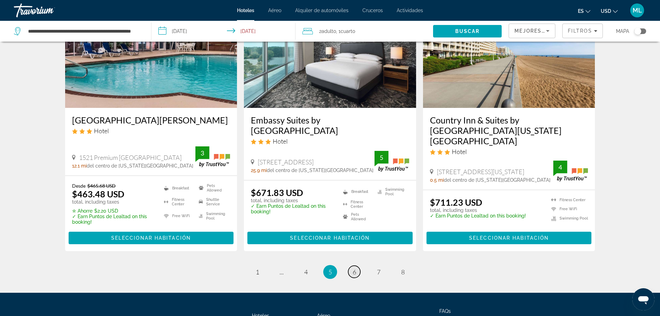
click at [352, 270] on link "page 6" at bounding box center [354, 272] width 12 height 12
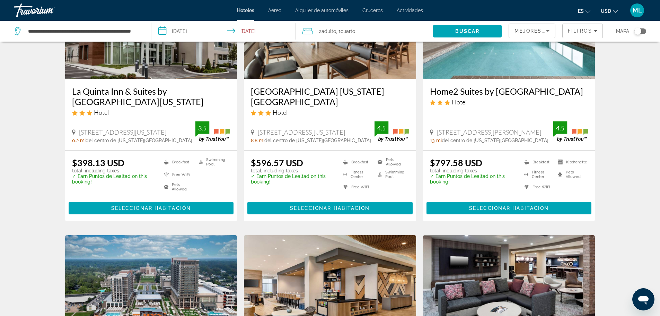
scroll to position [14, 0]
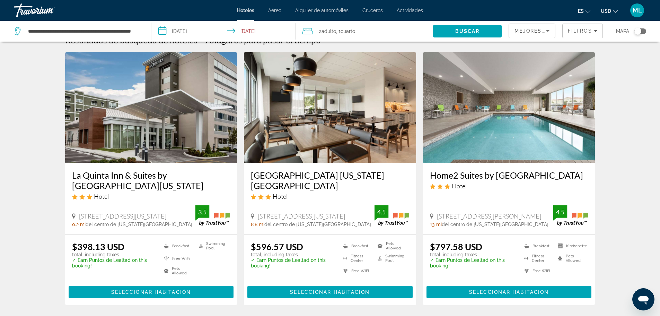
click at [162, 33] on input "**********" at bounding box center [225, 32] width 147 height 23
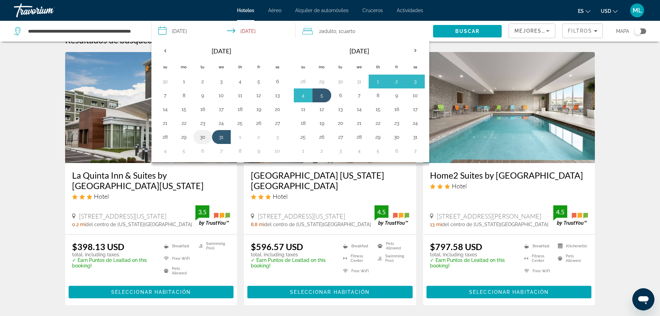
click at [201, 139] on button "30" at bounding box center [202, 137] width 11 height 10
click at [163, 153] on button "4" at bounding box center [165, 151] width 11 height 10
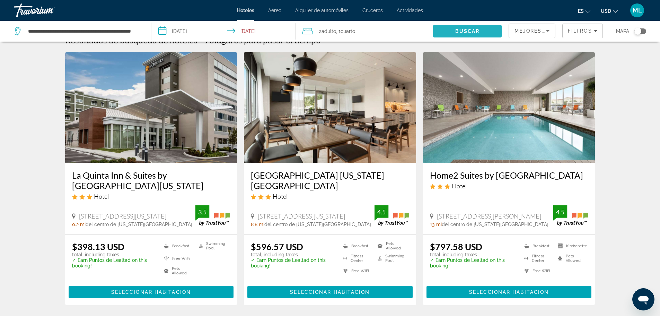
click at [476, 29] on span "Buscar" at bounding box center [468, 31] width 25 height 6
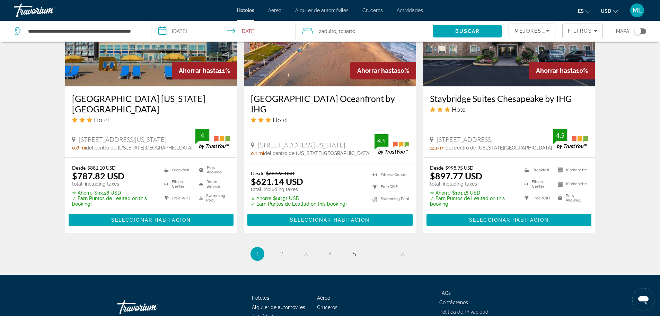
scroll to position [943, 0]
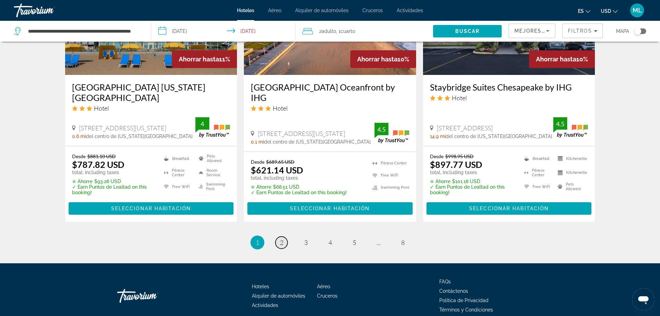
click at [279, 236] on link "page 2" at bounding box center [282, 242] width 12 height 12
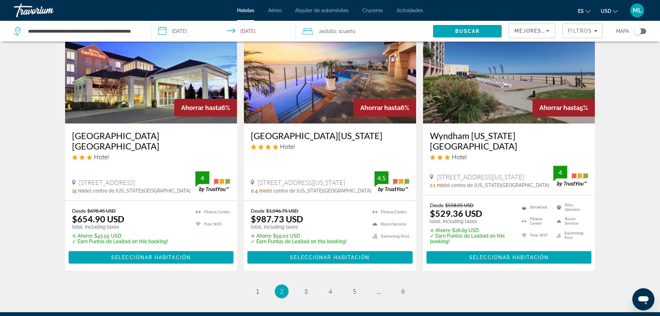
scroll to position [874, 0]
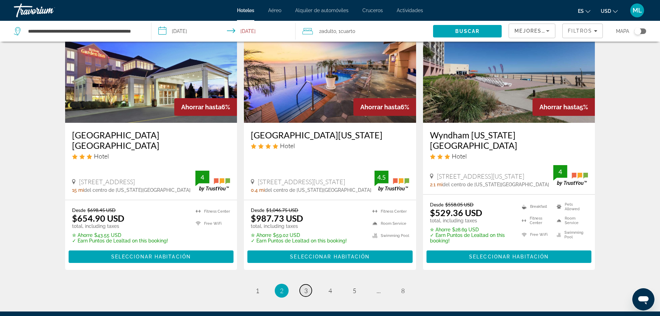
click at [307, 287] on span "3" at bounding box center [305, 291] width 3 height 8
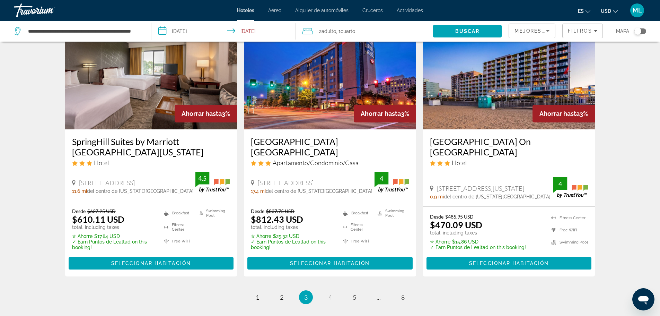
scroll to position [949, 0]
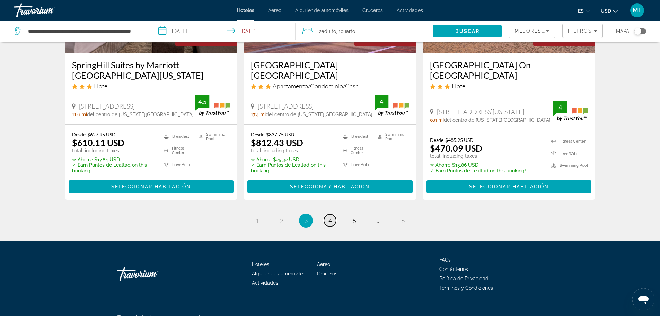
click at [330, 217] on span "4" at bounding box center [330, 221] width 3 height 8
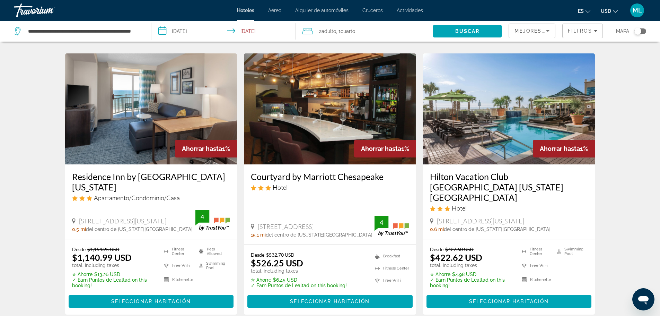
scroll to position [860, 0]
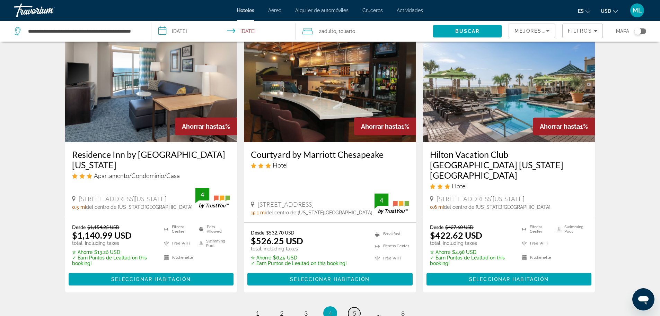
click at [355, 309] on span "5" at bounding box center [354, 313] width 3 height 8
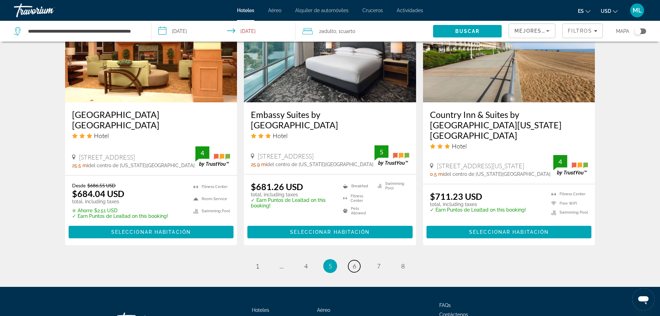
scroll to position [929, 0]
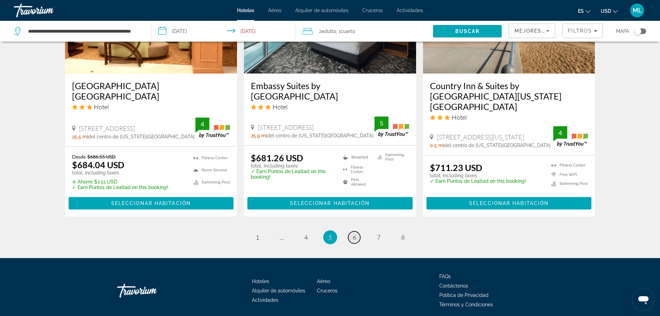
click at [357, 231] on link "page 6" at bounding box center [354, 237] width 12 height 12
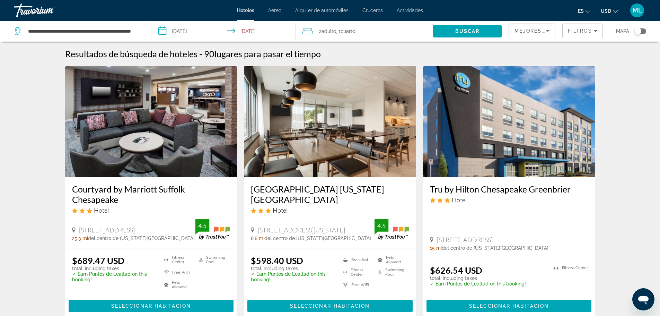
click at [164, 31] on input "**********" at bounding box center [225, 32] width 147 height 23
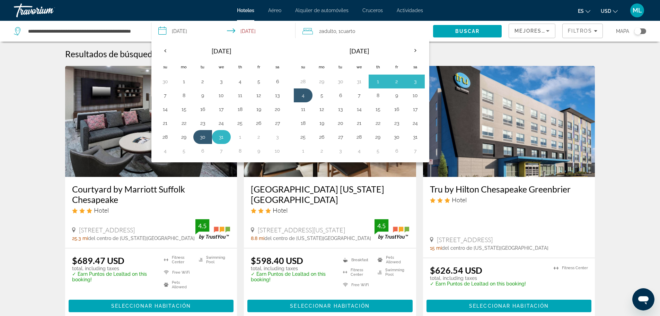
click at [223, 138] on button "31" at bounding box center [221, 137] width 11 height 10
click at [276, 137] on button "3" at bounding box center [277, 137] width 11 height 10
type input "**********"
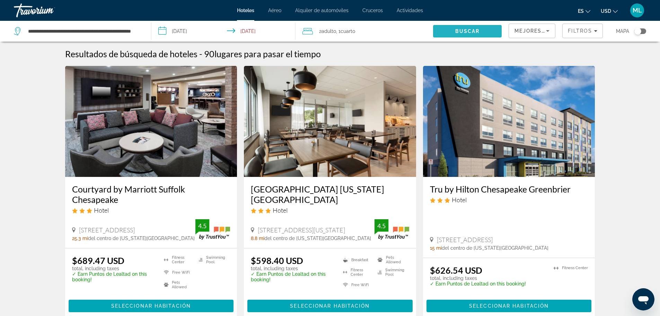
click at [461, 31] on span "Buscar" at bounding box center [468, 31] width 25 height 6
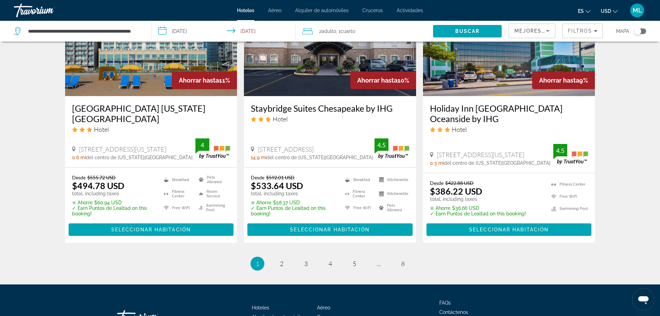
scroll to position [949, 0]
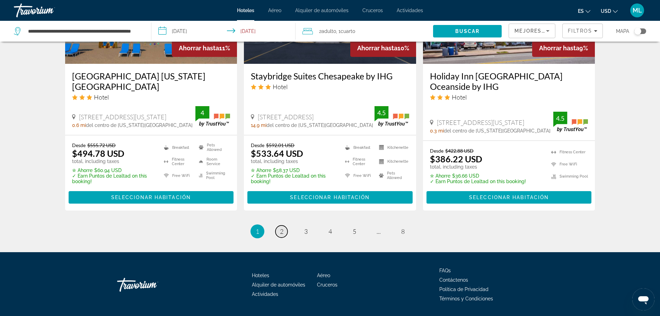
click at [280, 227] on span "2" at bounding box center [281, 231] width 3 height 8
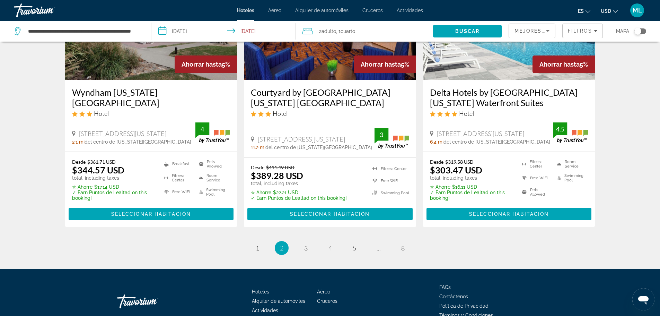
scroll to position [943, 0]
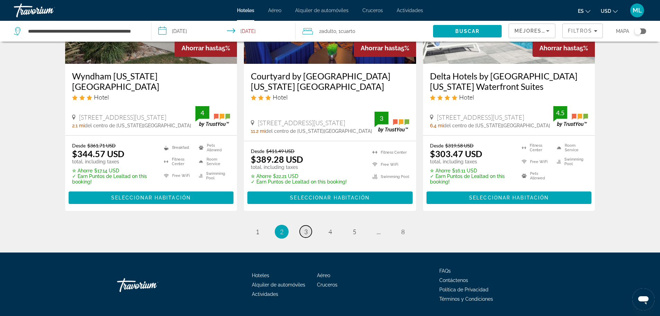
click at [307, 225] on link "page 3" at bounding box center [306, 231] width 12 height 12
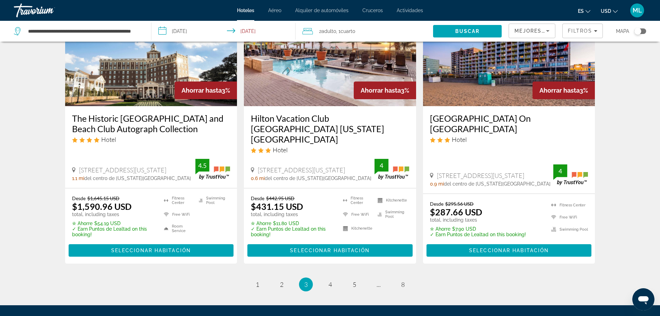
scroll to position [933, 0]
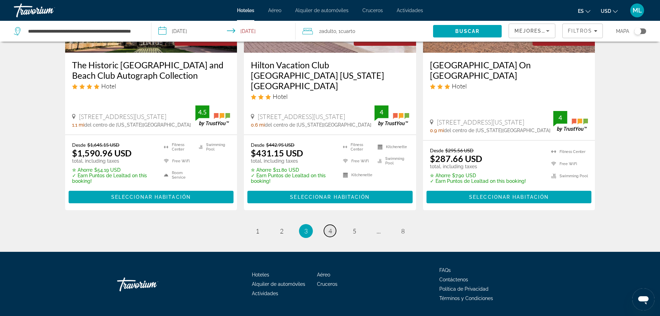
click at [334, 225] on link "page 4" at bounding box center [330, 231] width 12 height 12
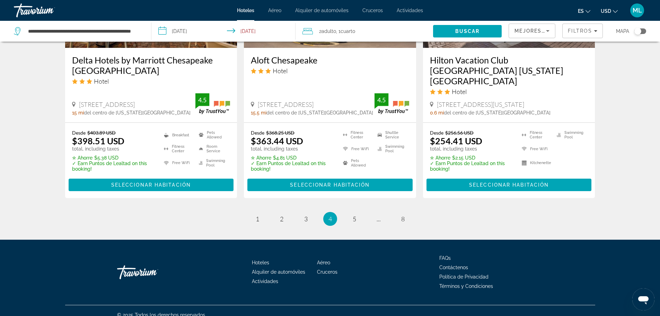
scroll to position [943, 0]
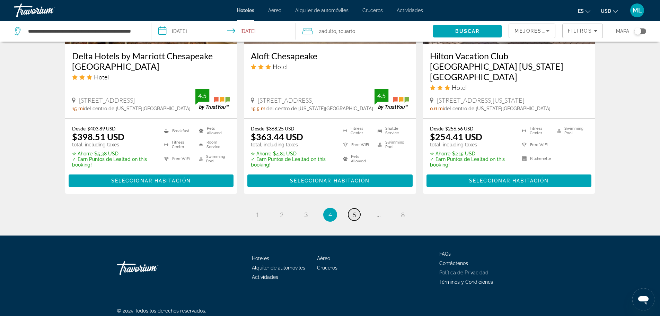
click at [355, 212] on span "5" at bounding box center [354, 215] width 3 height 8
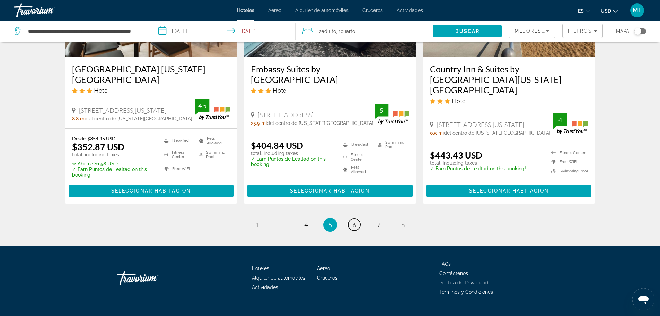
scroll to position [936, 0]
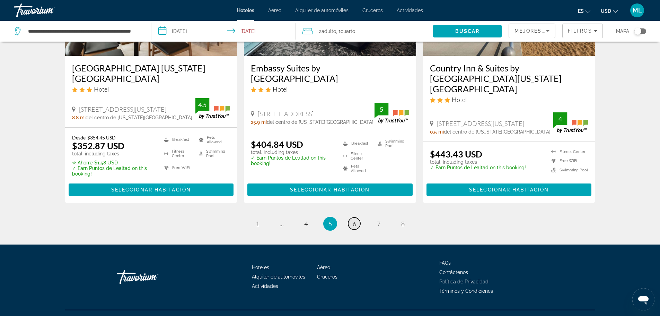
click at [354, 220] on span "6" at bounding box center [354, 224] width 3 height 8
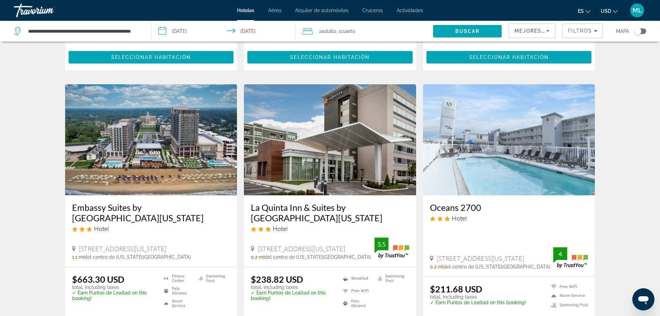
scroll to position [485, 0]
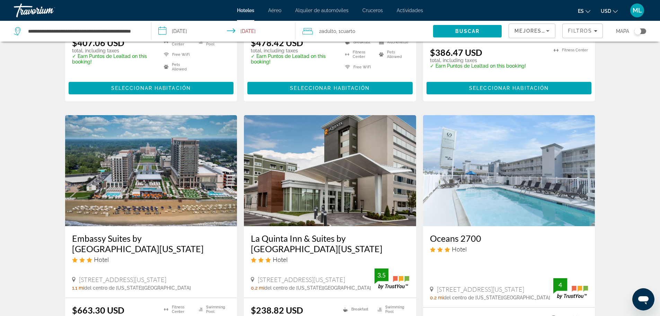
click at [205, 211] on img "Main content" at bounding box center [151, 170] width 172 height 111
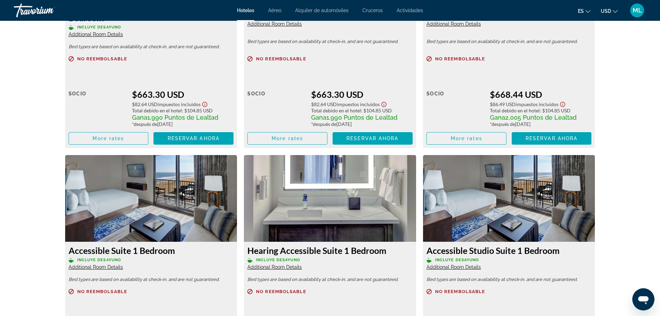
scroll to position [1054, 0]
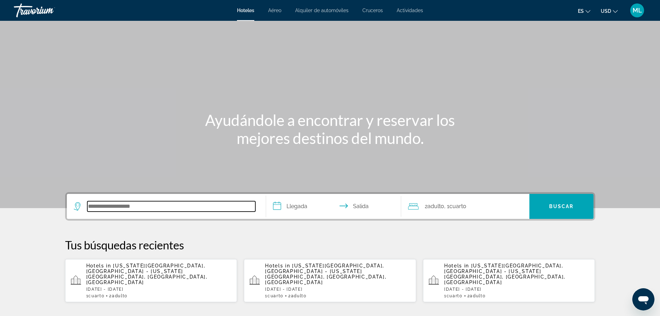
click at [246, 201] on input "Search hotel destination" at bounding box center [171, 206] width 168 height 10
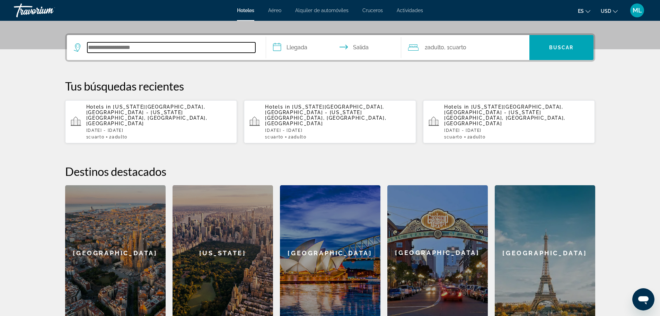
scroll to position [170, 0]
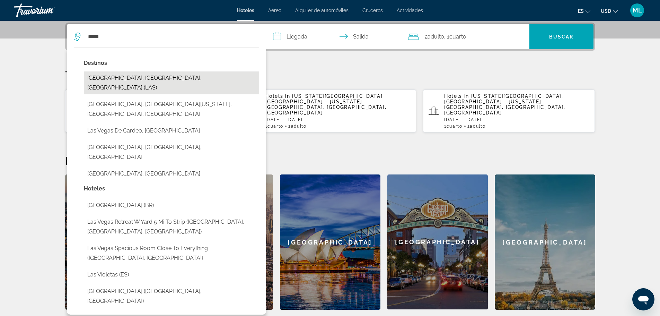
click at [173, 78] on button "[GEOGRAPHIC_DATA], [GEOGRAPHIC_DATA], [GEOGRAPHIC_DATA] (LAS)" at bounding box center [171, 82] width 175 height 23
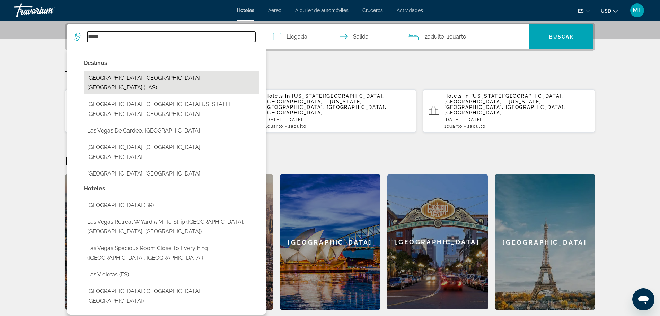
type input "**********"
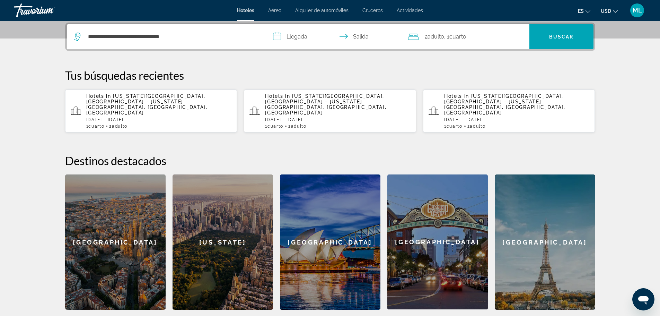
click at [278, 34] on input "**********" at bounding box center [335, 37] width 138 height 27
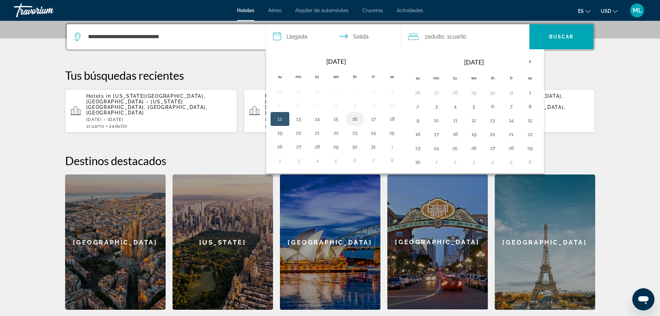
click at [354, 121] on button "16" at bounding box center [354, 119] width 11 height 10
click at [282, 132] on button "19" at bounding box center [280, 133] width 11 height 10
type input "**********"
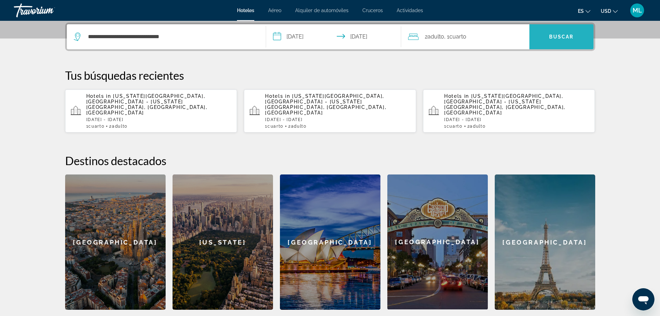
click at [567, 38] on span "Buscar" at bounding box center [562, 37] width 25 height 6
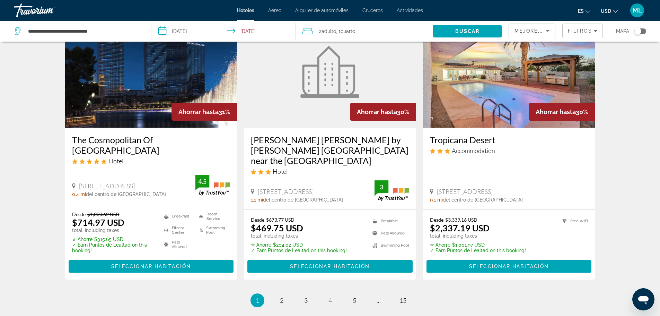
scroll to position [874, 0]
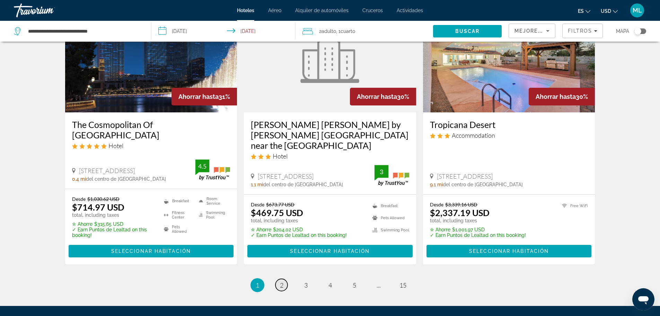
click at [282, 281] on span "2" at bounding box center [281, 285] width 3 height 8
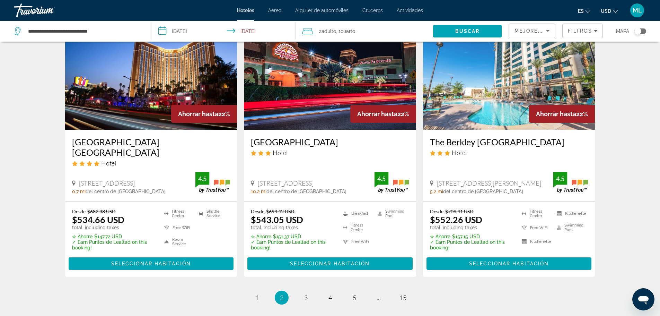
scroll to position [860, 0]
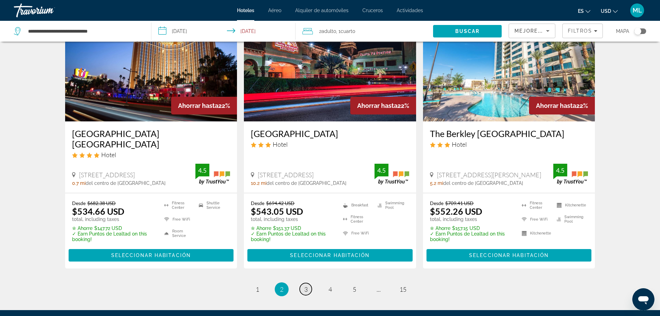
click at [309, 283] on link "page 3" at bounding box center [306, 289] width 12 height 12
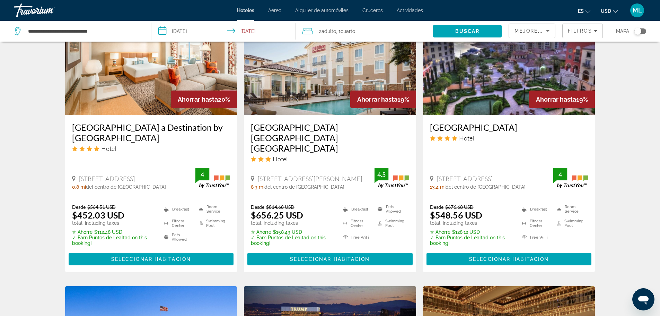
scroll to position [596, 0]
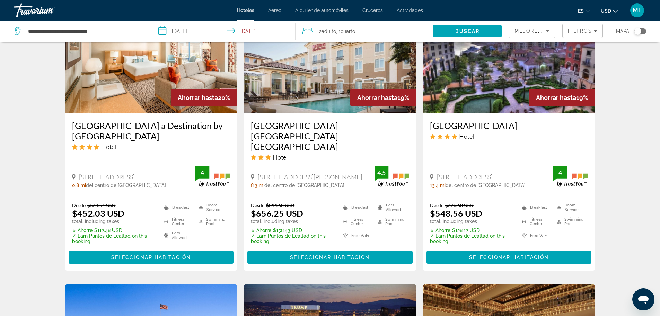
click at [164, 29] on input "**********" at bounding box center [225, 32] width 147 height 23
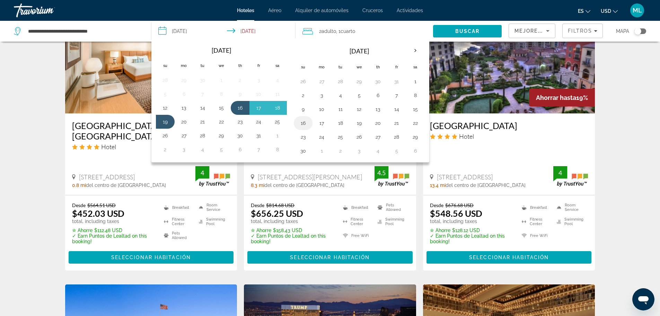
click at [305, 123] on button "16" at bounding box center [303, 123] width 11 height 10
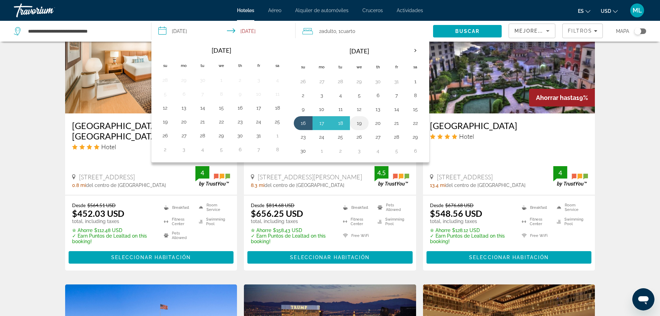
click at [359, 122] on button "19" at bounding box center [359, 123] width 11 height 10
type input "**********"
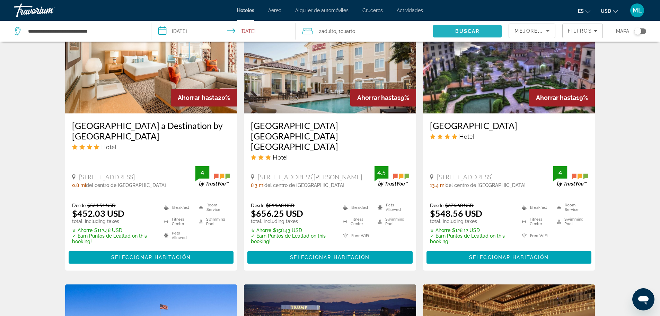
click at [466, 26] on span "Search" at bounding box center [467, 31] width 69 height 17
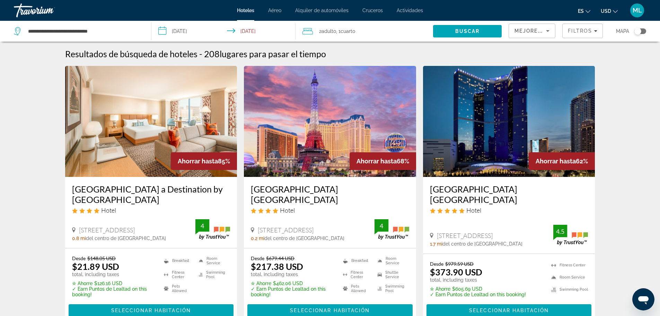
click at [171, 135] on img "Main content" at bounding box center [151, 121] width 172 height 111
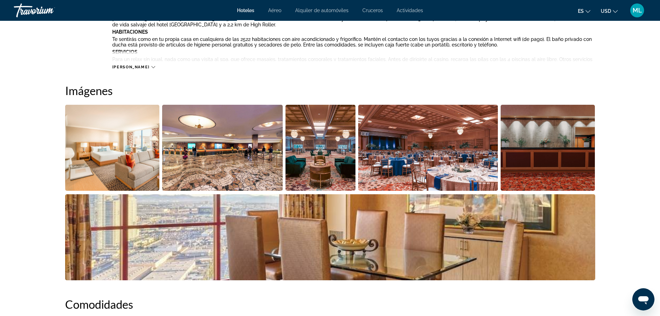
scroll to position [305, 0]
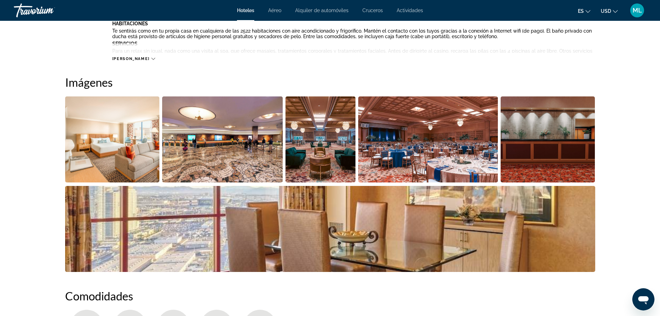
click at [96, 168] on img "Open full-screen image slider" at bounding box center [112, 139] width 95 height 86
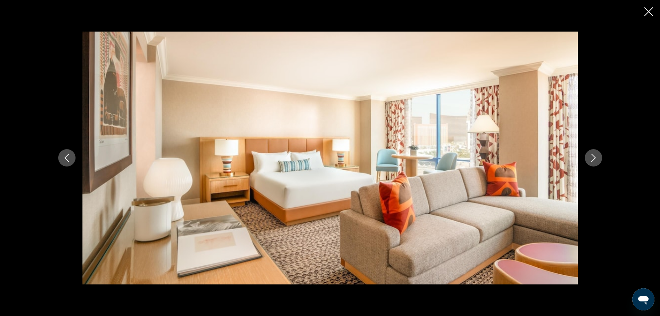
click at [595, 158] on icon "Next image" at bounding box center [594, 158] width 8 height 8
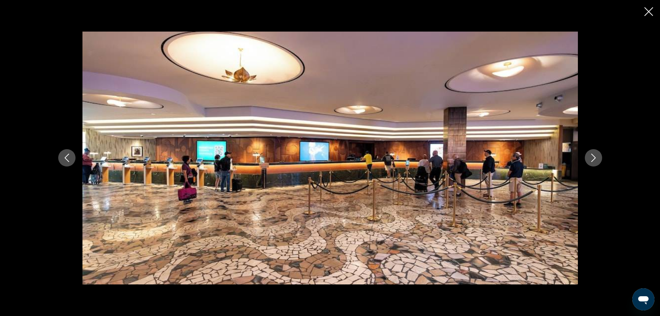
click at [595, 158] on icon "Next image" at bounding box center [594, 158] width 8 height 8
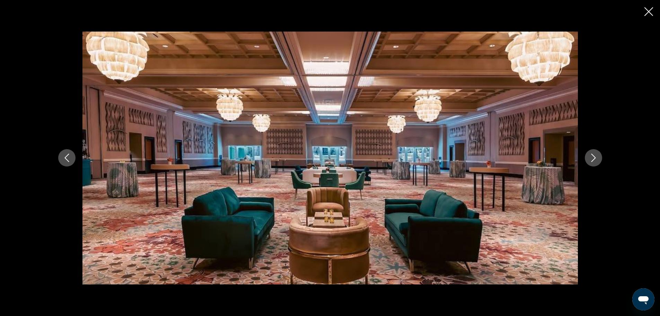
click at [595, 158] on icon "Next image" at bounding box center [594, 158] width 8 height 8
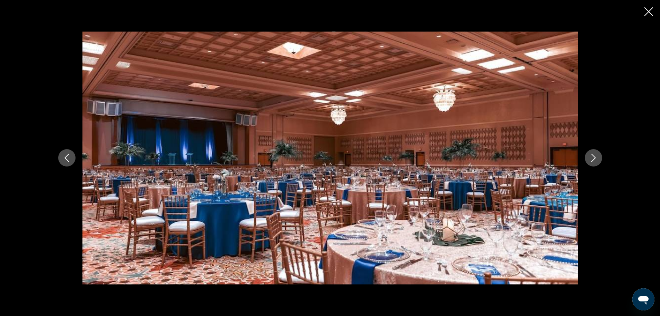
click at [595, 158] on icon "Next image" at bounding box center [594, 158] width 8 height 8
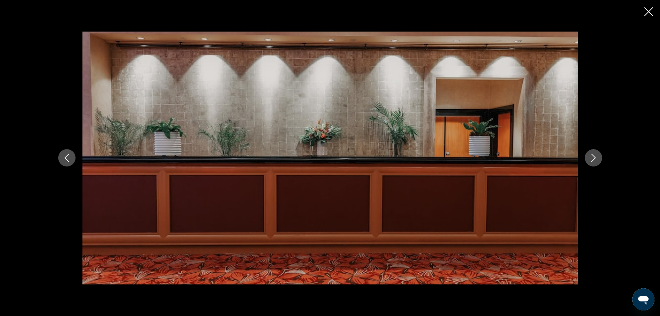
click at [595, 158] on icon "Next image" at bounding box center [594, 158] width 8 height 8
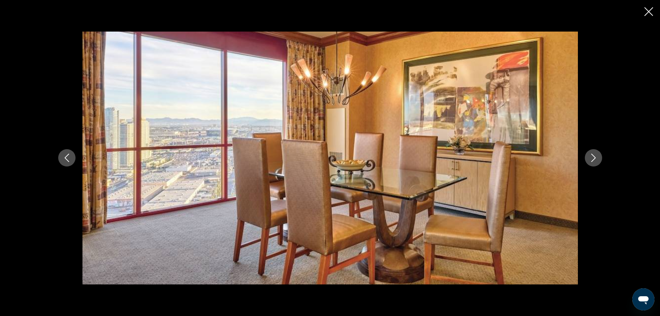
click at [595, 158] on icon "Next image" at bounding box center [594, 158] width 8 height 8
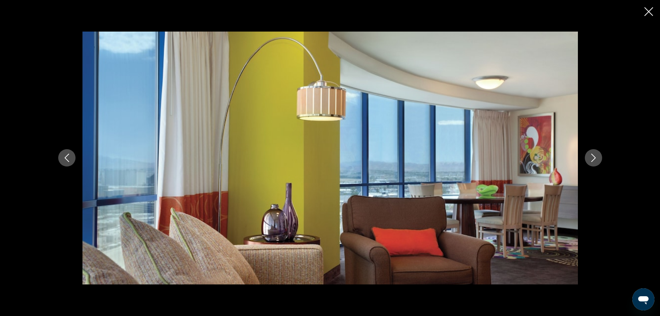
click at [595, 158] on icon "Next image" at bounding box center [594, 158] width 8 height 8
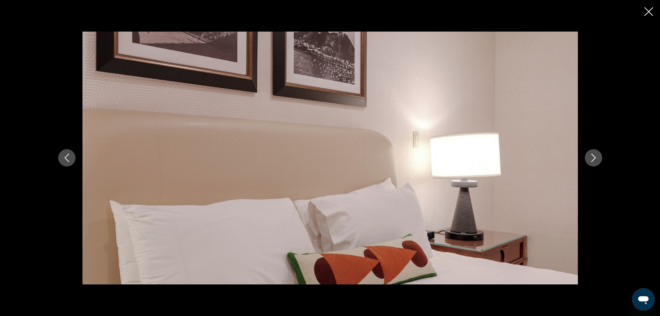
click at [595, 158] on icon "Next image" at bounding box center [594, 158] width 8 height 8
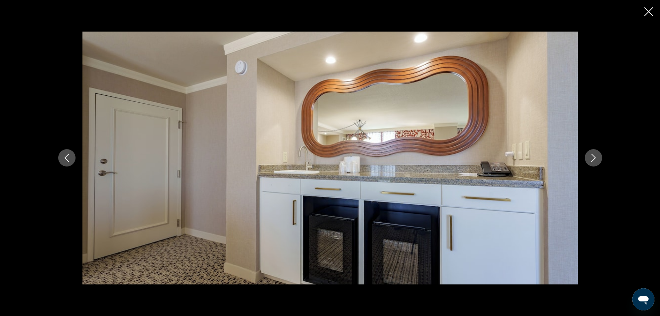
click at [595, 158] on icon "Next image" at bounding box center [594, 158] width 8 height 8
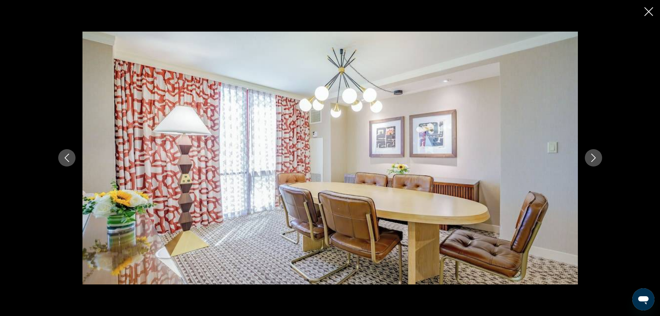
click at [595, 158] on icon "Next image" at bounding box center [594, 158] width 8 height 8
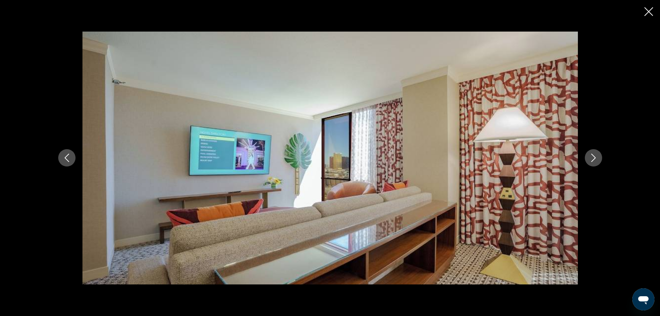
click at [595, 158] on icon "Next image" at bounding box center [594, 158] width 8 height 8
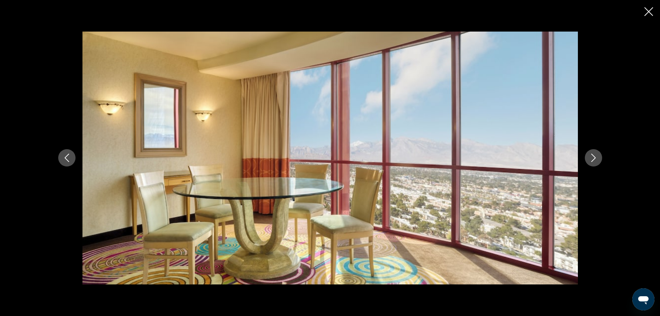
click at [595, 158] on icon "Next image" at bounding box center [594, 158] width 8 height 8
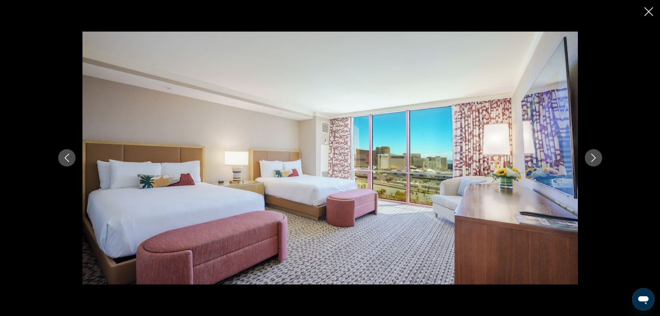
click at [595, 158] on icon "Next image" at bounding box center [594, 158] width 8 height 8
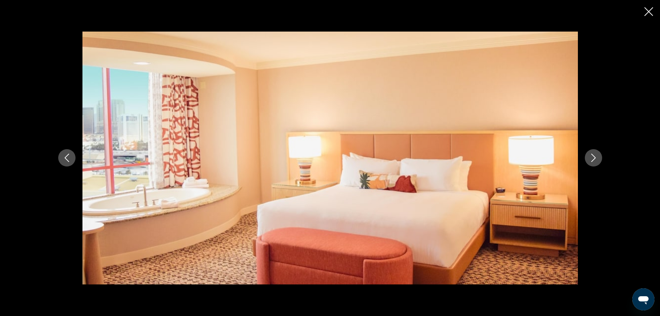
click at [595, 158] on icon "Next image" at bounding box center [594, 158] width 8 height 8
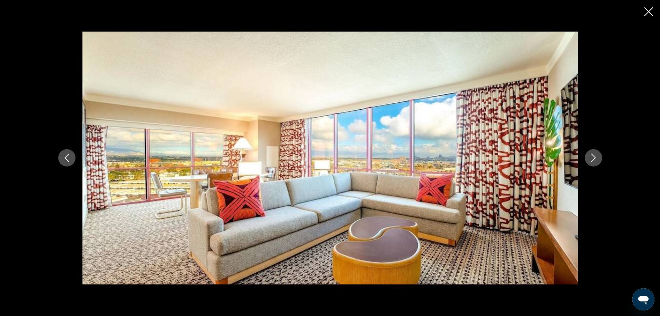
click at [595, 158] on icon "Next image" at bounding box center [594, 158] width 8 height 8
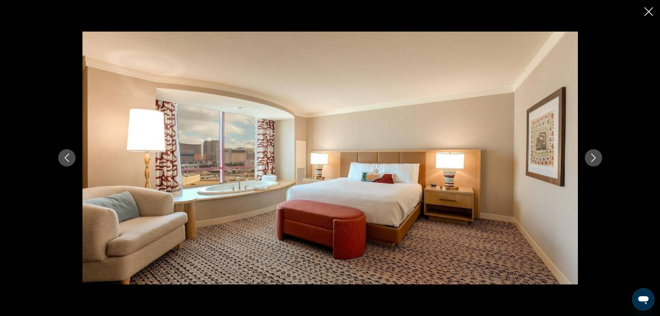
click at [595, 158] on icon "Next image" at bounding box center [594, 158] width 8 height 8
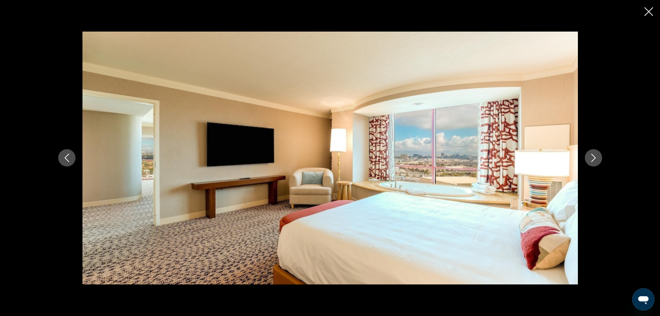
click at [595, 158] on icon "Next image" at bounding box center [594, 158] width 8 height 8
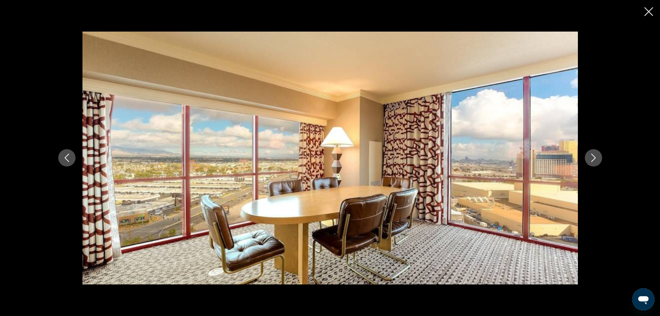
click at [595, 158] on icon "Next image" at bounding box center [594, 158] width 8 height 8
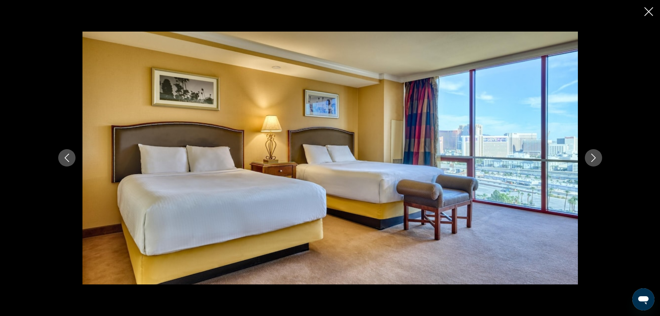
click at [595, 158] on icon "Next image" at bounding box center [594, 158] width 8 height 8
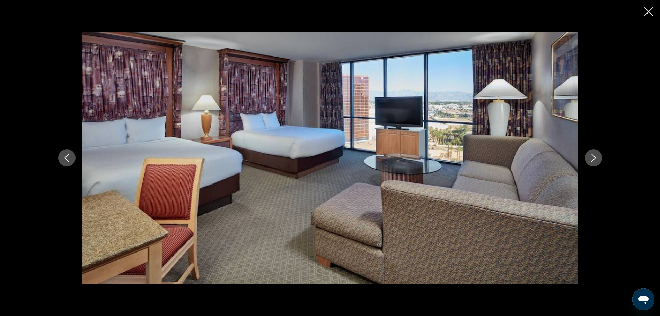
click at [595, 158] on icon "Next image" at bounding box center [594, 158] width 8 height 8
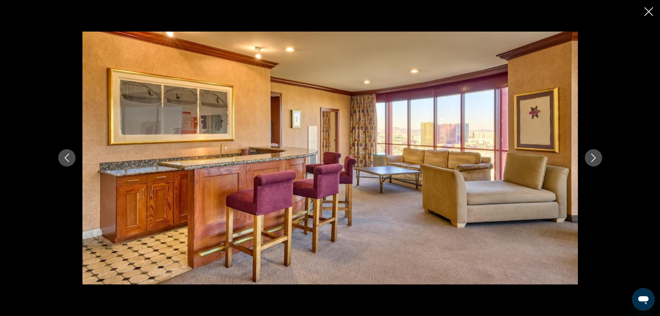
click at [595, 158] on icon "Next image" at bounding box center [594, 158] width 8 height 8
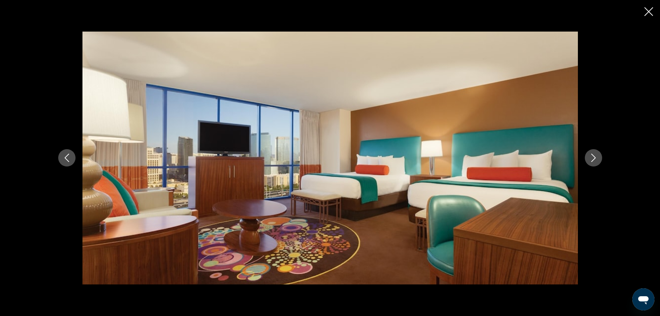
click at [595, 158] on icon "Next image" at bounding box center [594, 158] width 8 height 8
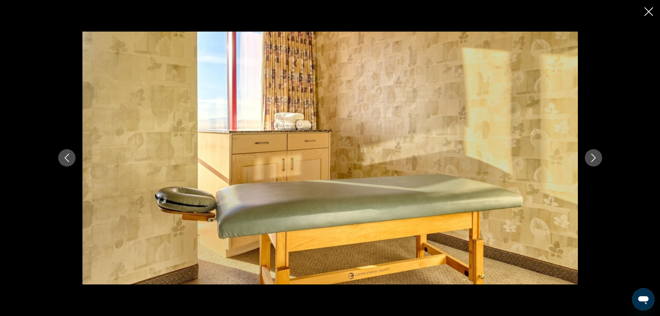
click at [595, 158] on icon "Next image" at bounding box center [594, 158] width 8 height 8
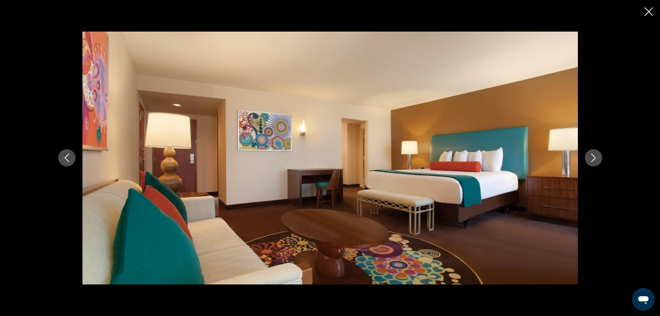
click at [595, 158] on icon "Next image" at bounding box center [594, 158] width 8 height 8
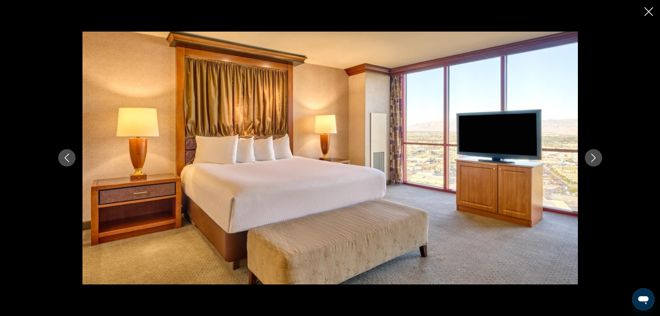
click at [595, 158] on icon "Next image" at bounding box center [594, 158] width 8 height 8
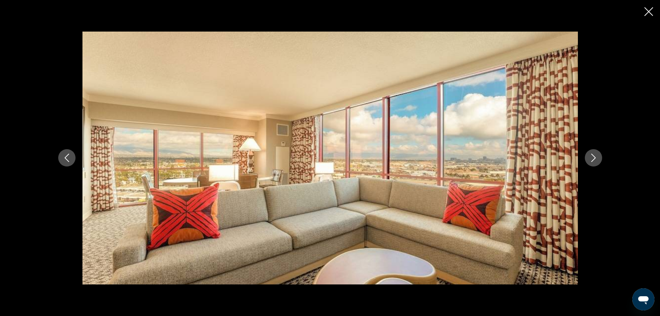
click at [595, 158] on icon "Next image" at bounding box center [594, 158] width 8 height 8
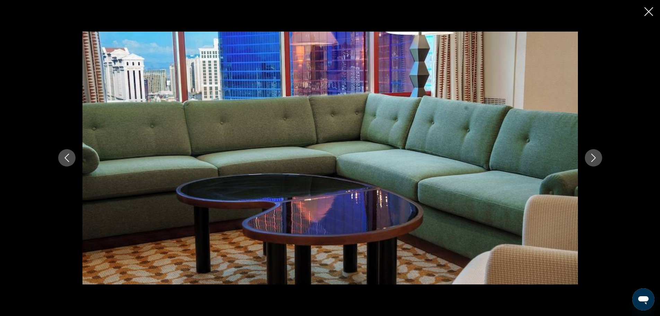
click at [595, 158] on icon "Next image" at bounding box center [594, 158] width 8 height 8
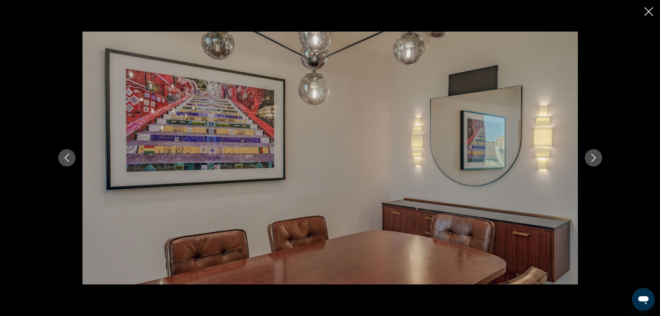
click at [595, 158] on icon "Next image" at bounding box center [594, 158] width 8 height 8
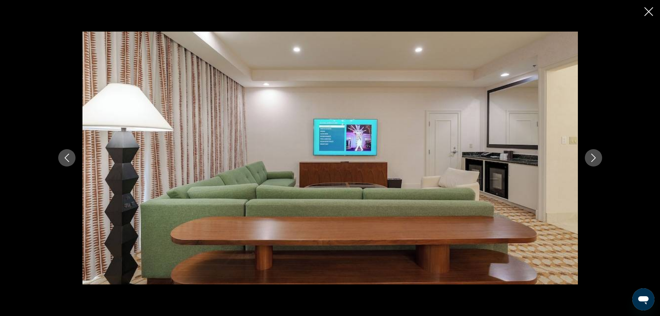
click at [595, 158] on icon "Next image" at bounding box center [594, 158] width 8 height 8
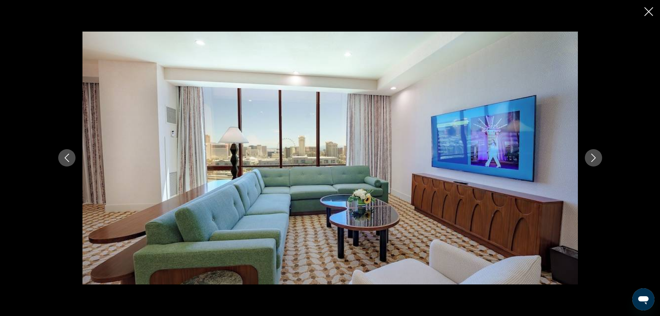
click at [595, 158] on icon "Next image" at bounding box center [594, 158] width 8 height 8
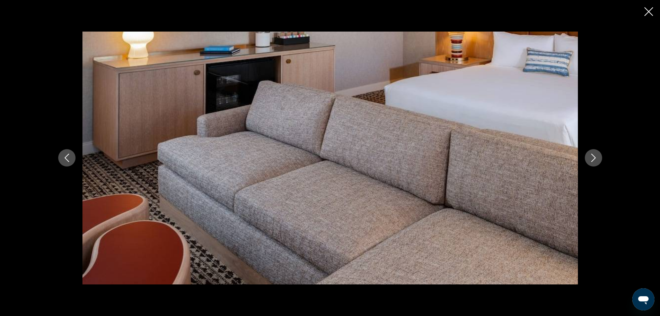
click at [595, 158] on icon "Next image" at bounding box center [594, 158] width 8 height 8
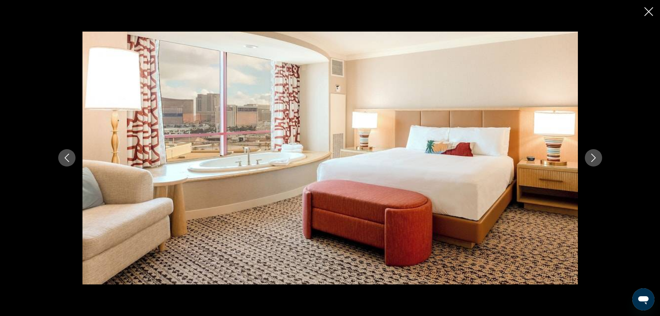
click at [595, 158] on icon "Next image" at bounding box center [594, 158] width 8 height 8
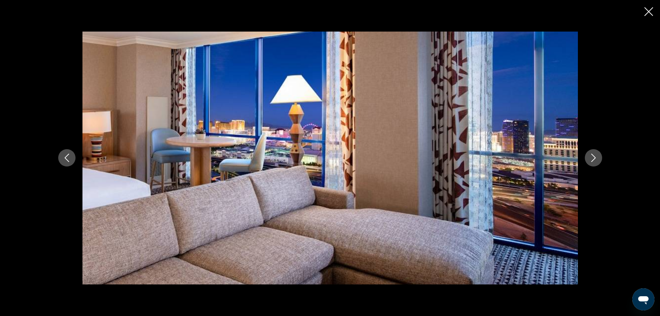
click at [595, 158] on icon "Next image" at bounding box center [594, 158] width 8 height 8
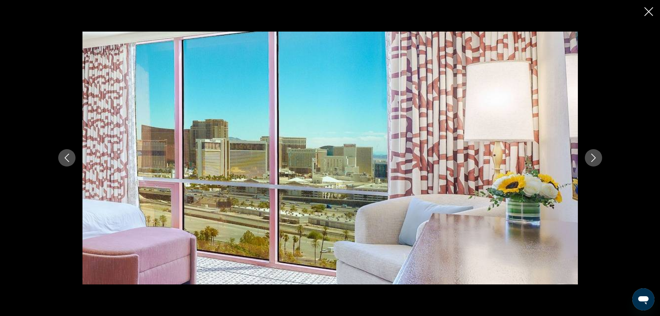
click at [595, 158] on icon "Next image" at bounding box center [594, 158] width 8 height 8
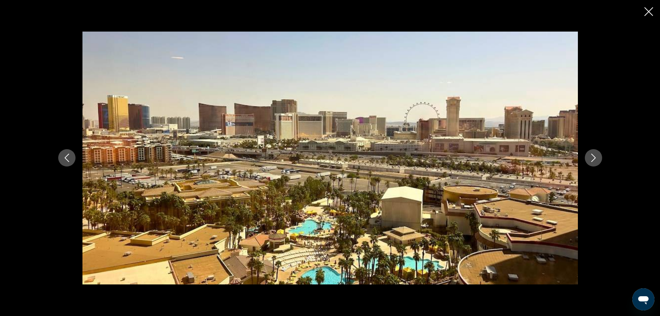
click at [595, 158] on icon "Next image" at bounding box center [594, 158] width 8 height 8
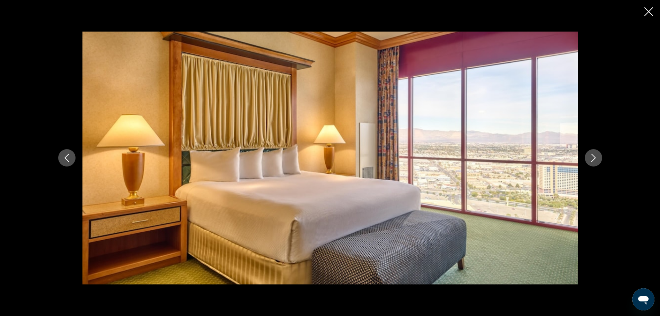
click at [64, 156] on icon "Previous image" at bounding box center [67, 158] width 8 height 8
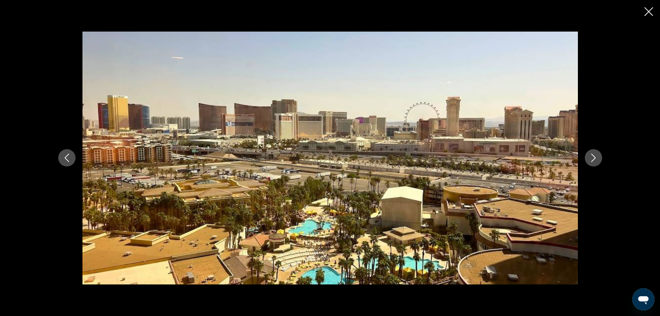
click at [64, 156] on icon "Previous image" at bounding box center [67, 158] width 8 height 8
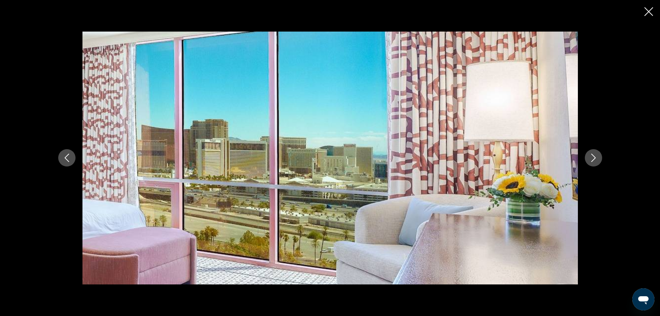
click at [594, 155] on icon "Next image" at bounding box center [594, 158] width 8 height 8
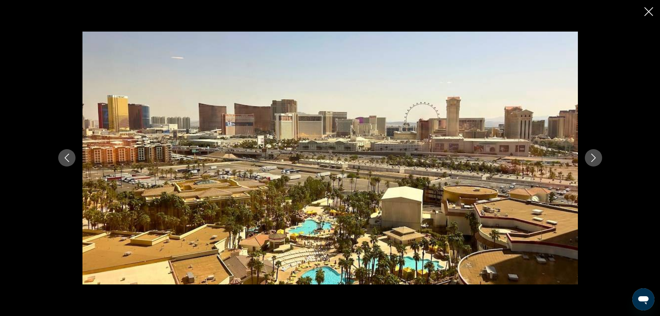
click at [594, 155] on icon "Next image" at bounding box center [594, 158] width 8 height 8
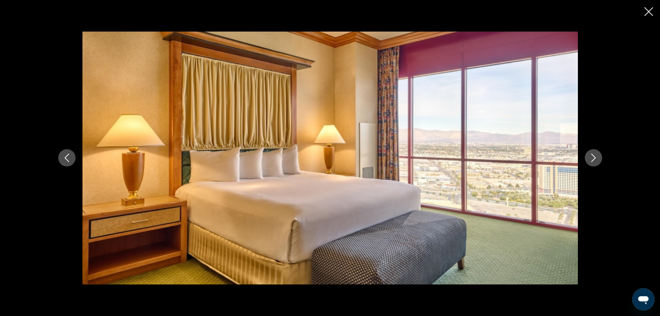
click at [594, 155] on icon "Next image" at bounding box center [594, 158] width 8 height 8
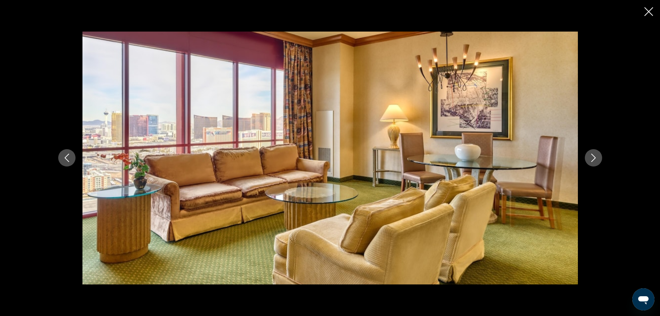
click at [594, 155] on icon "Next image" at bounding box center [594, 158] width 8 height 8
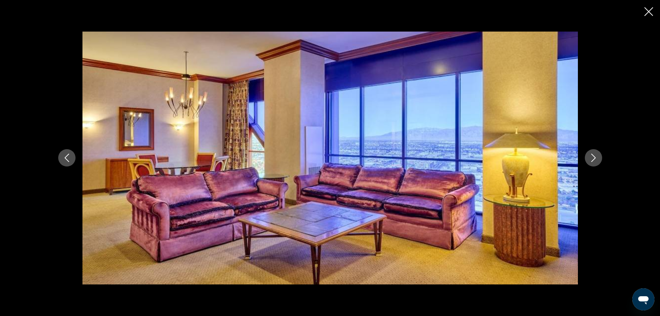
click at [594, 155] on icon "Next image" at bounding box center [594, 158] width 8 height 8
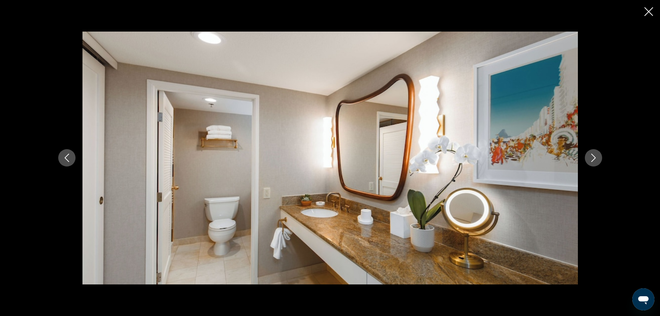
click at [594, 155] on icon "Next image" at bounding box center [594, 158] width 8 height 8
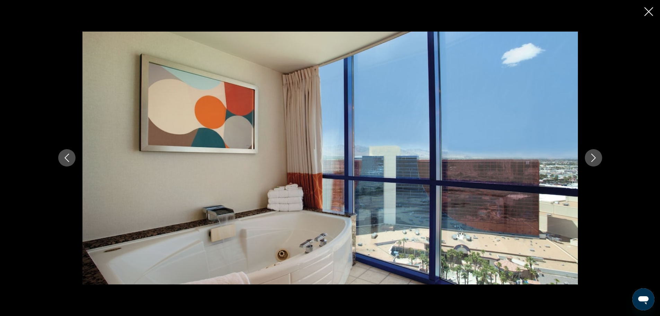
click at [594, 155] on icon "Next image" at bounding box center [594, 158] width 8 height 8
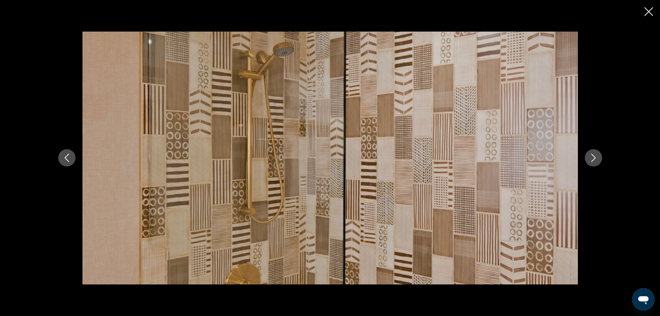
click at [594, 155] on icon "Next image" at bounding box center [594, 158] width 8 height 8
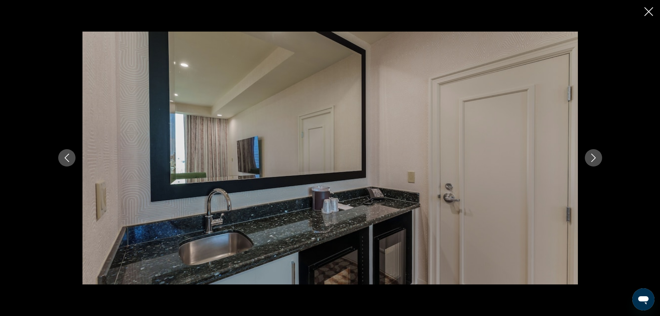
click at [594, 155] on icon "Next image" at bounding box center [594, 158] width 8 height 8
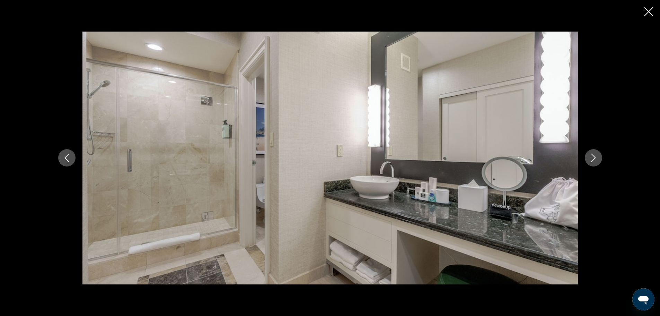
click at [594, 155] on icon "Next image" at bounding box center [594, 158] width 8 height 8
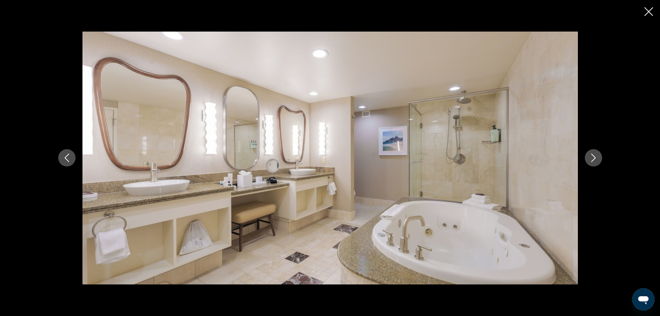
click at [594, 155] on icon "Next image" at bounding box center [594, 158] width 8 height 8
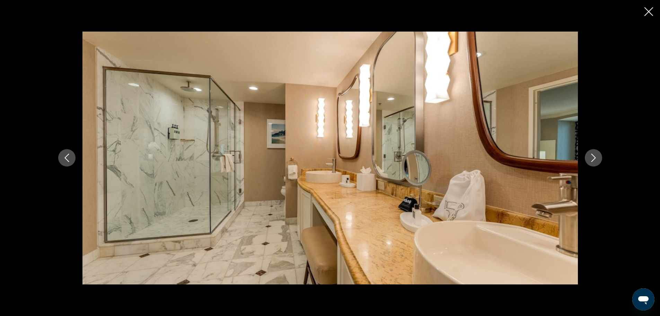
click at [594, 155] on icon "Next image" at bounding box center [594, 158] width 8 height 8
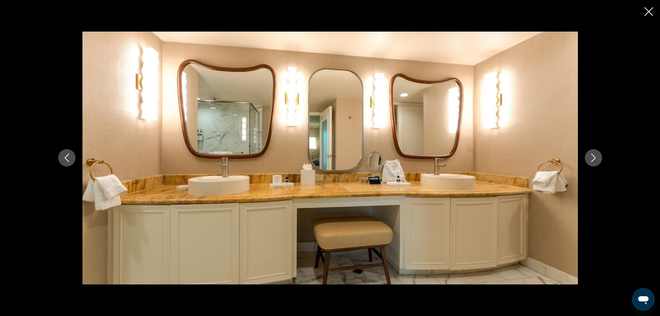
click at [594, 155] on icon "Next image" at bounding box center [594, 158] width 8 height 8
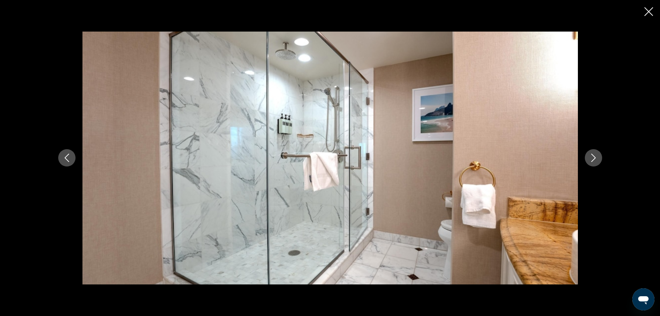
click at [594, 155] on icon "Next image" at bounding box center [594, 158] width 8 height 8
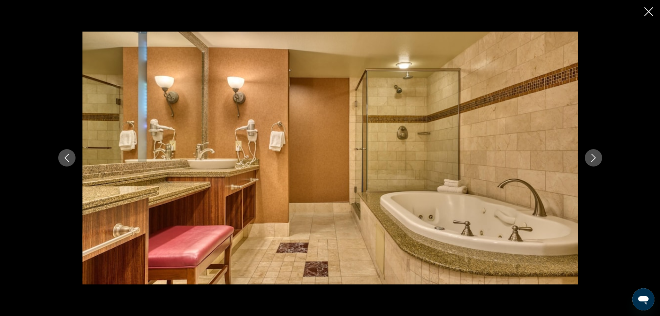
click at [594, 155] on icon "Next image" at bounding box center [594, 158] width 8 height 8
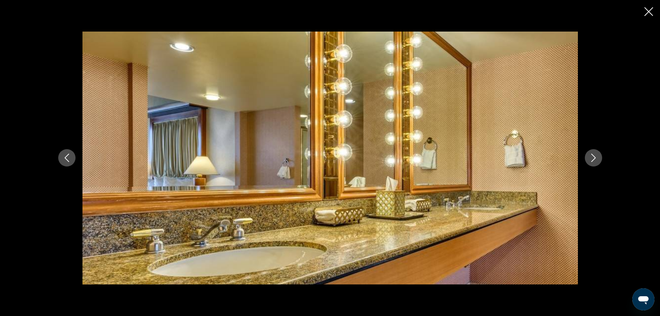
click at [594, 155] on icon "Next image" at bounding box center [594, 158] width 8 height 8
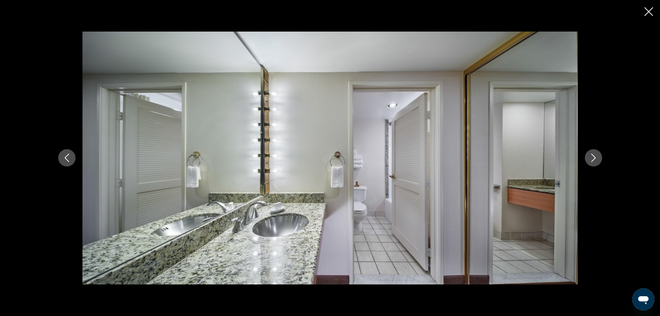
click at [60, 157] on button "Previous image" at bounding box center [66, 157] width 17 height 17
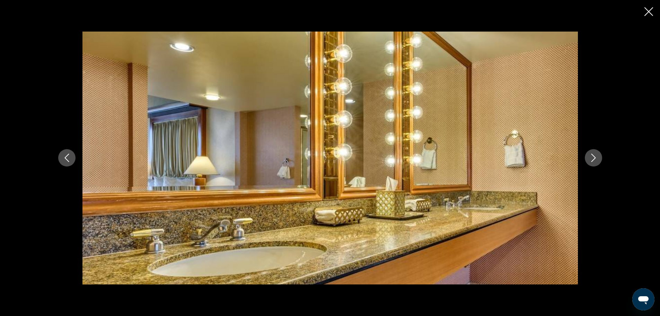
click at [60, 157] on button "Previous image" at bounding box center [66, 157] width 17 height 17
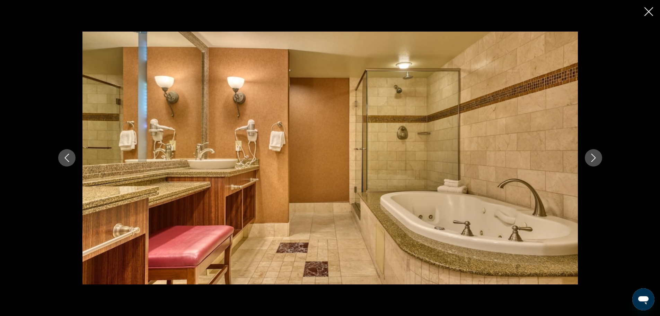
click at [60, 157] on button "Previous image" at bounding box center [66, 157] width 17 height 17
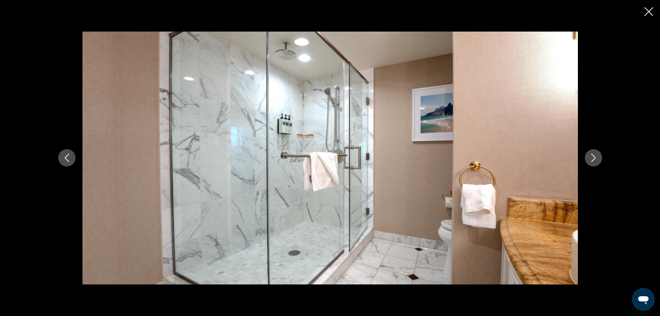
click at [595, 158] on icon "Next image" at bounding box center [593, 158] width 5 height 8
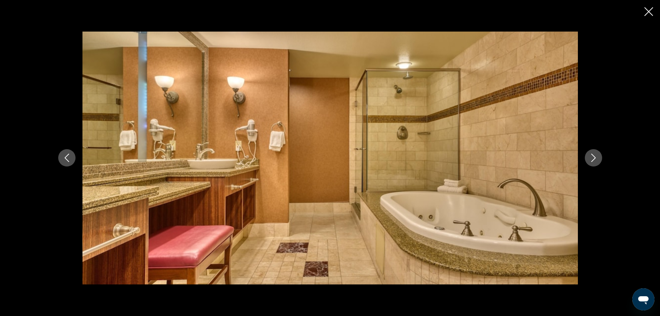
click at [595, 158] on icon "Next image" at bounding box center [593, 158] width 5 height 8
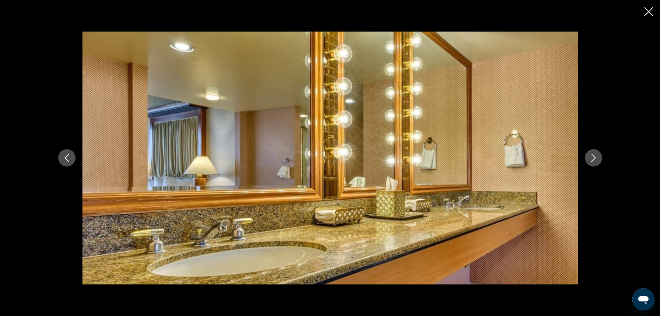
click at [595, 158] on icon "Next image" at bounding box center [593, 158] width 5 height 8
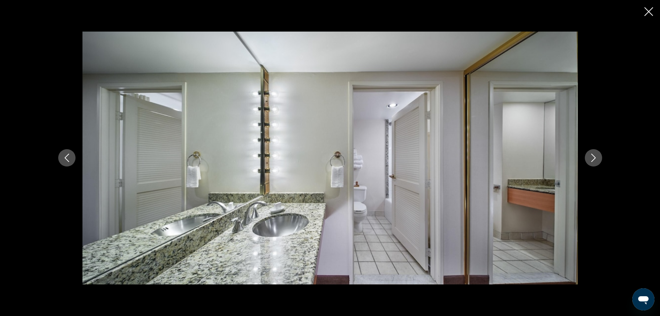
click at [595, 158] on icon "Next image" at bounding box center [593, 158] width 5 height 8
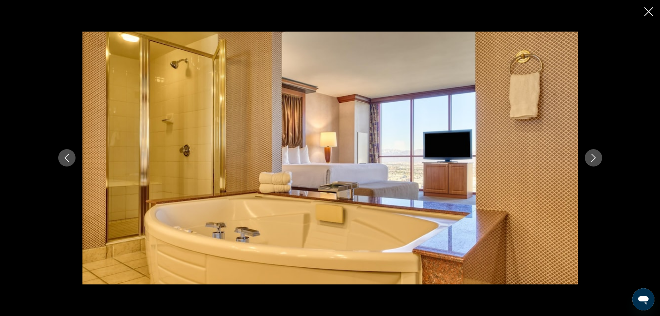
click at [595, 158] on icon "Next image" at bounding box center [593, 158] width 5 height 8
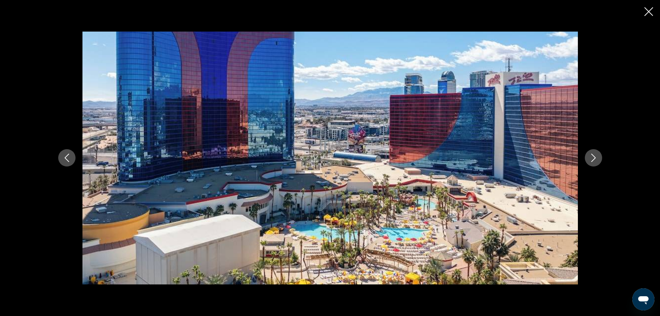
click at [595, 158] on icon "Next image" at bounding box center [593, 158] width 5 height 8
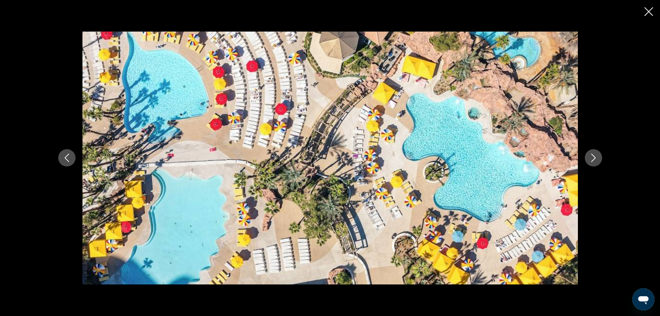
click at [595, 158] on icon "Next image" at bounding box center [593, 158] width 5 height 8
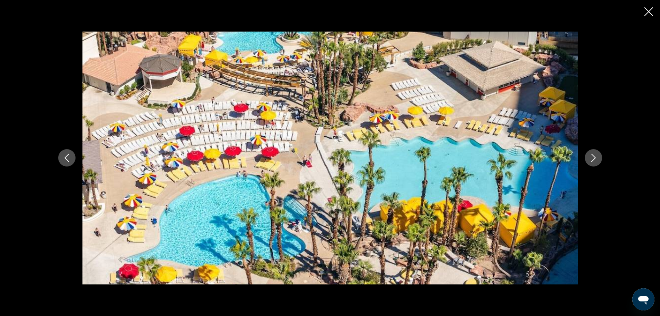
click at [595, 158] on icon "Next image" at bounding box center [593, 158] width 5 height 8
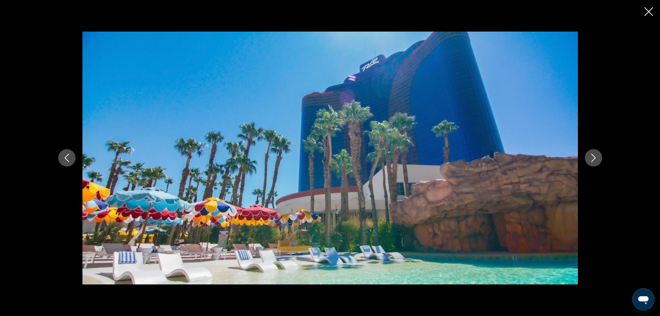
click at [595, 158] on icon "Next image" at bounding box center [593, 158] width 5 height 8
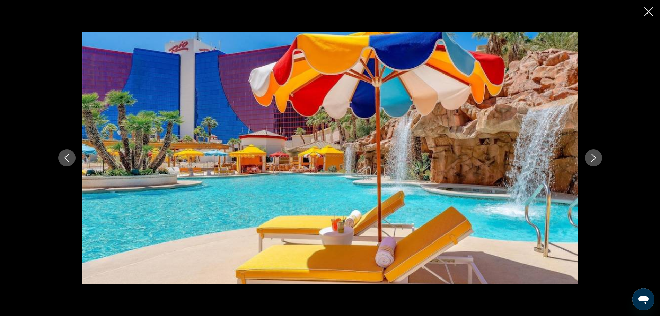
click at [595, 158] on icon "Next image" at bounding box center [593, 158] width 5 height 8
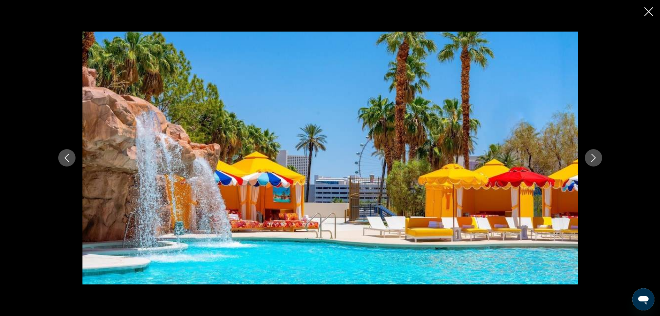
click at [595, 158] on icon "Next image" at bounding box center [593, 158] width 5 height 8
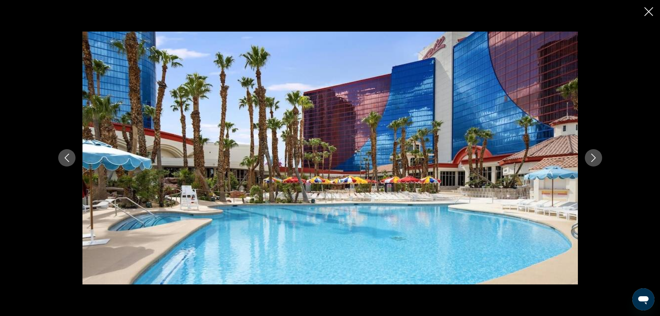
click at [595, 158] on icon "Next image" at bounding box center [593, 158] width 5 height 8
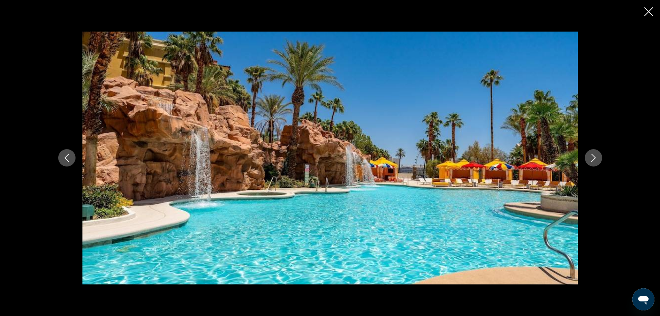
click at [595, 158] on icon "Next image" at bounding box center [593, 158] width 5 height 8
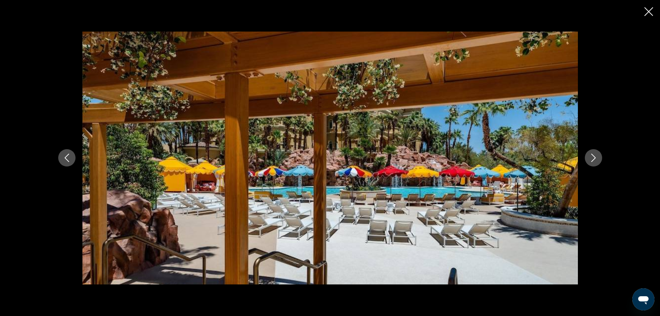
click at [595, 158] on icon "Next image" at bounding box center [593, 158] width 5 height 8
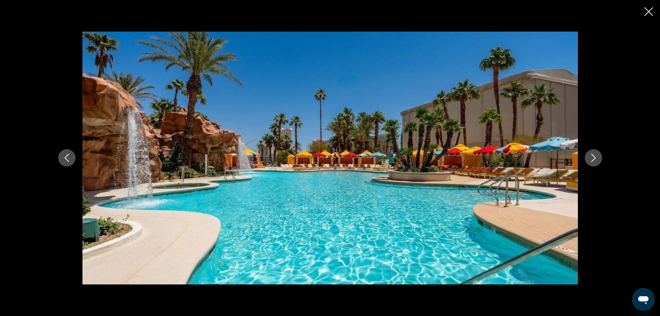
click at [595, 158] on icon "Next image" at bounding box center [593, 158] width 5 height 8
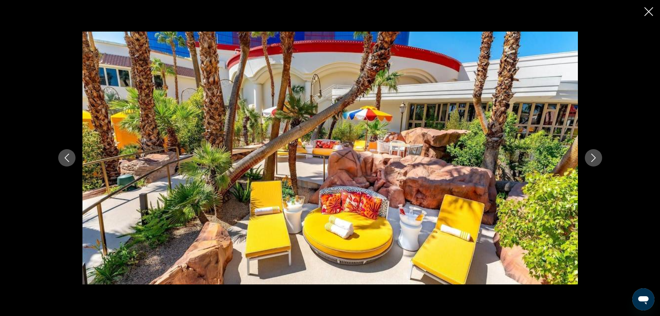
click at [67, 156] on icon "Previous image" at bounding box center [67, 158] width 8 height 8
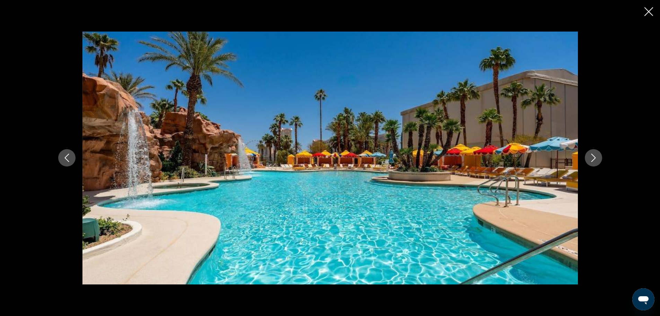
click at [591, 157] on icon "Next image" at bounding box center [594, 158] width 8 height 8
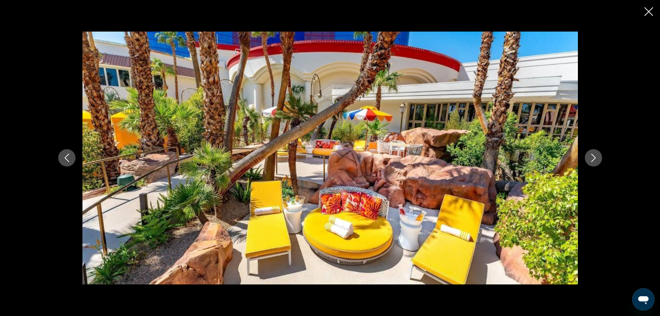
click at [591, 157] on icon "Next image" at bounding box center [594, 158] width 8 height 8
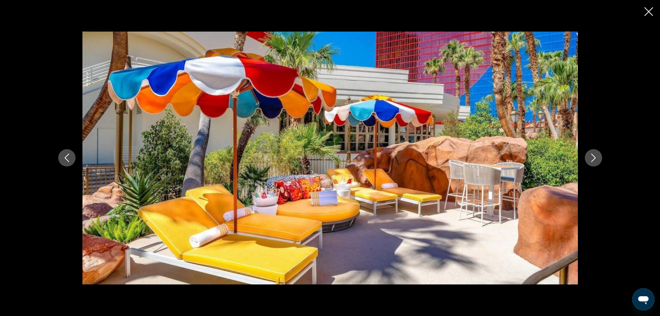
click at [591, 157] on icon "Next image" at bounding box center [594, 158] width 8 height 8
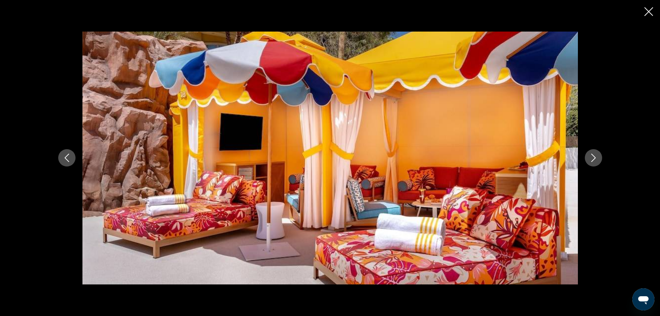
click at [591, 157] on icon "Next image" at bounding box center [594, 158] width 8 height 8
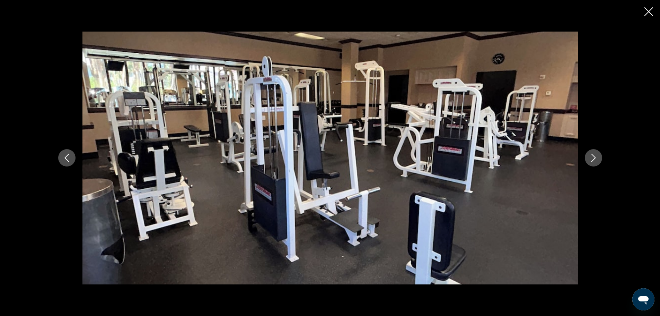
click at [591, 157] on icon "Next image" at bounding box center [594, 158] width 8 height 8
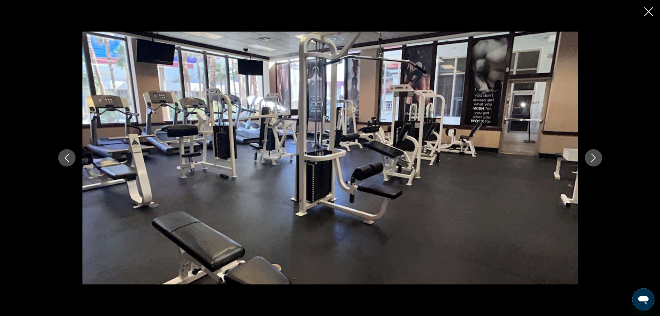
click at [591, 157] on icon "Next image" at bounding box center [594, 158] width 8 height 8
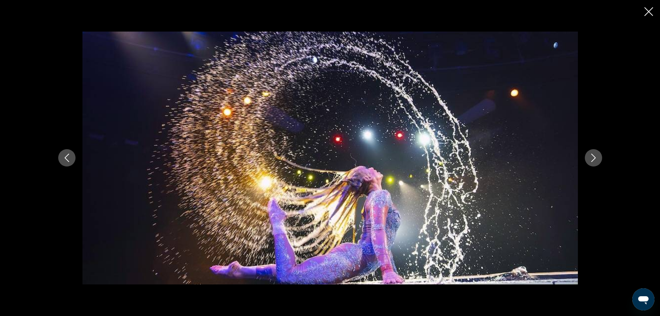
click at [591, 157] on icon "Next image" at bounding box center [594, 158] width 8 height 8
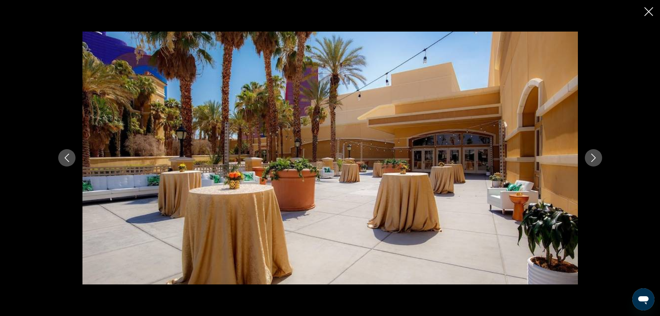
click at [591, 157] on icon "Next image" at bounding box center [594, 158] width 8 height 8
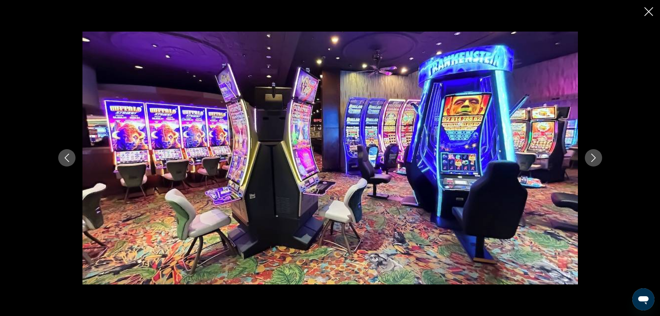
click at [591, 157] on icon "Next image" at bounding box center [594, 158] width 8 height 8
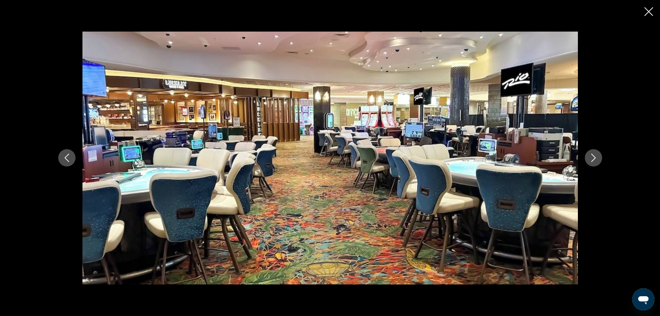
click at [591, 157] on icon "Next image" at bounding box center [594, 158] width 8 height 8
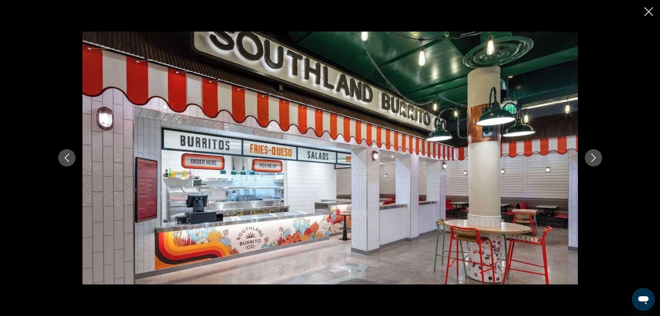
click at [591, 157] on icon "Next image" at bounding box center [594, 158] width 8 height 8
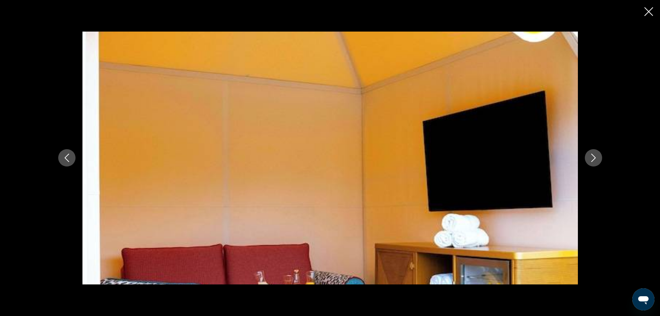
click at [591, 157] on icon "Next image" at bounding box center [594, 158] width 8 height 8
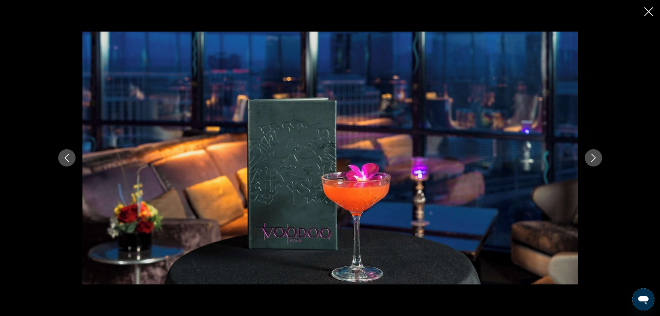
click at [591, 157] on icon "Next image" at bounding box center [594, 158] width 8 height 8
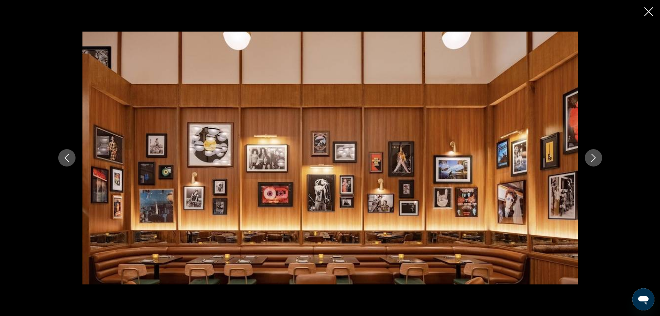
click at [591, 157] on icon "Next image" at bounding box center [594, 158] width 8 height 8
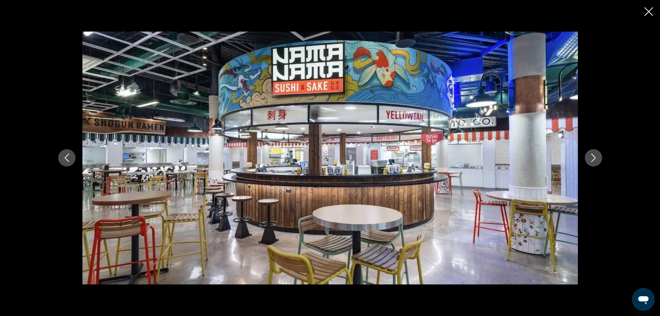
click at [591, 157] on icon "Next image" at bounding box center [594, 158] width 8 height 8
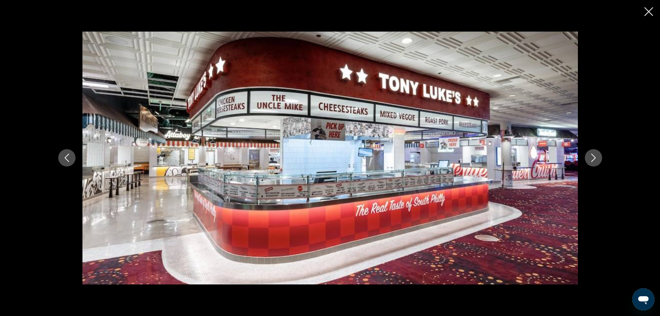
click at [591, 157] on icon "Next image" at bounding box center [594, 158] width 8 height 8
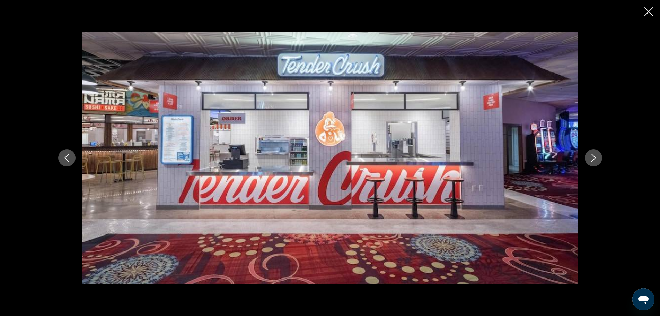
click at [591, 157] on icon "Next image" at bounding box center [594, 158] width 8 height 8
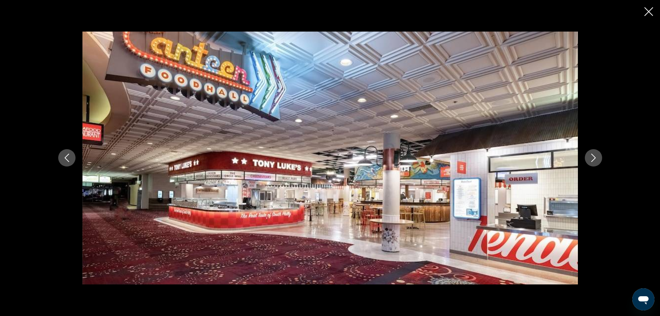
click at [591, 157] on icon "Next image" at bounding box center [594, 158] width 8 height 8
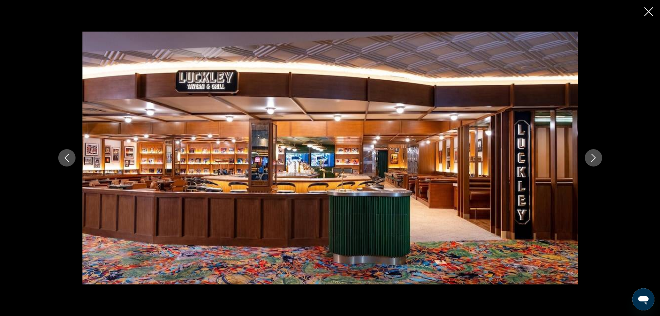
click at [591, 157] on icon "Next image" at bounding box center [594, 158] width 8 height 8
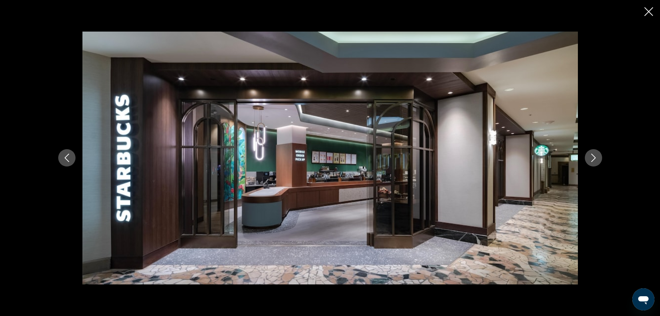
click at [591, 157] on icon "Next image" at bounding box center [594, 158] width 8 height 8
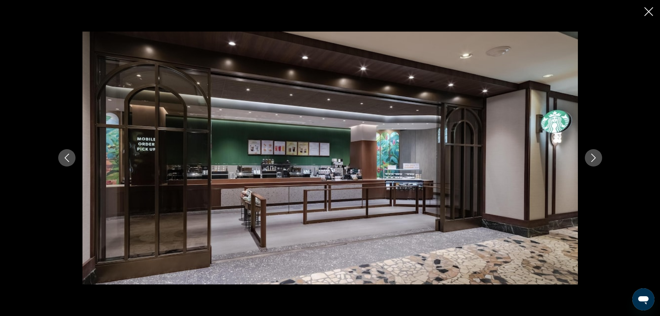
click at [591, 157] on icon "Next image" at bounding box center [594, 158] width 8 height 8
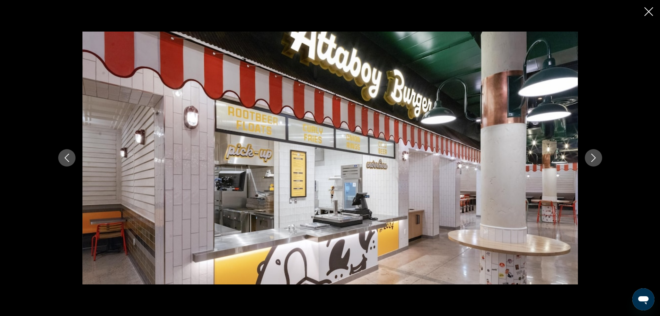
click at [591, 157] on icon "Next image" at bounding box center [594, 158] width 8 height 8
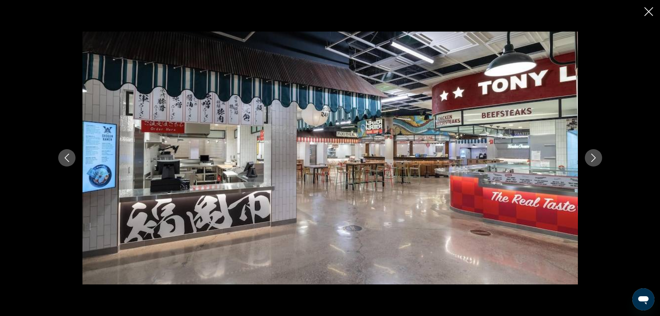
click at [591, 157] on icon "Next image" at bounding box center [594, 158] width 8 height 8
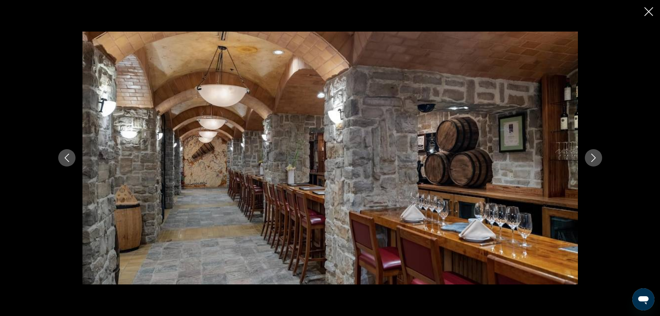
click at [591, 157] on icon "Next image" at bounding box center [594, 158] width 8 height 8
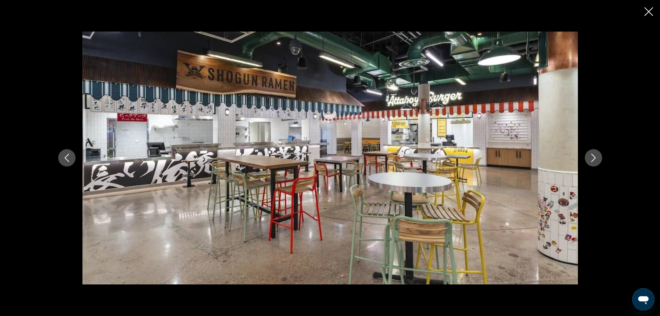
click at [67, 156] on icon "Previous image" at bounding box center [66, 158] width 5 height 8
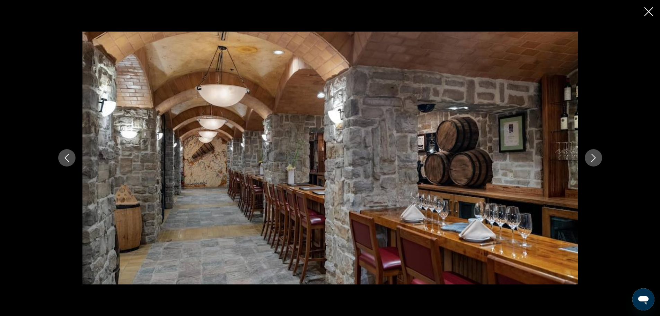
click at [594, 157] on icon "Next image" at bounding box center [594, 158] width 8 height 8
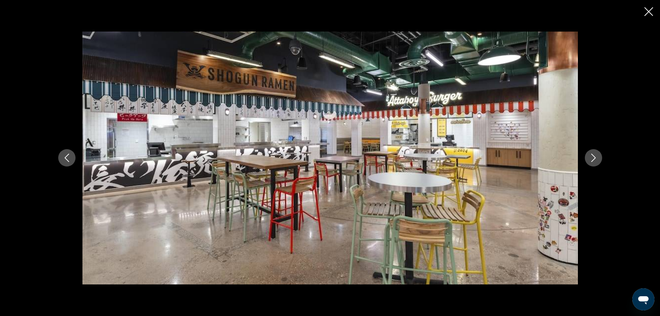
click at [594, 157] on icon "Next image" at bounding box center [594, 158] width 8 height 8
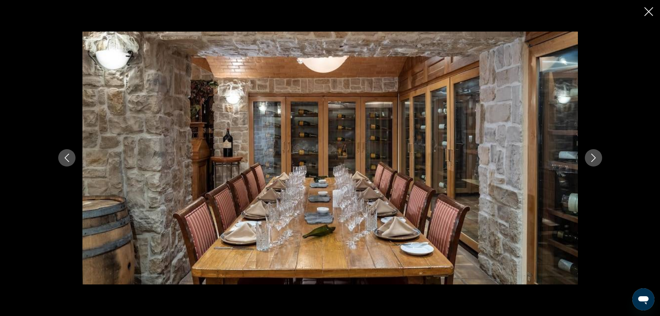
click at [594, 157] on icon "Next image" at bounding box center [594, 158] width 8 height 8
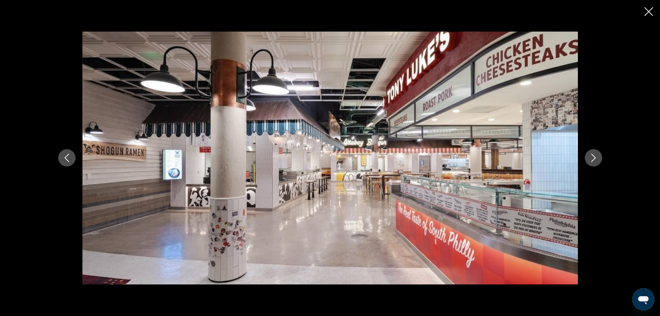
click at [594, 157] on icon "Next image" at bounding box center [594, 158] width 8 height 8
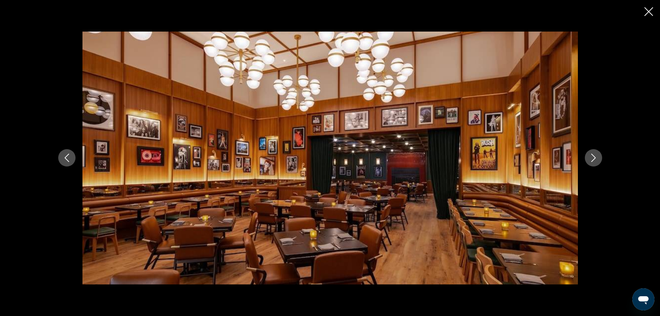
click at [594, 157] on icon "Next image" at bounding box center [594, 158] width 8 height 8
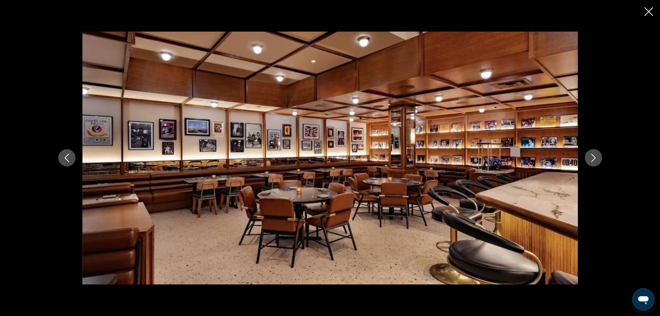
click at [594, 157] on icon "Next image" at bounding box center [594, 158] width 8 height 8
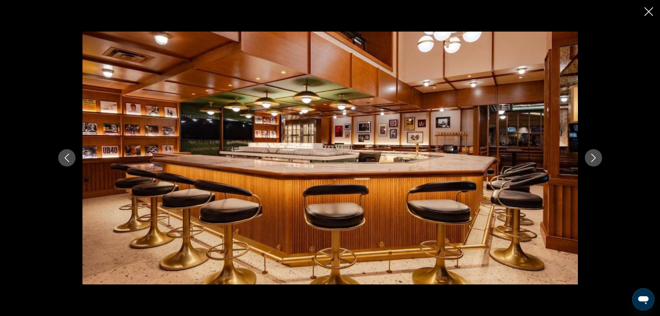
click at [594, 157] on icon "Next image" at bounding box center [594, 158] width 8 height 8
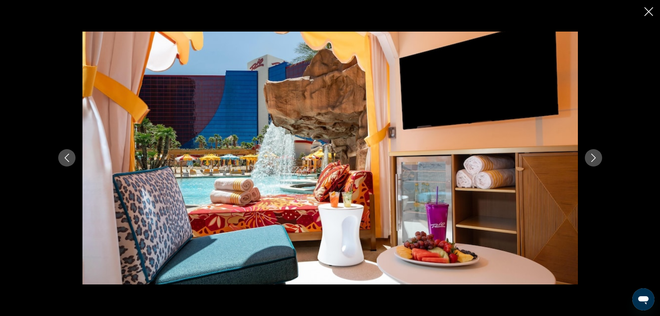
click at [594, 157] on icon "Next image" at bounding box center [594, 158] width 8 height 8
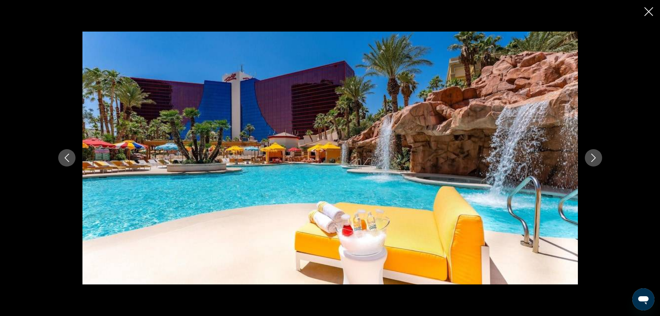
click at [594, 157] on icon "Next image" at bounding box center [594, 158] width 8 height 8
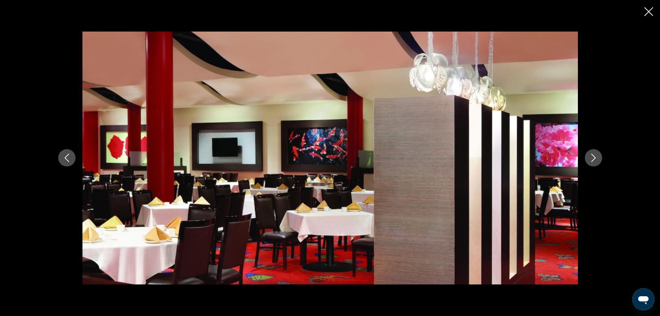
click at [594, 157] on icon "Next image" at bounding box center [594, 158] width 8 height 8
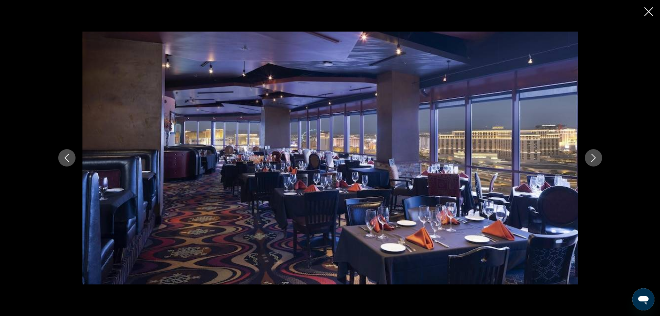
click at [594, 157] on icon "Next image" at bounding box center [594, 158] width 8 height 8
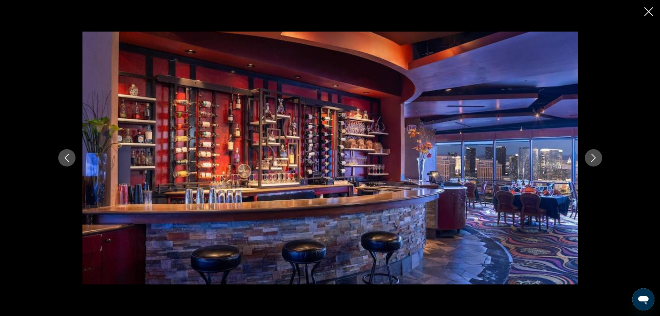
click at [64, 162] on icon "Previous image" at bounding box center [67, 158] width 8 height 8
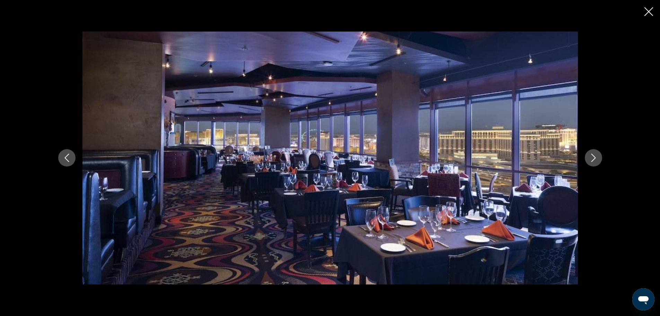
click at [596, 155] on icon "Next image" at bounding box center [594, 158] width 8 height 8
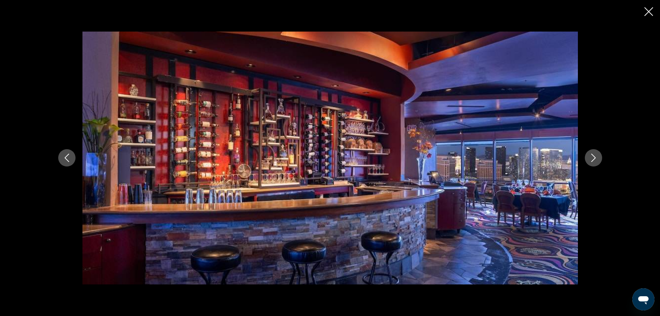
click at [596, 155] on icon "Next image" at bounding box center [594, 158] width 8 height 8
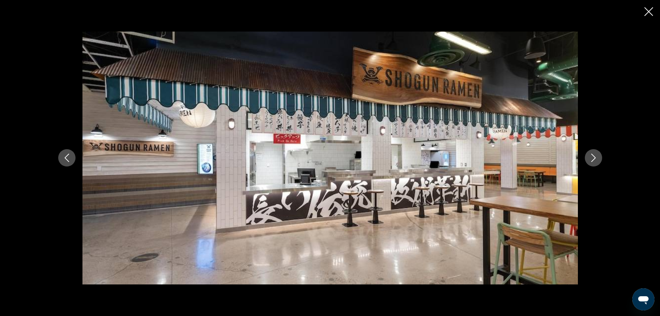
click at [596, 155] on icon "Next image" at bounding box center [594, 158] width 8 height 8
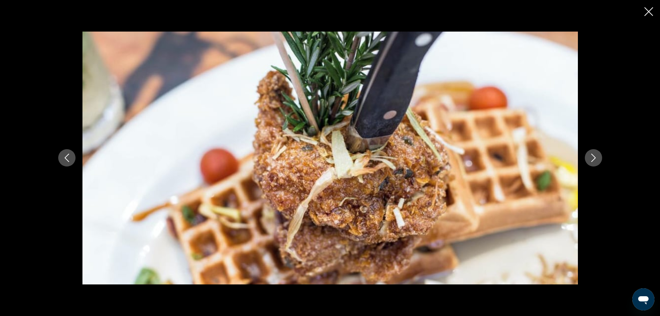
click at [596, 155] on icon "Next image" at bounding box center [594, 158] width 8 height 8
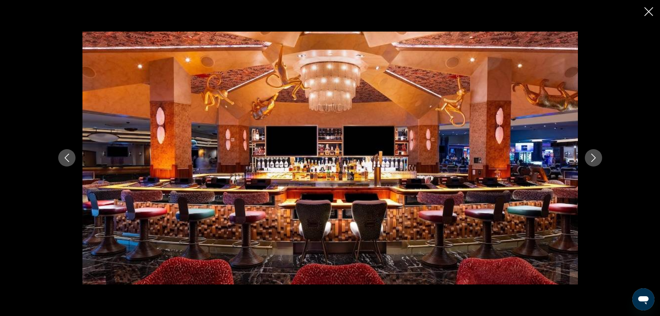
click at [596, 155] on icon "Next image" at bounding box center [594, 158] width 8 height 8
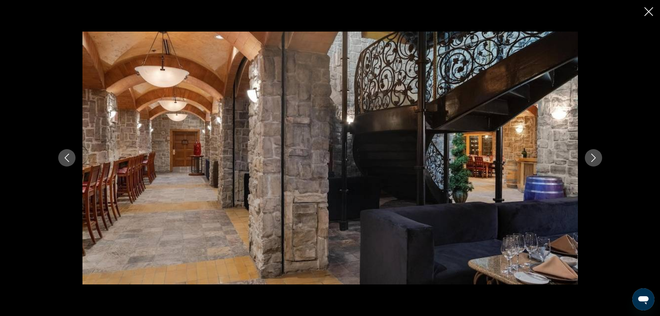
click at [596, 155] on icon "Next image" at bounding box center [594, 158] width 8 height 8
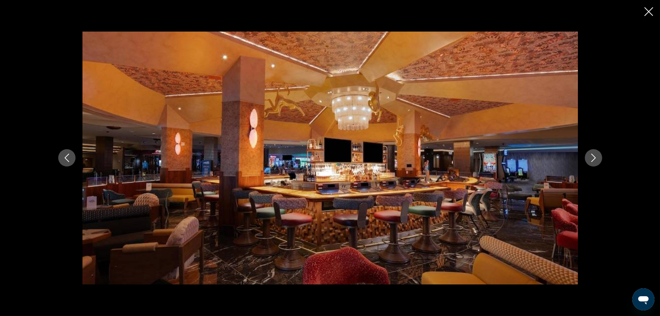
click at [651, 7] on icon "Close slideshow" at bounding box center [649, 11] width 9 height 9
